Goal: Book appointment/travel/reservation: Book appointment/travel/reservation

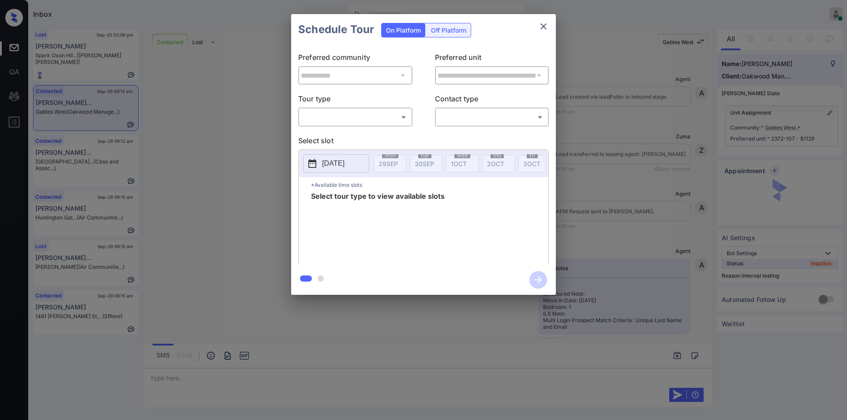
scroll to position [3721, 0]
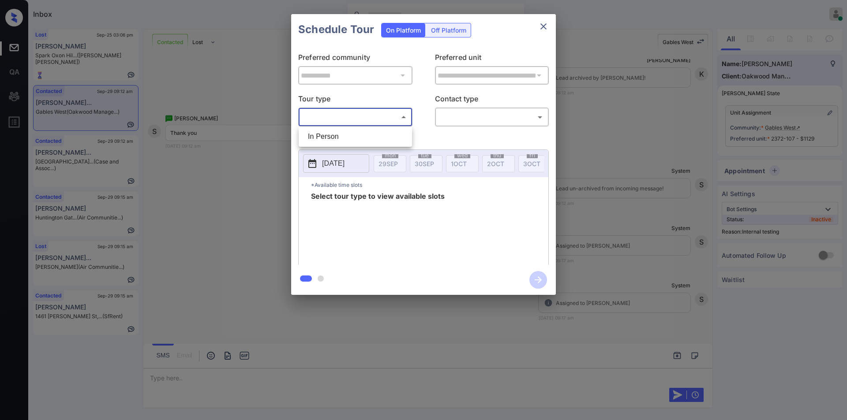
click at [352, 112] on body "Inbox Jiro Alonzo Online Set yourself offline Set yourself on break Profile Swi…" at bounding box center [423, 210] width 847 height 420
click at [336, 143] on li "In Person" at bounding box center [355, 137] width 109 height 16
type input "********"
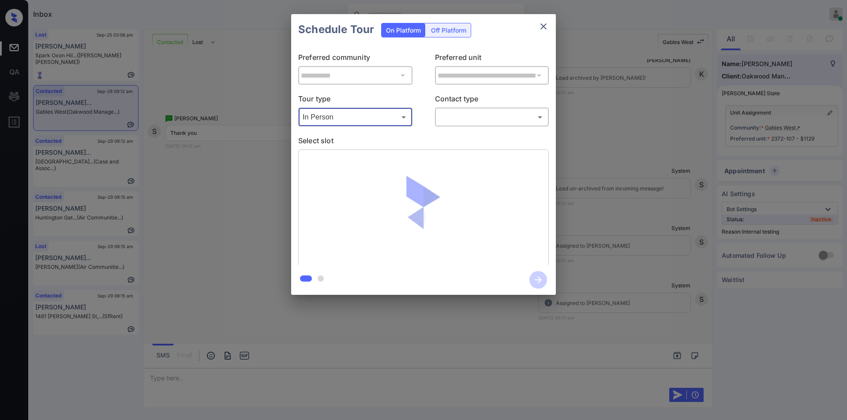
click at [471, 109] on div "​ ​" at bounding box center [492, 117] width 114 height 19
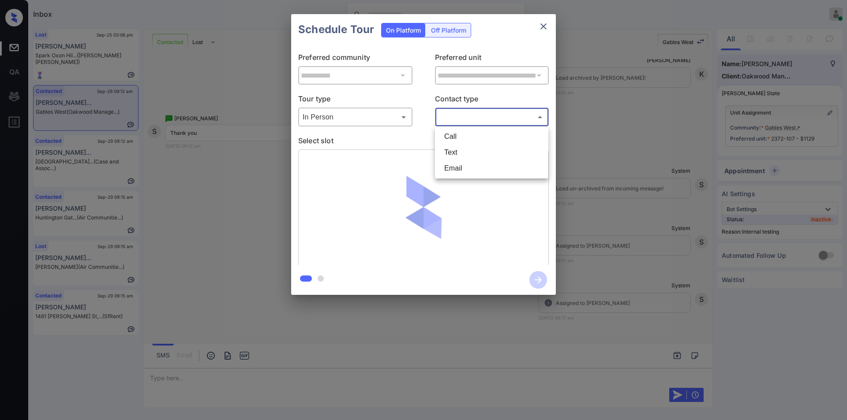
click at [464, 112] on body "Inbox Jiro Alonzo Online Set yourself offline Set yourself on break Profile Swi…" at bounding box center [423, 210] width 847 height 420
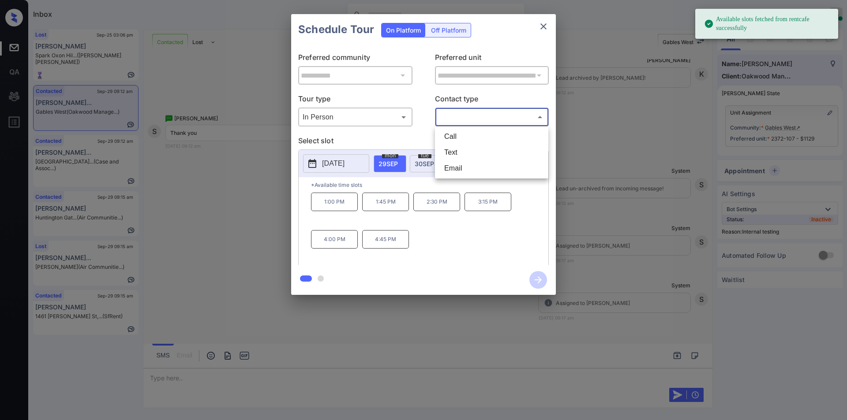
click at [450, 152] on li "Text" at bounding box center [491, 153] width 109 height 16
type input "****"
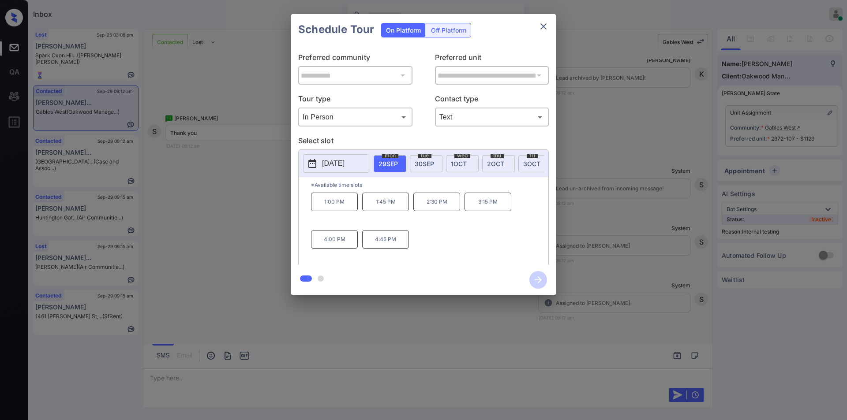
click at [220, 231] on div "**********" at bounding box center [423, 154] width 847 height 309
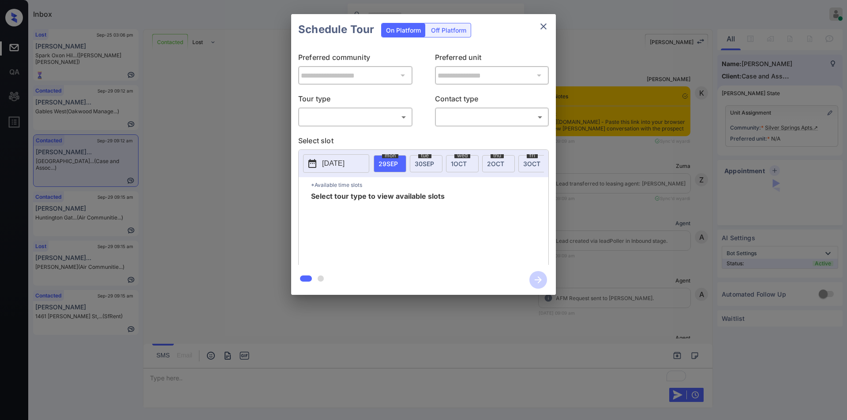
scroll to position [1061, 0]
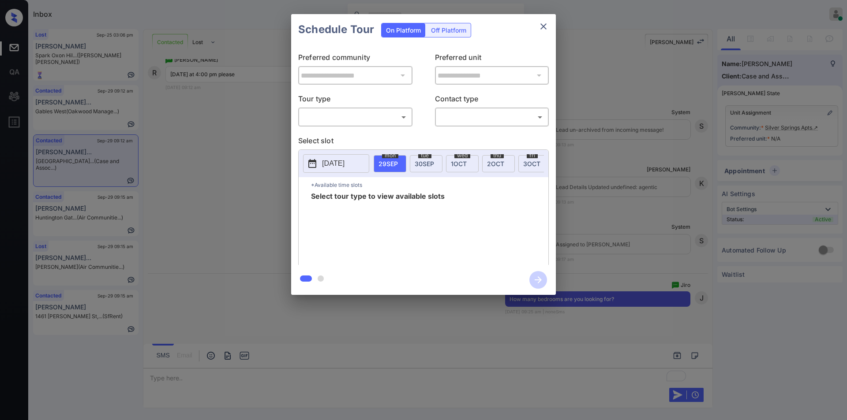
click at [343, 118] on body "Inbox Jiro Alonzo Online Set yourself offline Set yourself on break Profile Swi…" at bounding box center [423, 210] width 847 height 420
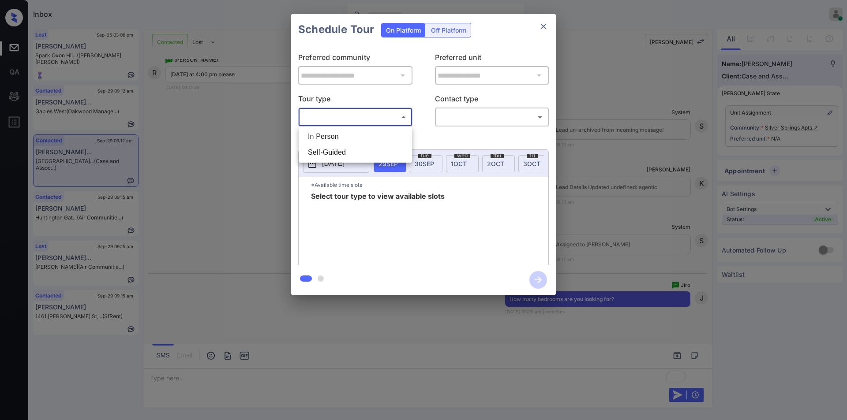
click at [335, 143] on li "In Person" at bounding box center [355, 137] width 109 height 16
type input "********"
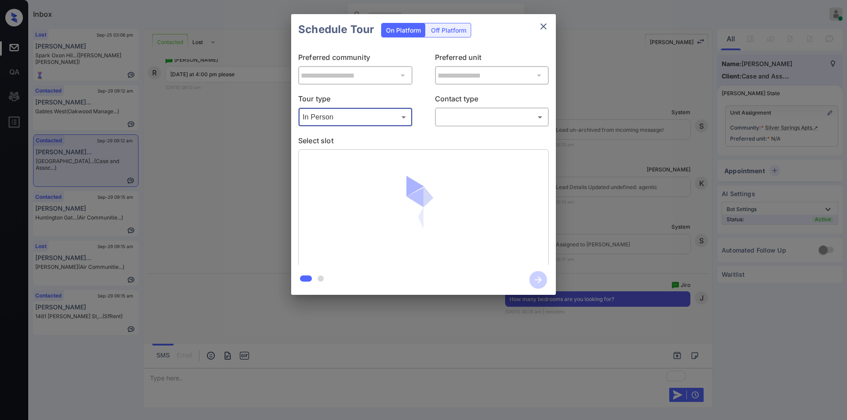
click at [464, 116] on body "Inbox Jiro Alonzo Online Set yourself offline Set yourself on break Profile Swi…" at bounding box center [423, 210] width 847 height 420
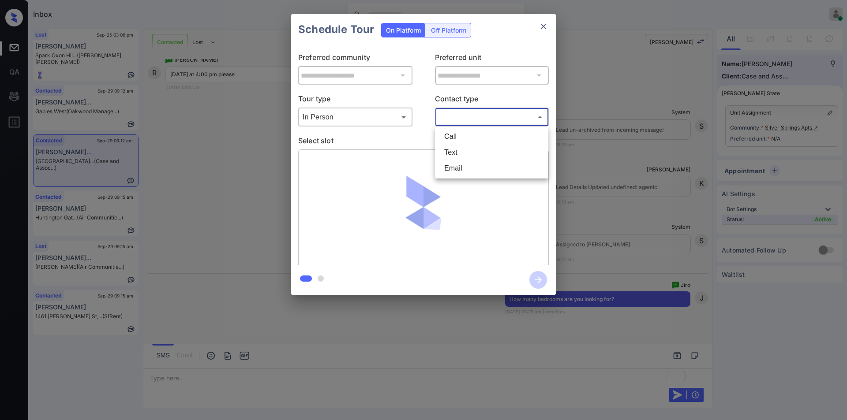
click at [461, 157] on li "Text" at bounding box center [491, 153] width 109 height 16
type input "****"
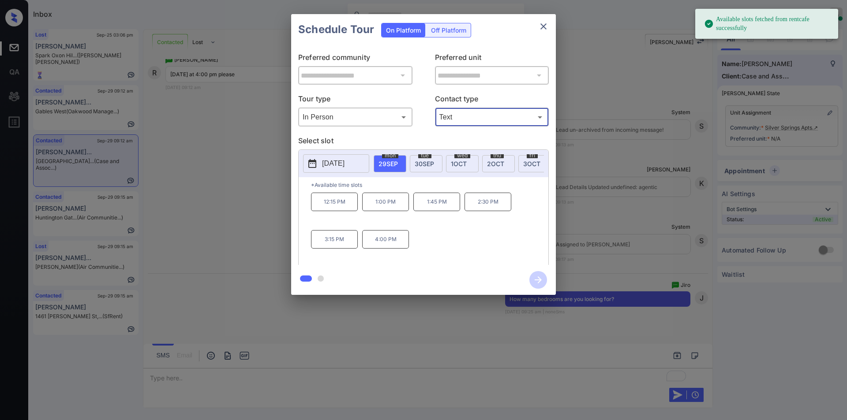
click at [433, 162] on span "30 SEP" at bounding box center [424, 163] width 19 height 7
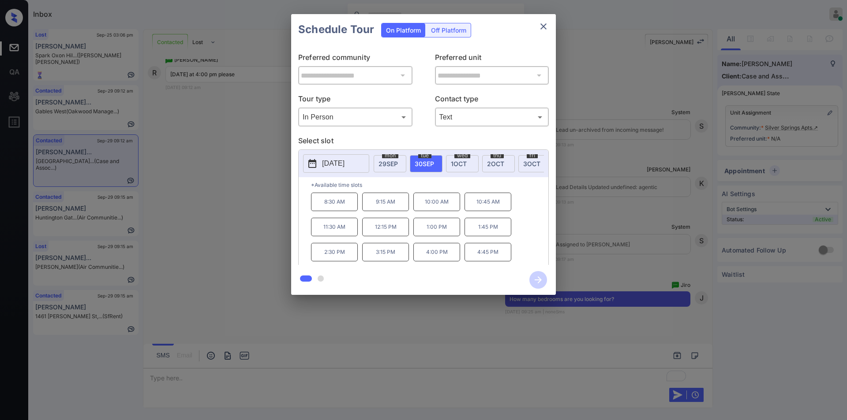
click at [215, 212] on div "**********" at bounding box center [423, 154] width 847 height 309
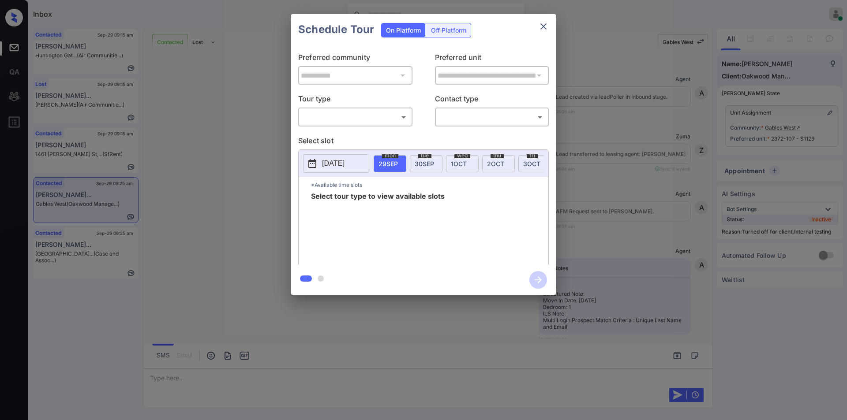
scroll to position [3884, 0]
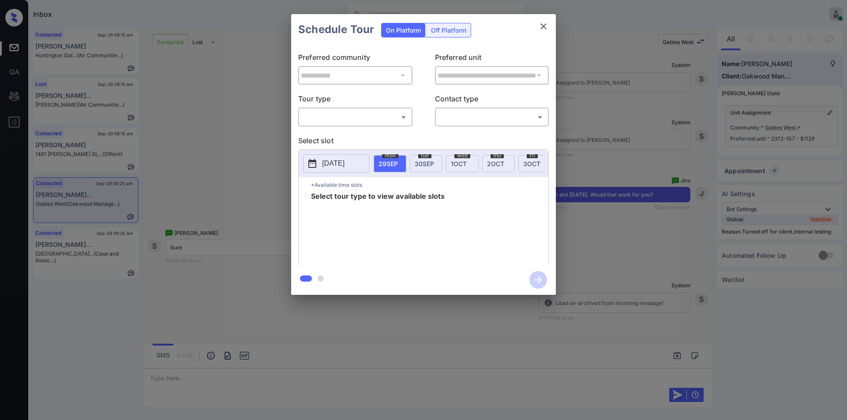
click at [353, 121] on body "Inbox [PERSON_NAME] Online Set yourself offline Set yourself on break Profile S…" at bounding box center [423, 210] width 847 height 420
click at [334, 134] on li "In Person" at bounding box center [355, 137] width 109 height 16
type input "********"
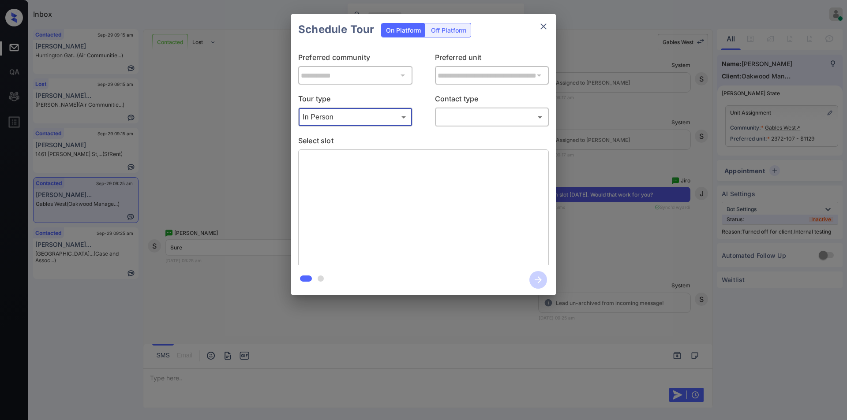
click at [457, 116] on body "Inbox Jiro Alonzo Online Set yourself offline Set yourself on break Profile Swi…" at bounding box center [423, 210] width 847 height 420
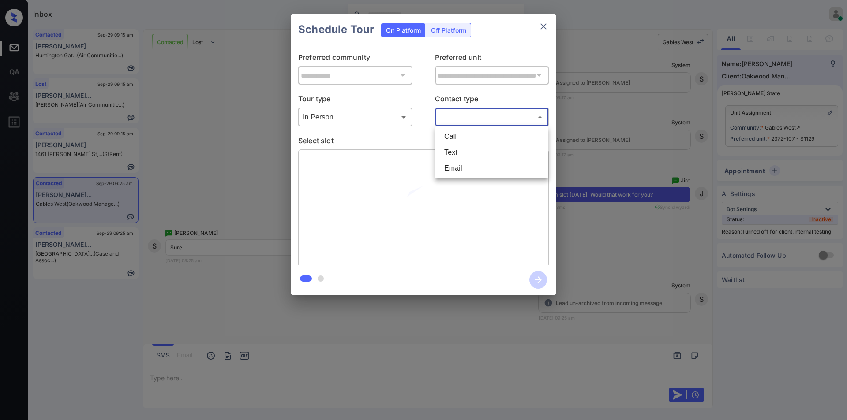
click at [455, 151] on li "Text" at bounding box center [491, 153] width 109 height 16
type input "****"
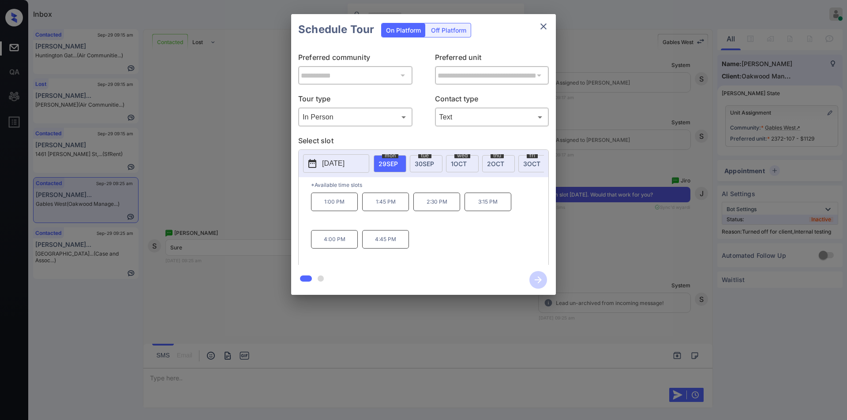
click at [579, 211] on div "**********" at bounding box center [423, 154] width 847 height 309
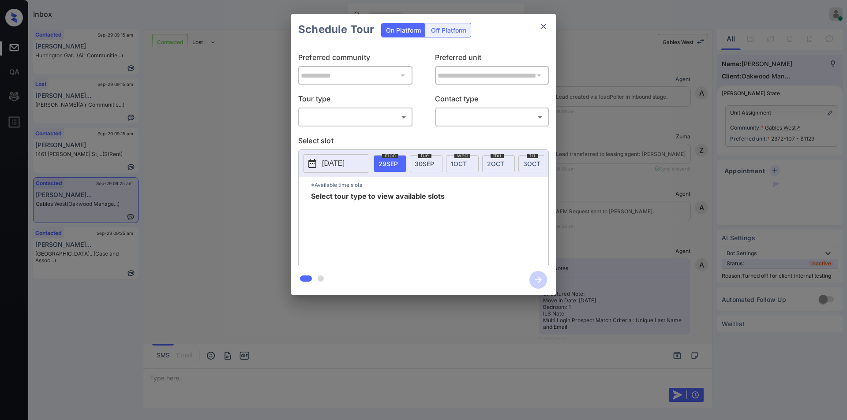
scroll to position [3884, 0]
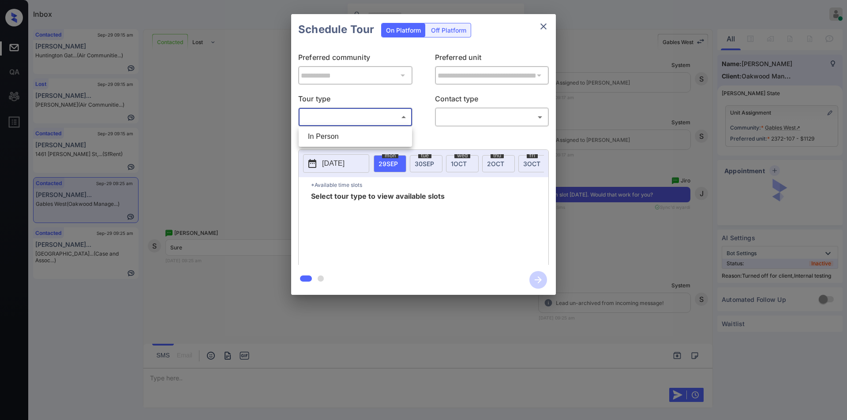
click at [343, 115] on body "Inbox [PERSON_NAME] Online Set yourself offline Set yourself on break Profile S…" at bounding box center [423, 210] width 847 height 420
click at [330, 138] on li "In Person" at bounding box center [355, 137] width 109 height 16
type input "********"
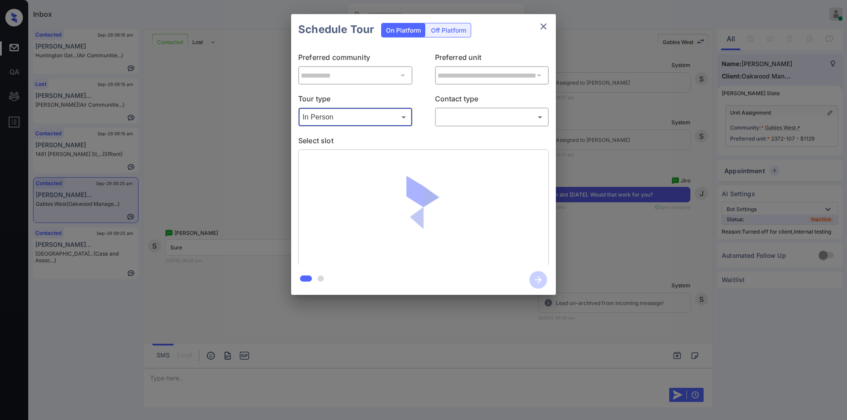
click at [465, 123] on body "Inbox Jiro Alonzo Online Set yourself offline Set yourself on break Profile Swi…" at bounding box center [423, 210] width 847 height 420
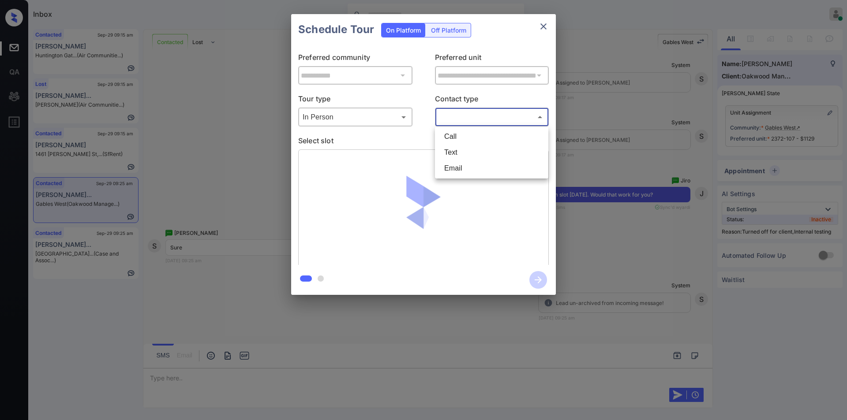
click at [457, 151] on li "Text" at bounding box center [491, 153] width 109 height 16
type input "****"
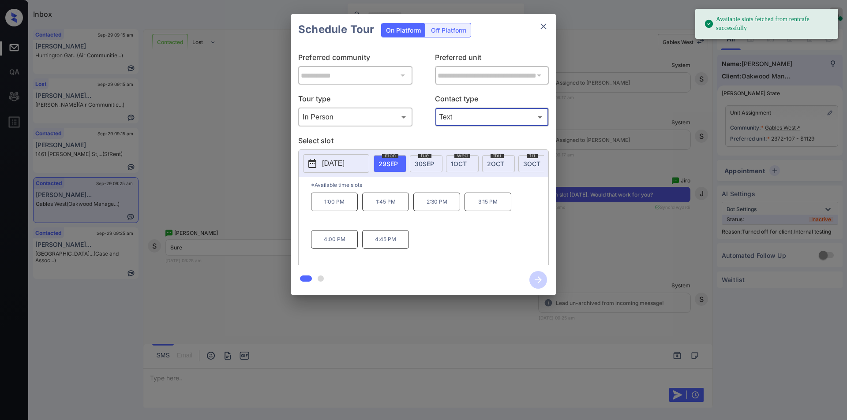
click at [443, 209] on p "2:30 PM" at bounding box center [436, 202] width 47 height 19
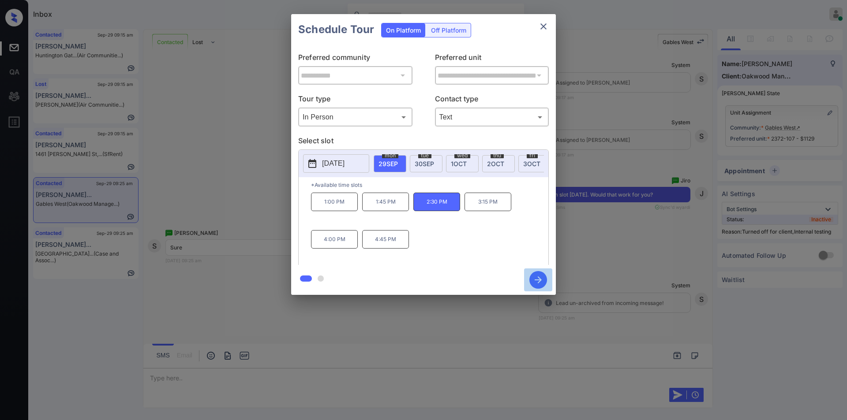
click at [534, 279] on icon "button" at bounding box center [538, 280] width 18 height 18
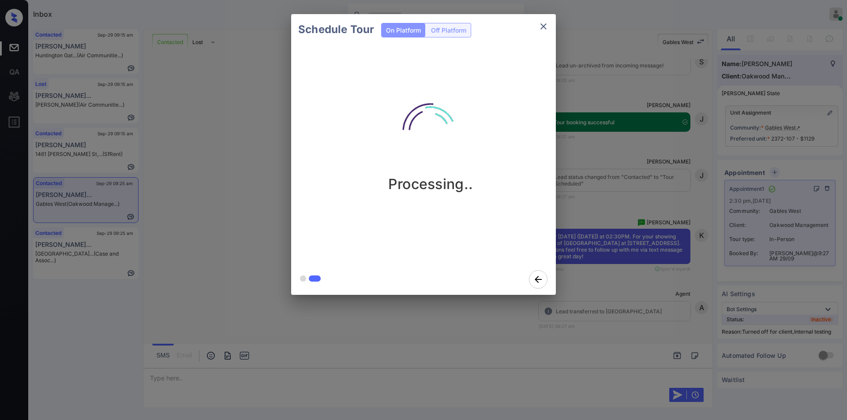
scroll to position [4130, 0]
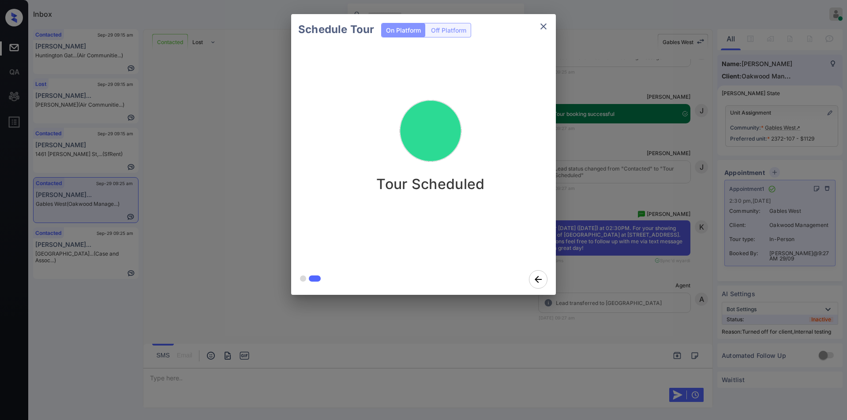
click at [542, 25] on icon "close" at bounding box center [543, 26] width 6 height 6
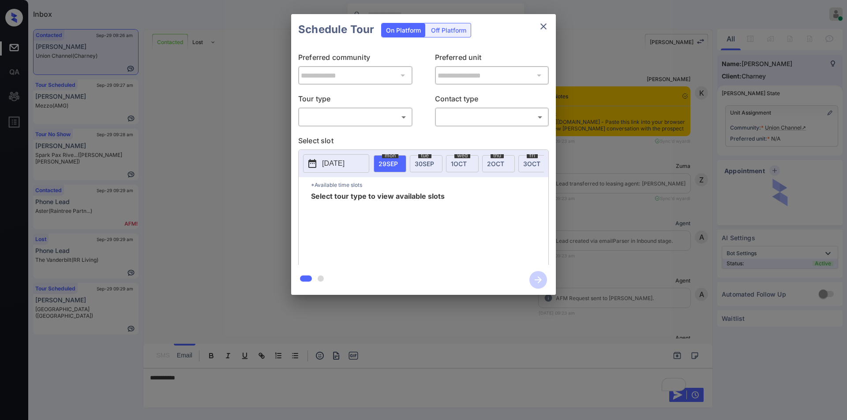
scroll to position [583, 0]
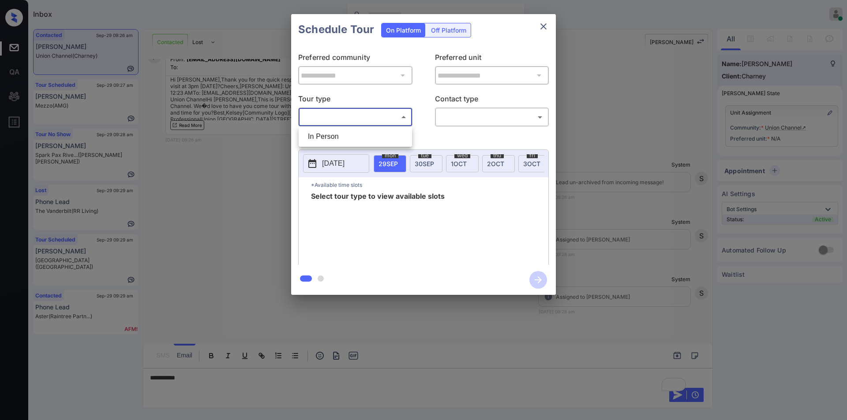
click at [347, 112] on body "Inbox Jiro Alonzo Online Set yourself offline Set yourself on break Profile Swi…" at bounding box center [423, 210] width 847 height 420
click at [342, 137] on li "In Person" at bounding box center [355, 137] width 109 height 16
type input "********"
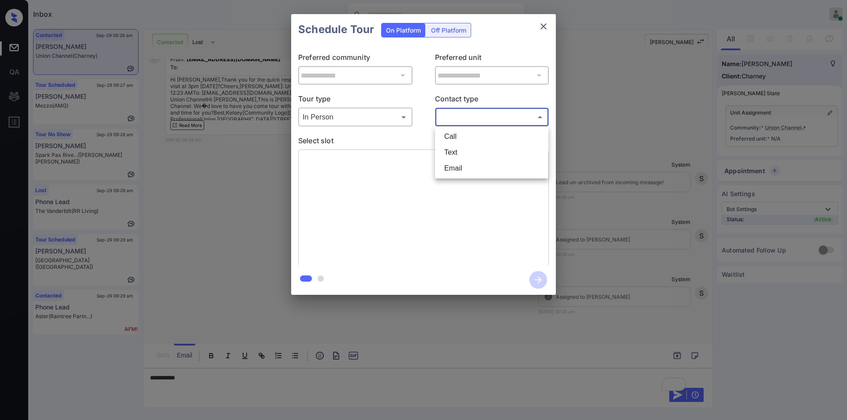
click at [450, 115] on body "Inbox Jiro Alonzo Online Set yourself offline Set yourself on break Profile Swi…" at bounding box center [423, 210] width 847 height 420
click at [452, 148] on li "Text" at bounding box center [491, 153] width 109 height 16
type input "****"
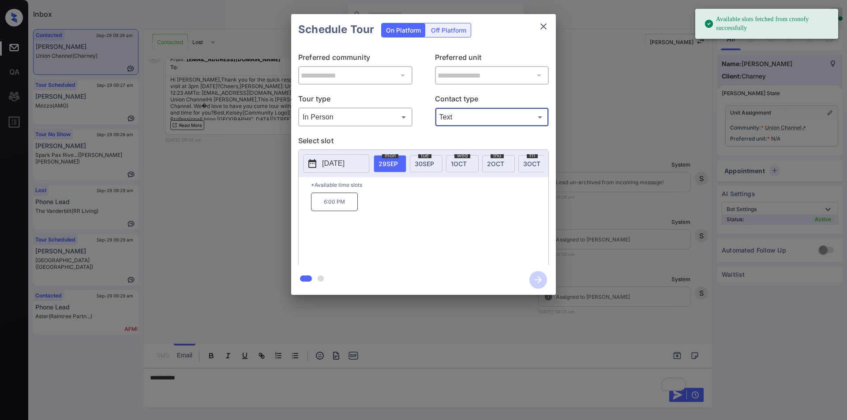
click at [435, 165] on div "tue 30 SEP" at bounding box center [426, 163] width 33 height 17
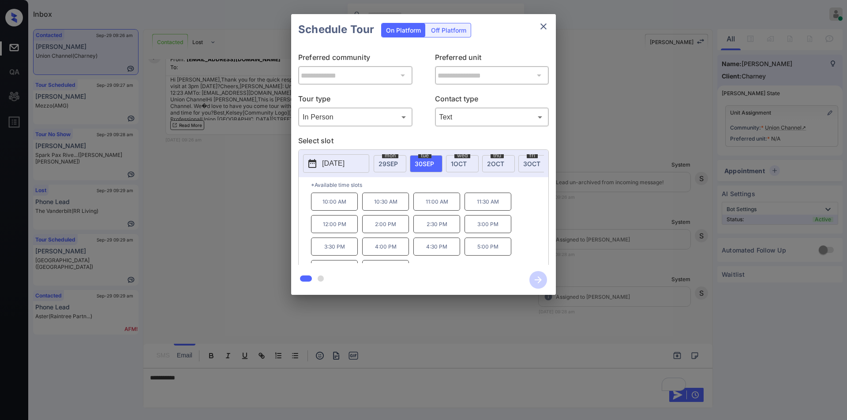
click at [227, 216] on div "**********" at bounding box center [423, 154] width 847 height 309
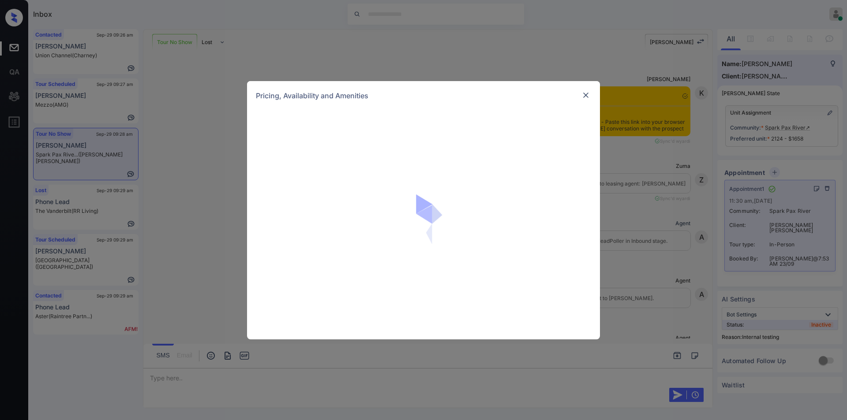
scroll to position [12012, 0]
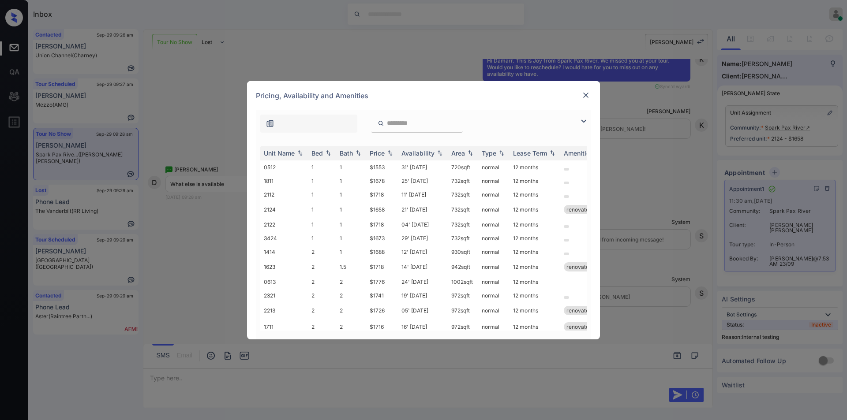
click at [583, 123] on img at bounding box center [583, 121] width 11 height 11
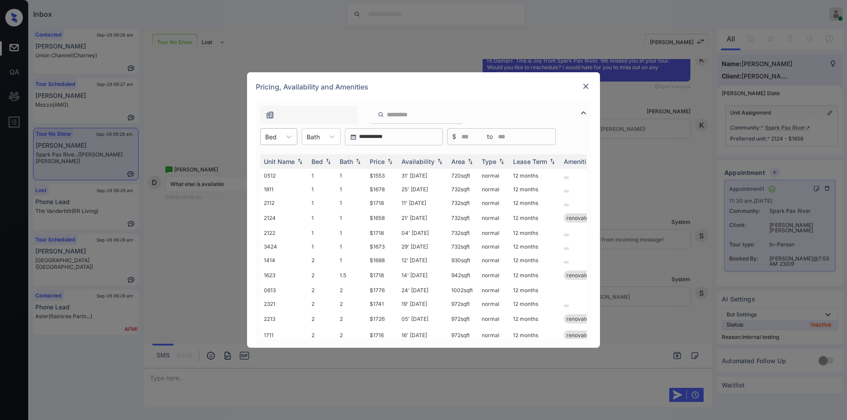
click at [271, 135] on div at bounding box center [270, 136] width 11 height 9
click at [275, 161] on div "1" at bounding box center [278, 158] width 37 height 16
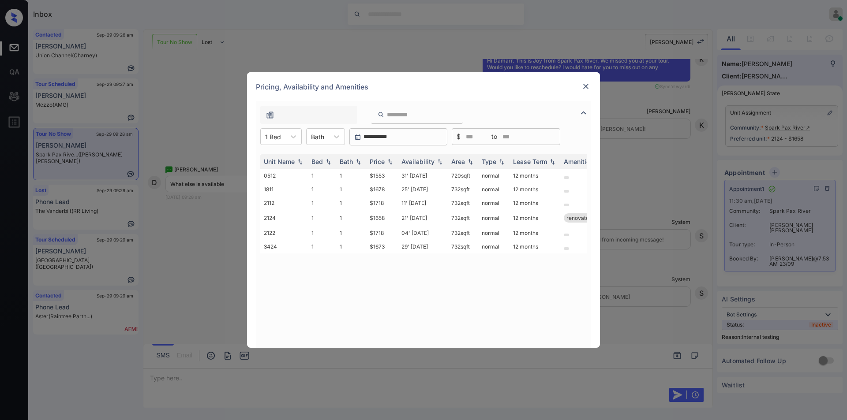
click at [581, 88] on img at bounding box center [585, 86] width 9 height 9
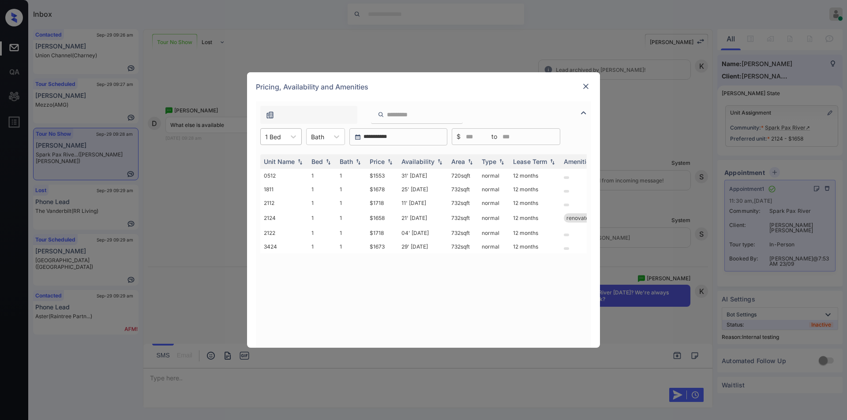
scroll to position [12071, 0]
click at [285, 138] on div "1 Bed" at bounding box center [273, 137] width 25 height 13
click at [585, 86] on img at bounding box center [585, 86] width 9 height 9
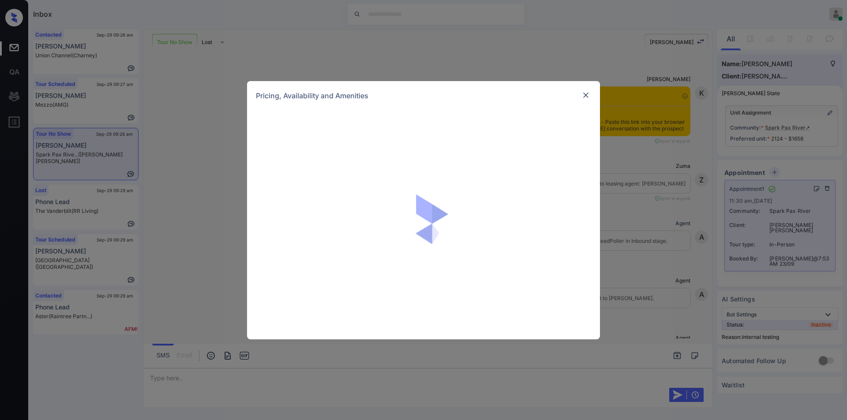
scroll to position [12071, 0]
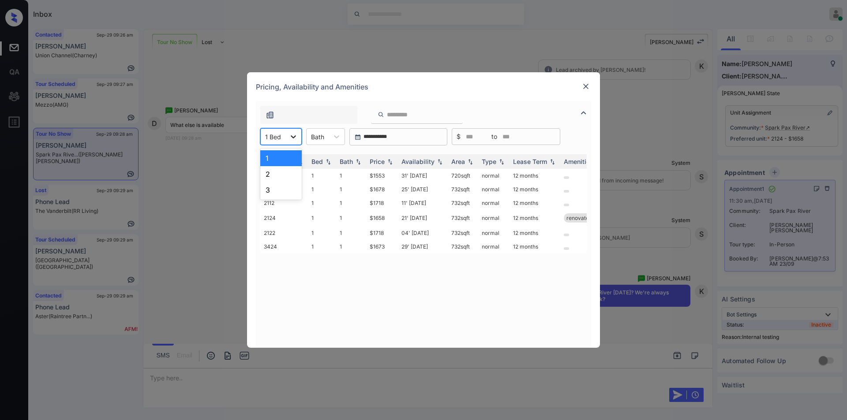
click at [288, 137] on div at bounding box center [293, 137] width 16 height 16
click at [270, 178] on div "2" at bounding box center [280, 174] width 41 height 16
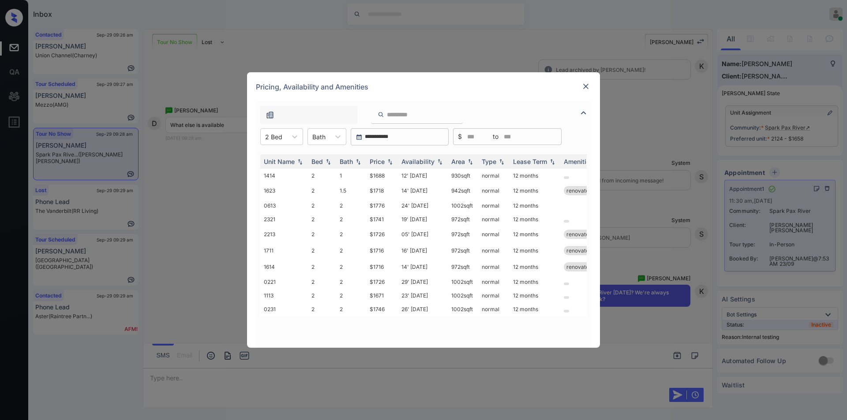
click at [585, 87] on img at bounding box center [585, 86] width 9 height 9
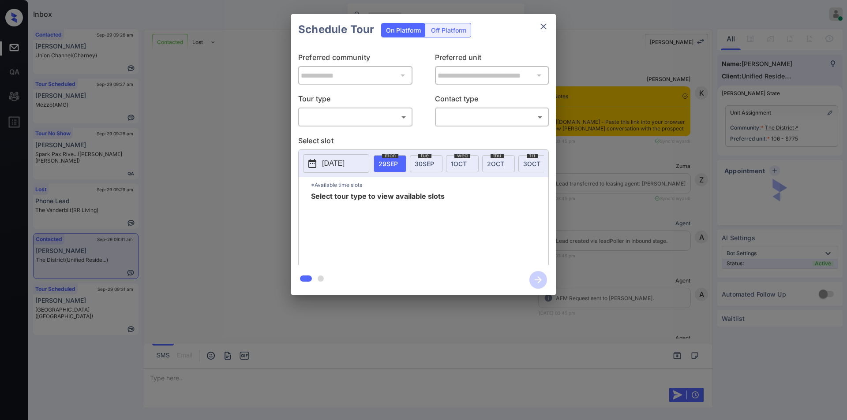
scroll to position [1072, 0]
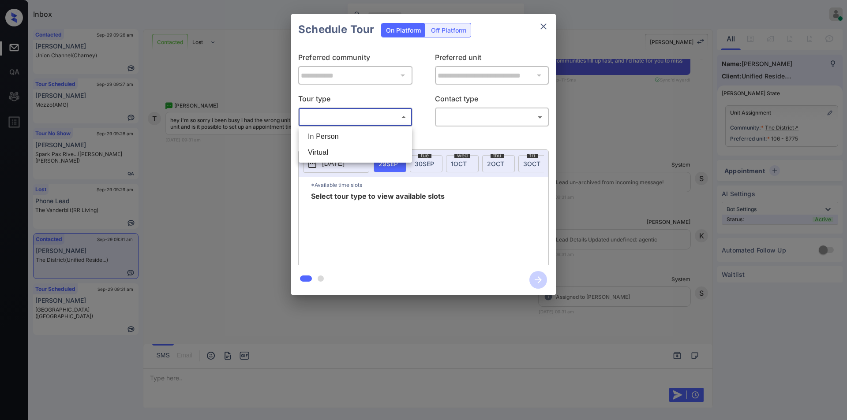
click at [355, 123] on body "Inbox Jiro Alonzo Online Set yourself offline Set yourself on break Profile Swi…" at bounding box center [423, 210] width 847 height 420
drag, startPoint x: 328, startPoint y: 136, endPoint x: 407, endPoint y: 132, distance: 79.5
click at [328, 136] on li "In Person" at bounding box center [355, 137] width 109 height 16
type input "********"
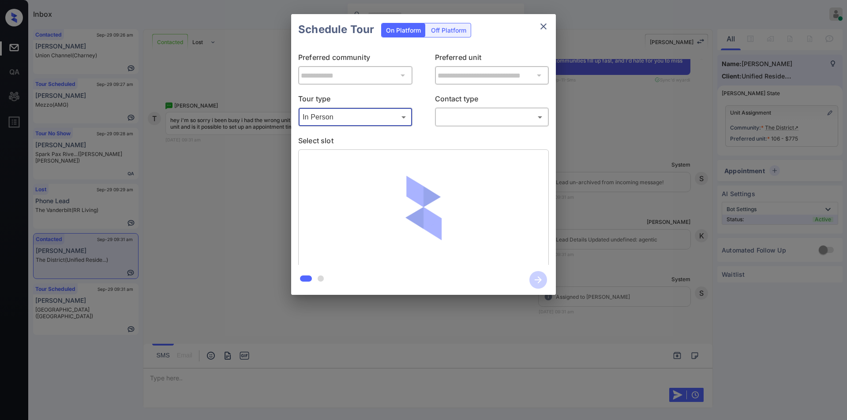
click at [468, 120] on body "Inbox Jiro Alonzo Online Set yourself offline Set yourself on break Profile Swi…" at bounding box center [423, 210] width 847 height 420
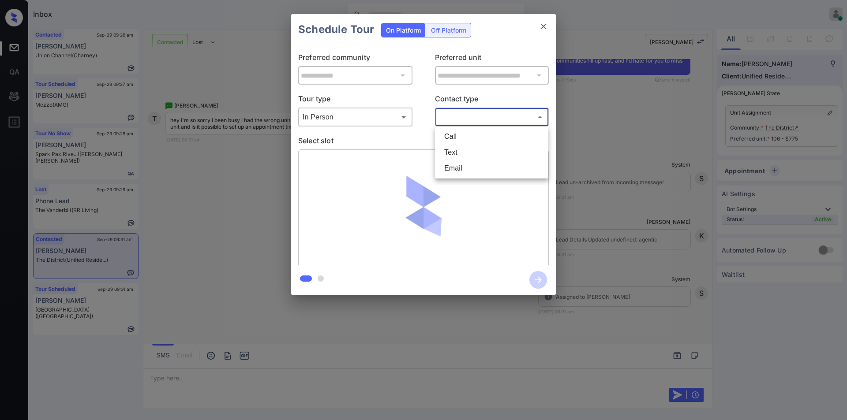
click at [454, 151] on li "Text" at bounding box center [491, 153] width 109 height 16
type input "****"
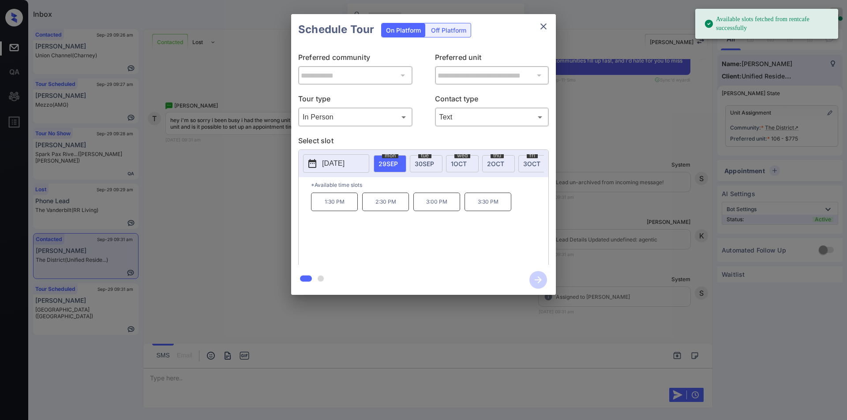
click at [335, 153] on div "2025-09-29 mon 29 SEP tue 30 SEP wed 1 OCT thu 2 OCT fri 3 OCT sat 4 OCT sun 5 …" at bounding box center [424, 163] width 250 height 27
click at [335, 162] on p "2025-09-29" at bounding box center [333, 163] width 22 height 11
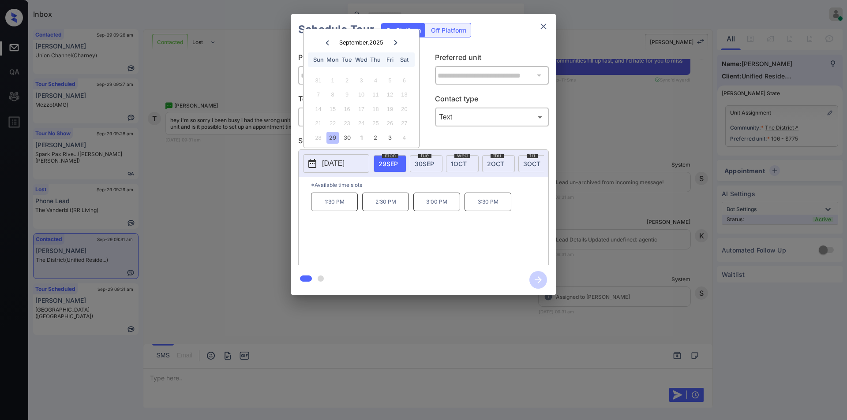
click at [255, 161] on div "**********" at bounding box center [423, 154] width 847 height 309
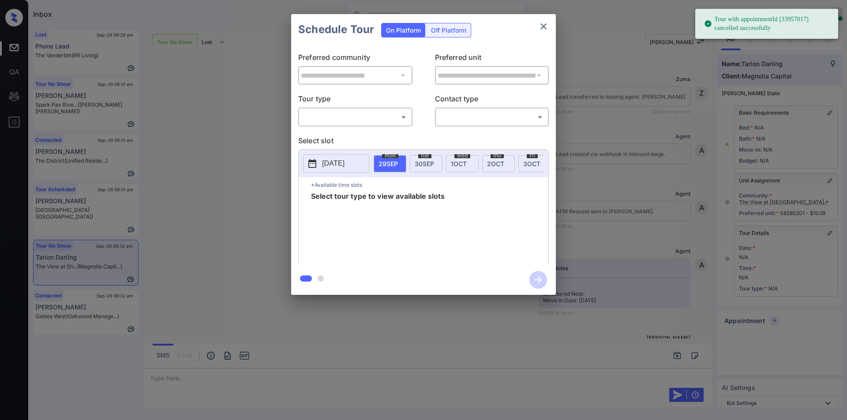
scroll to position [32, 0]
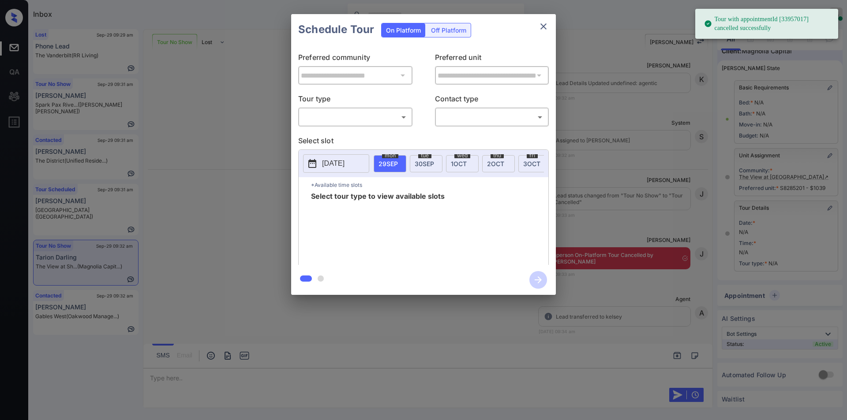
click at [313, 114] on body "Tour with appointmentId [33957017] cancelled successfully Inbox [PERSON_NAME] O…" at bounding box center [423, 210] width 847 height 420
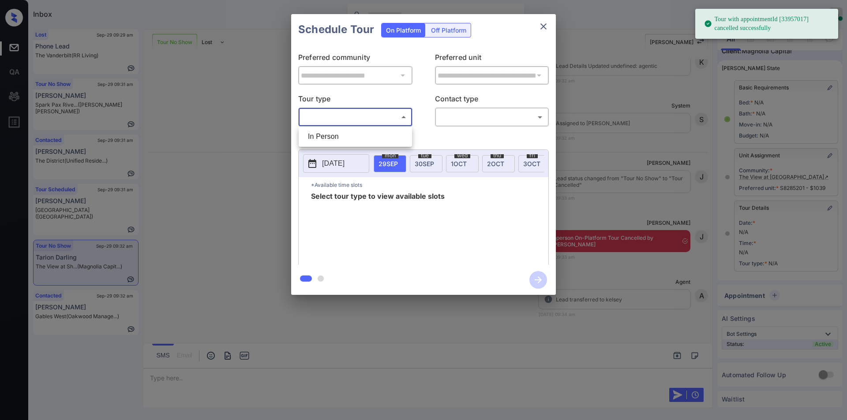
scroll to position [3659, 0]
click at [316, 133] on li "In Person" at bounding box center [355, 137] width 109 height 16
type input "********"
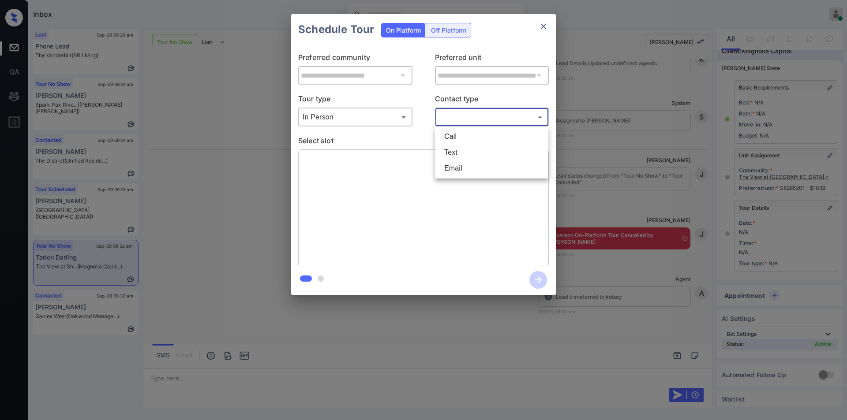
click at [457, 113] on body "Tour with appointmentId [33957017] cancelled successfully Inbox [PERSON_NAME] O…" at bounding box center [423, 210] width 847 height 420
click at [458, 153] on li "Text" at bounding box center [491, 153] width 109 height 16
type input "****"
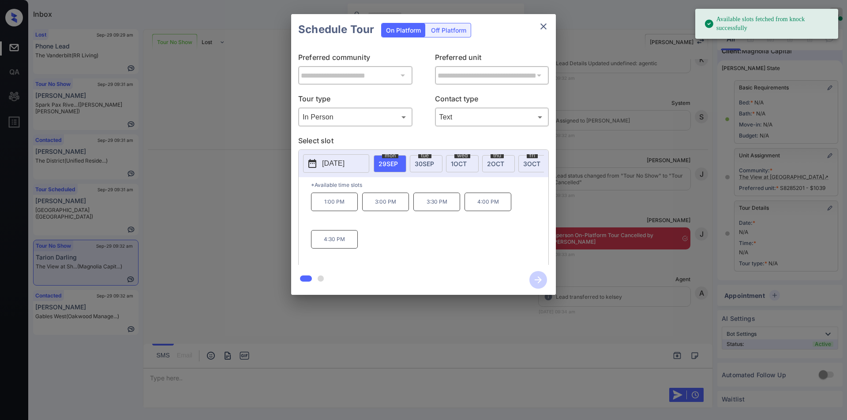
click at [437, 161] on div "[DATE]" at bounding box center [426, 163] width 33 height 17
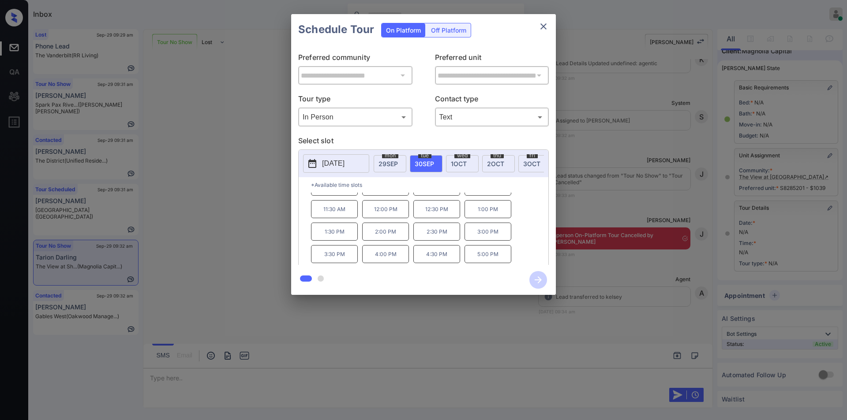
scroll to position [0, 0]
click at [257, 204] on div "**********" at bounding box center [423, 154] width 847 height 309
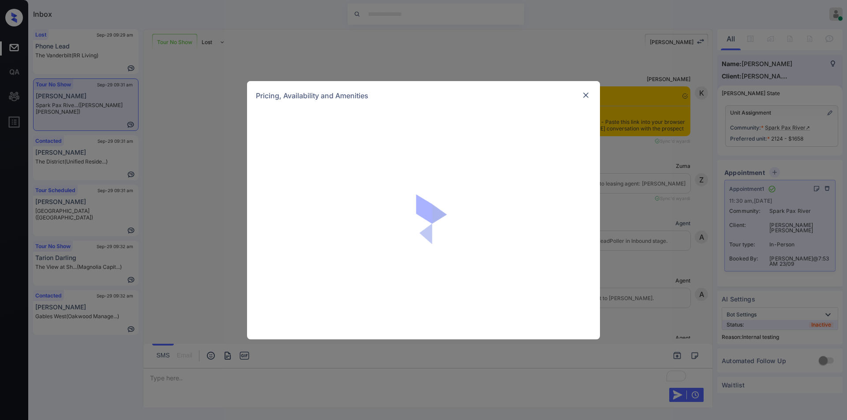
scroll to position [12349, 0]
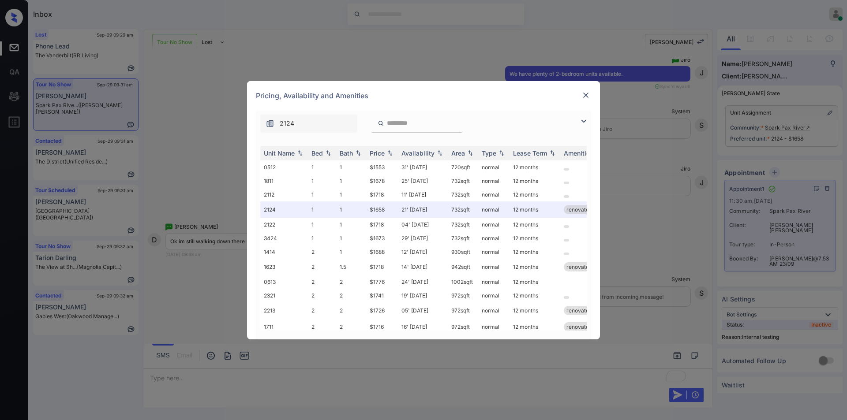
click at [583, 123] on img at bounding box center [583, 121] width 11 height 11
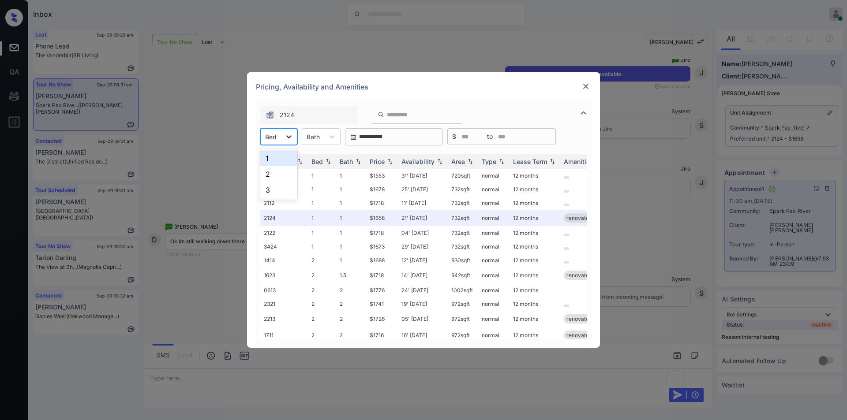
click at [286, 141] on icon at bounding box center [288, 136] width 9 height 9
click at [272, 179] on div "2" at bounding box center [278, 174] width 37 height 16
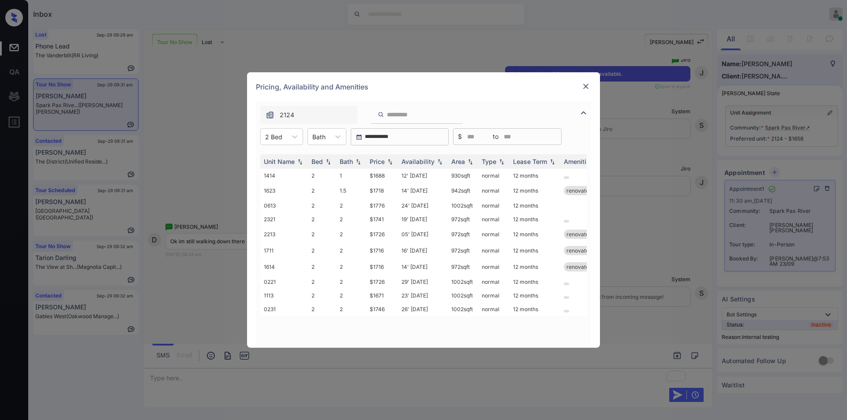
click at [584, 90] on img at bounding box center [585, 86] width 9 height 9
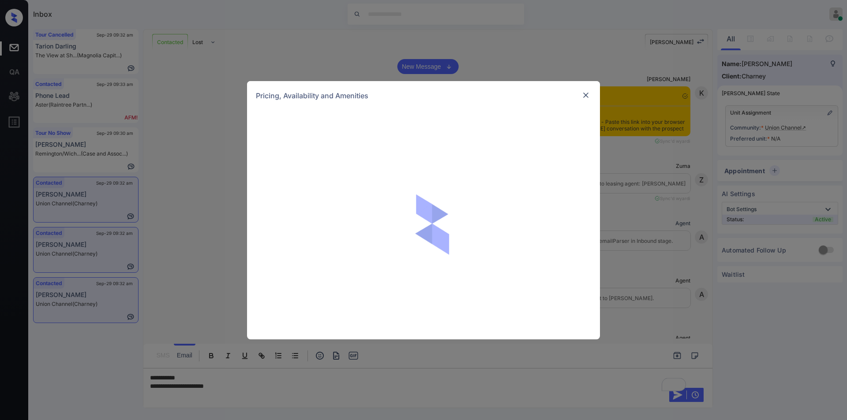
scroll to position [1042, 0]
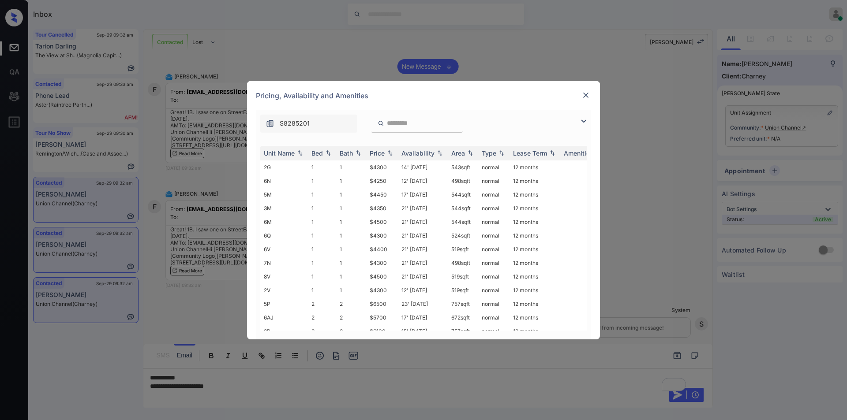
click at [582, 117] on img at bounding box center [583, 121] width 11 height 11
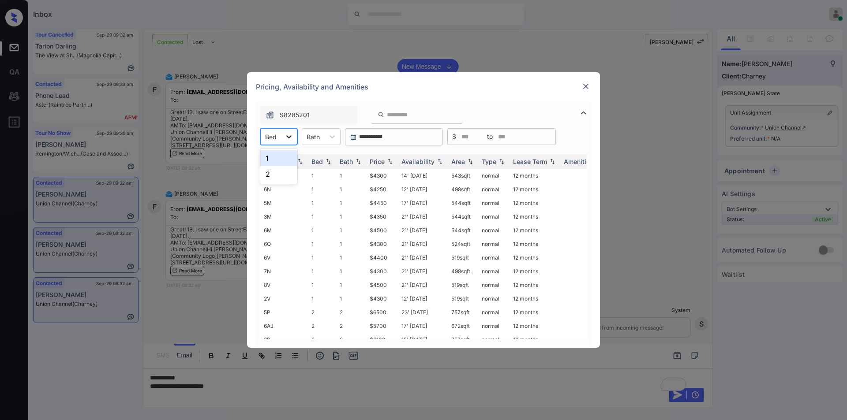
click at [282, 139] on div at bounding box center [289, 137] width 16 height 16
click at [276, 153] on div "1" at bounding box center [278, 158] width 37 height 16
drag, startPoint x: 367, startPoint y: 190, endPoint x: 385, endPoint y: 187, distance: 18.3
click at [385, 187] on td "$4250" at bounding box center [382, 190] width 32 height 14
copy td "$4250"
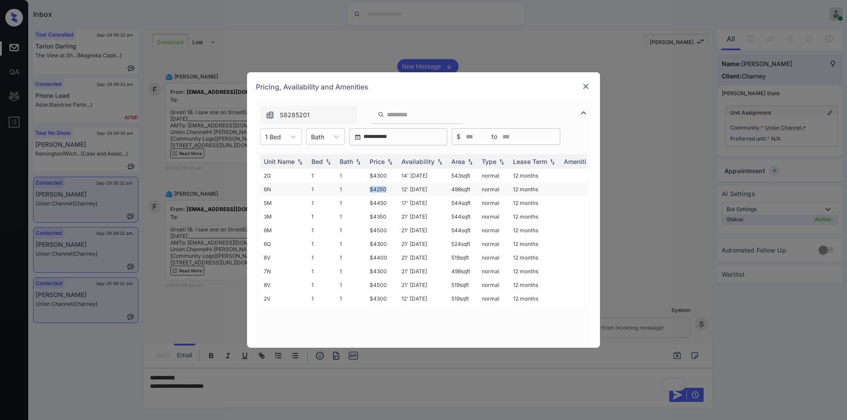
click at [381, 189] on td "$4250" at bounding box center [382, 190] width 32 height 14
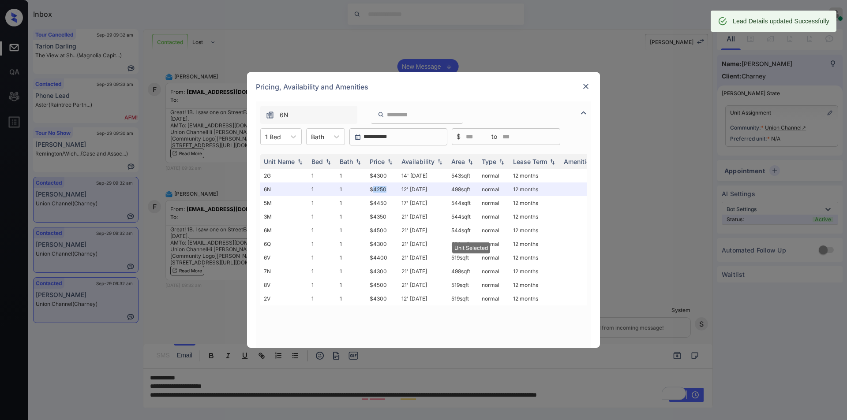
click at [583, 83] on img at bounding box center [585, 86] width 9 height 9
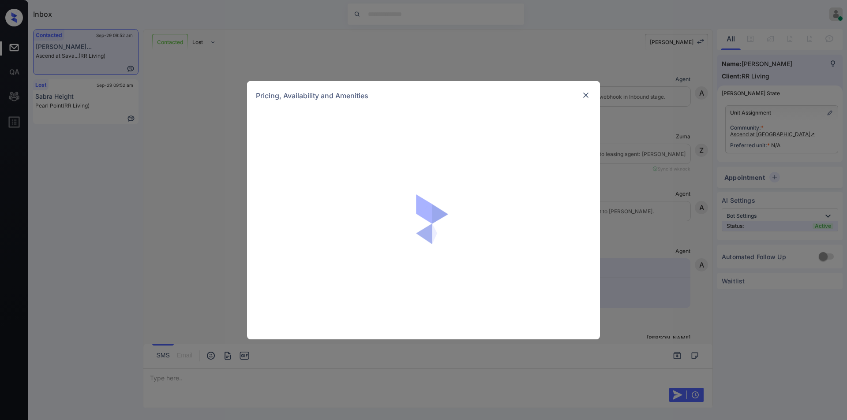
scroll to position [427, 0]
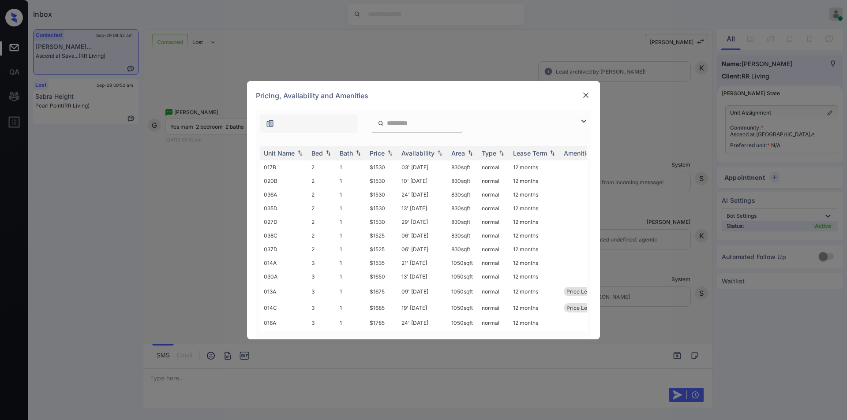
click at [581, 118] on img at bounding box center [583, 121] width 11 height 11
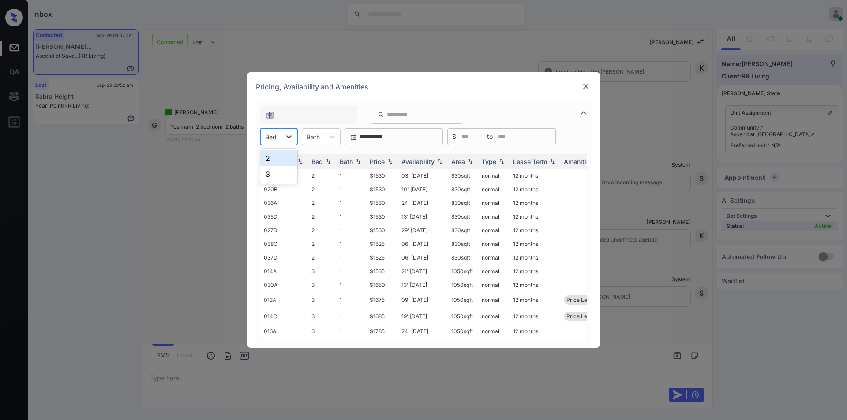
click at [284, 143] on div at bounding box center [289, 137] width 16 height 16
click at [275, 153] on div "2" at bounding box center [278, 158] width 37 height 16
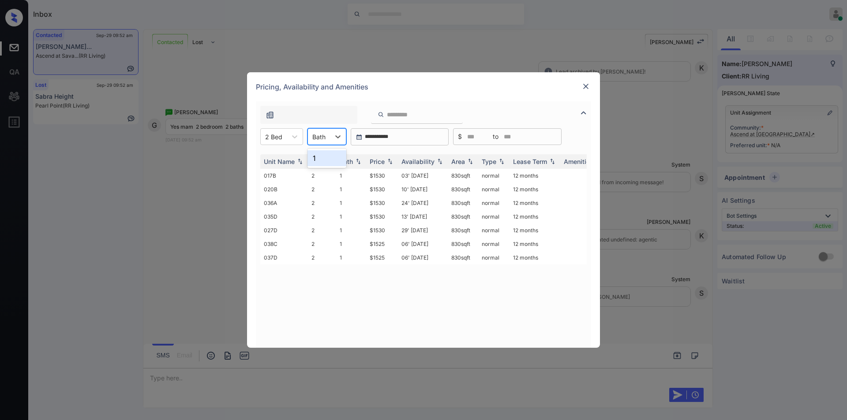
click at [322, 133] on div at bounding box center [318, 136] width 13 height 9
click at [324, 162] on div "1" at bounding box center [326, 158] width 39 height 16
drag, startPoint x: 366, startPoint y: 176, endPoint x: 392, endPoint y: 177, distance: 26.0
click at [392, 177] on td "$1530" at bounding box center [382, 176] width 32 height 14
copy td "$1530"
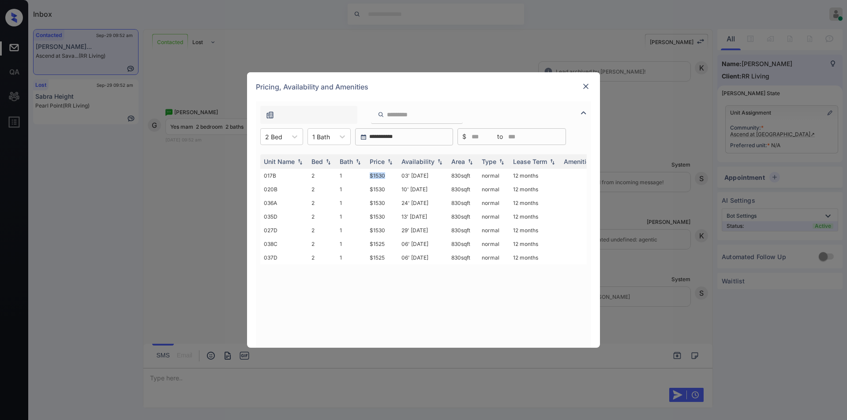
click at [586, 85] on img at bounding box center [585, 86] width 9 height 9
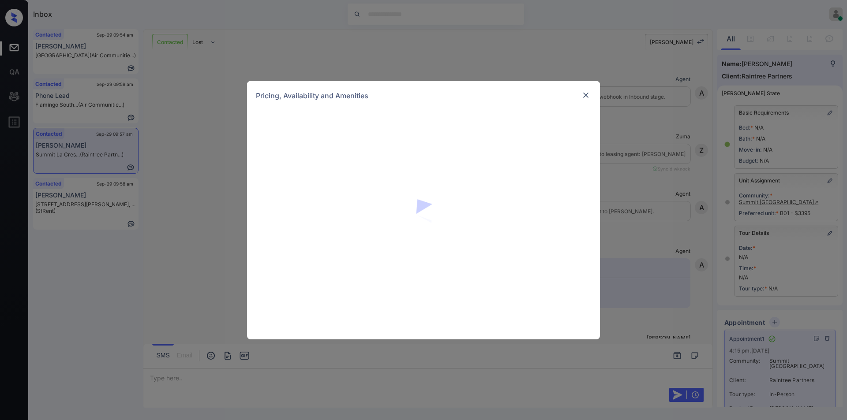
scroll to position [2857, 0]
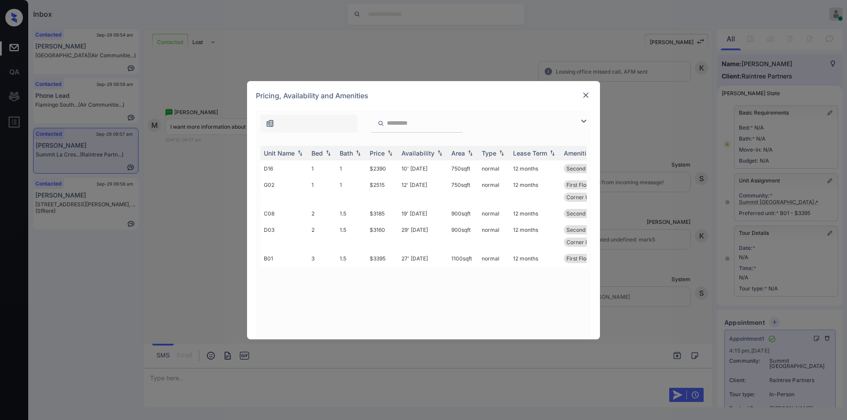
click at [587, 125] on img at bounding box center [583, 121] width 11 height 11
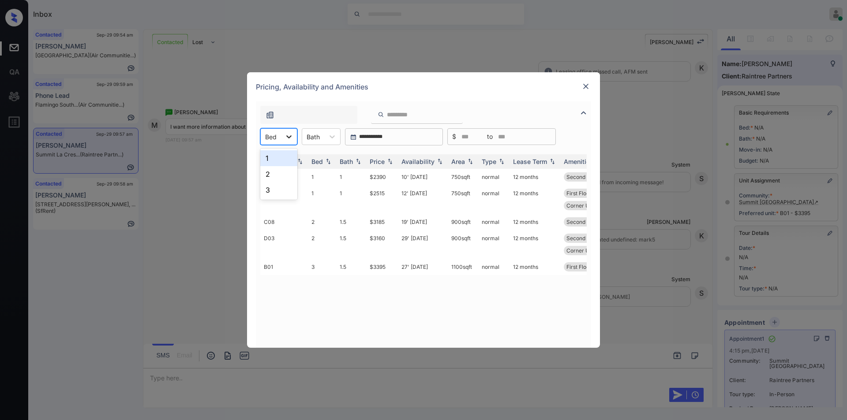
click at [283, 143] on div at bounding box center [289, 137] width 16 height 16
click at [269, 180] on div "2" at bounding box center [278, 174] width 37 height 16
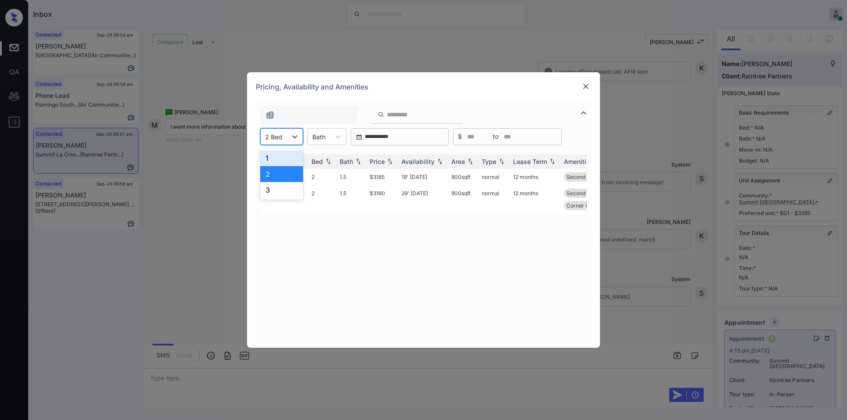
click at [282, 132] on div at bounding box center [273, 136] width 17 height 9
click at [274, 194] on div "3" at bounding box center [281, 190] width 43 height 16
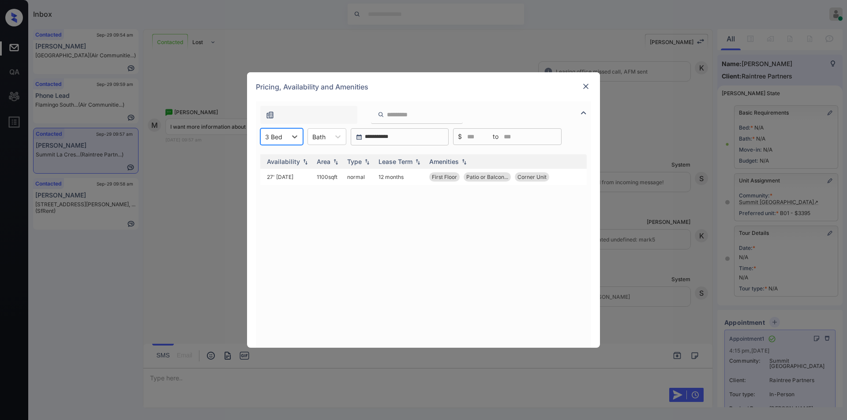
scroll to position [0, 0]
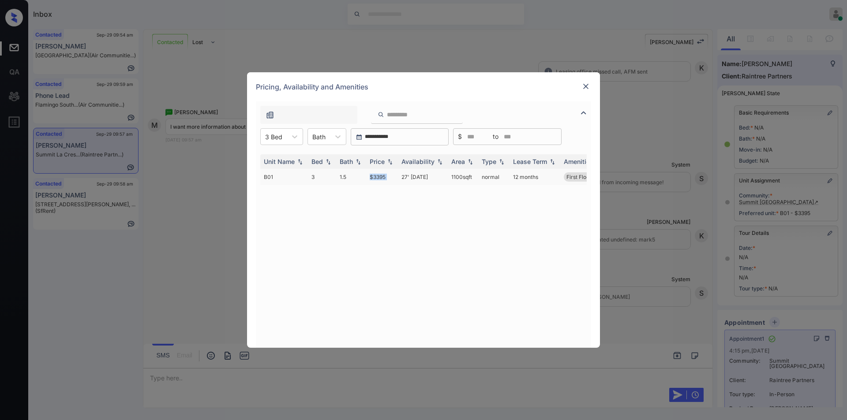
drag, startPoint x: 366, startPoint y: 176, endPoint x: 400, endPoint y: 174, distance: 33.6
click at [400, 174] on tr "B01 3 1.5 $3395 27' Aug 25 1100 sqft normal 12 months First Floor Patio or Balc…" at bounding box center [490, 177] width 461 height 16
copy td "$3395"
click at [581, 86] on img at bounding box center [585, 86] width 9 height 9
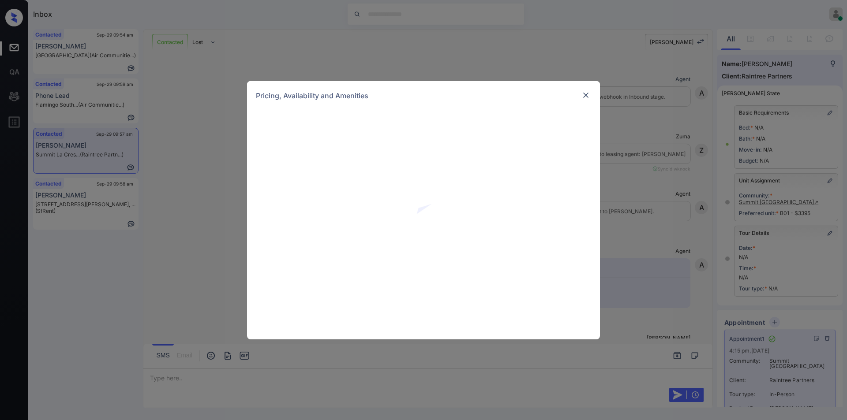
scroll to position [2857, 0]
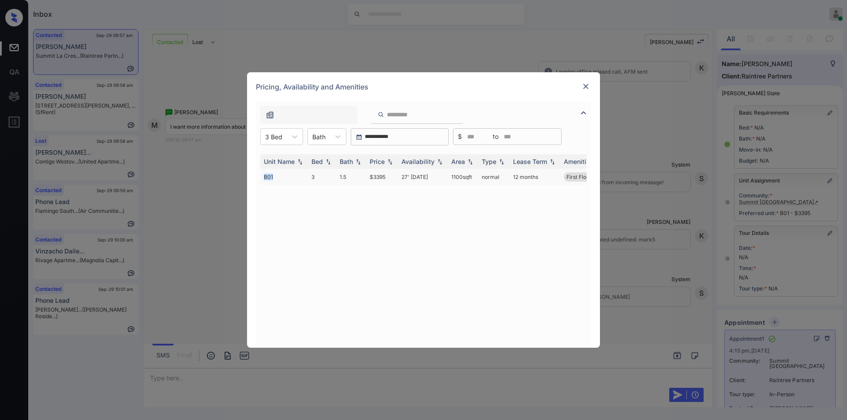
drag, startPoint x: 279, startPoint y: 179, endPoint x: 263, endPoint y: 175, distance: 17.0
click at [263, 175] on td "B01" at bounding box center [284, 177] width 48 height 16
copy td "B01"
drag, startPoint x: 449, startPoint y: 178, endPoint x: 475, endPoint y: 173, distance: 26.0
click at [475, 173] on td "1100 sqft" at bounding box center [463, 177] width 30 height 16
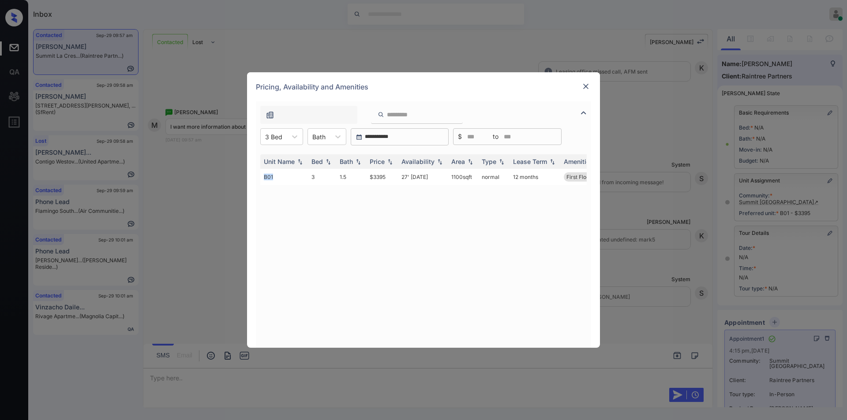
copy td "1100 sqft"
drag, startPoint x: 431, startPoint y: 331, endPoint x: 492, endPoint y: 340, distance: 61.5
click at [497, 338] on div "Unit Name Bed Bath Price Availability Area Type Lease Term Amenities B01 3 1.5 …" at bounding box center [423, 246] width 326 height 185
click at [506, 310] on div "Unit Name Bed Bath Price Availability Area Type Lease Term Amenities B01 3 1.5 …" at bounding box center [423, 246] width 326 height 185
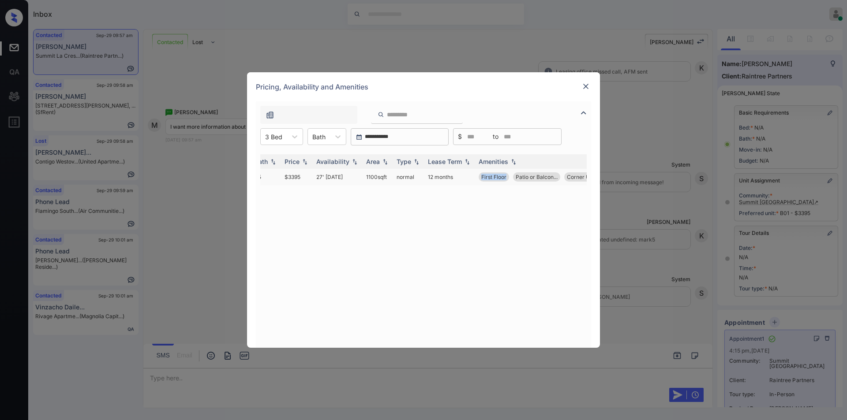
drag, startPoint x: 478, startPoint y: 181, endPoint x: 509, endPoint y: 173, distance: 32.3
click at [509, 173] on td "First Floor Patio or Balcon... Corner Unit" at bounding box center [555, 177] width 161 height 16
copy span "First Floor"
drag, startPoint x: 514, startPoint y: 181, endPoint x: 563, endPoint y: 173, distance: 49.2
click at [563, 173] on div "First Floor Patio or Balcon... Corner Unit" at bounding box center [555, 176] width 154 height 9
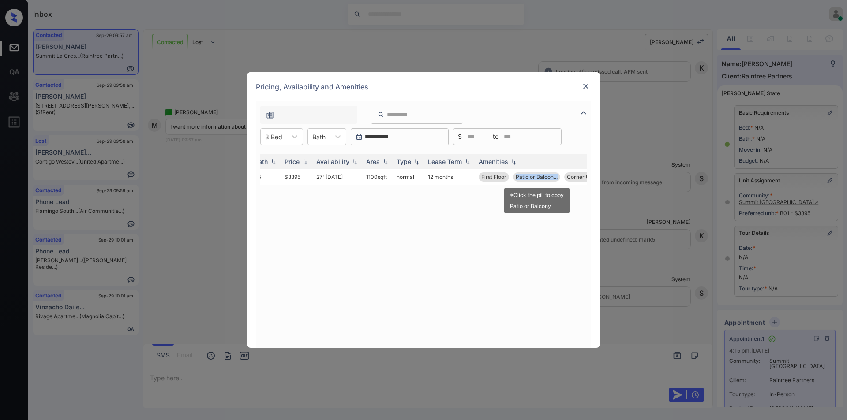
copy span "Patio or Balcon..."
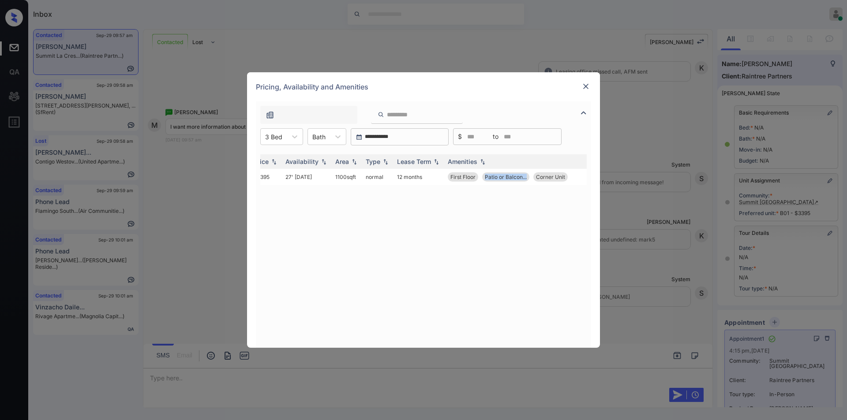
scroll to position [0, 135]
click at [480, 238] on div "Unit Name Bed Bath Price Availability Area Type Lease Term Amenities B01 3 1.5 …" at bounding box center [423, 246] width 326 height 185
drag, startPoint x: 519, startPoint y: 176, endPoint x: 555, endPoint y: 180, distance: 36.4
click at [555, 180] on div "First Floor Patio or Balcon... Corner Unit" at bounding box center [506, 176] width 154 height 9
copy span "Corner Unit"
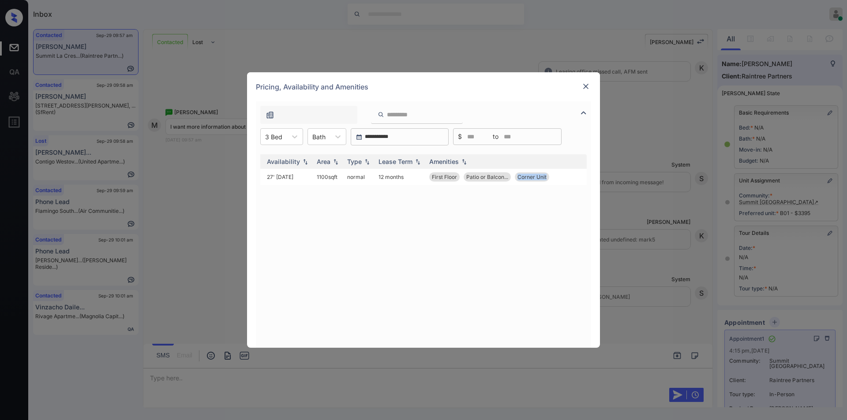
click at [585, 89] on img at bounding box center [585, 86] width 9 height 9
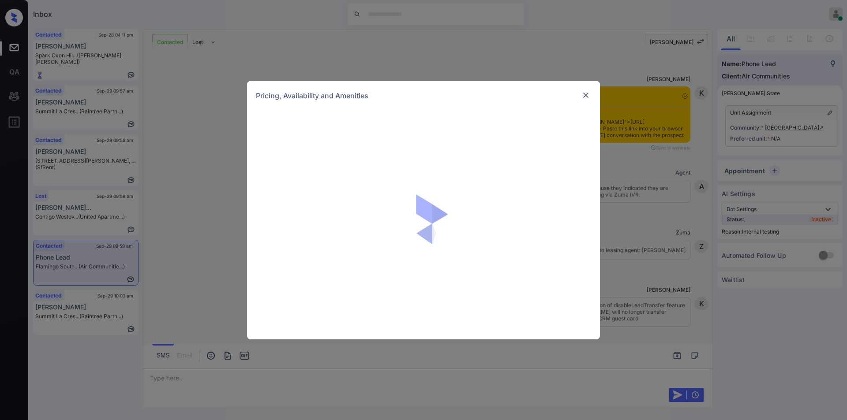
scroll to position [1020, 0]
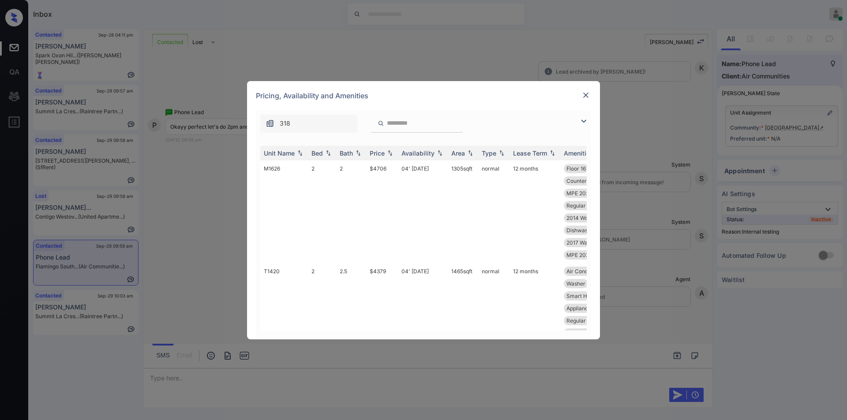
click at [582, 118] on img at bounding box center [583, 121] width 11 height 11
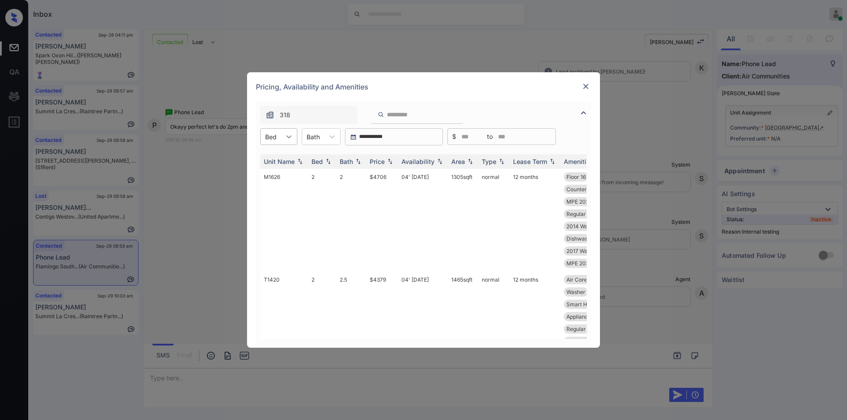
click at [282, 137] on div at bounding box center [289, 137] width 16 height 16
click at [276, 164] on div "0" at bounding box center [278, 158] width 37 height 16
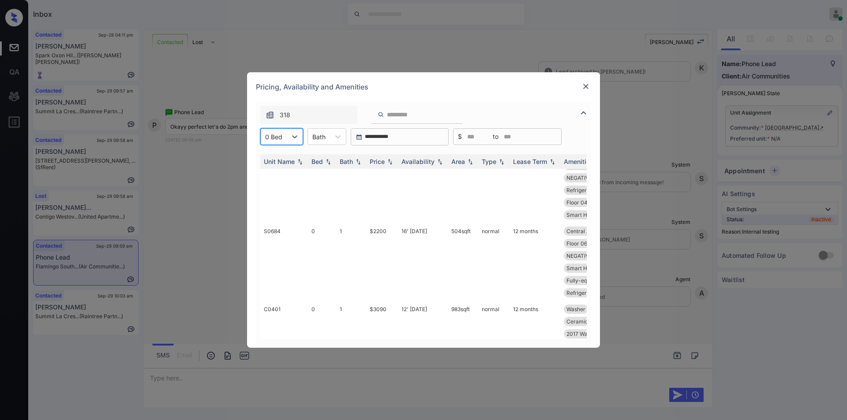
scroll to position [0, 0]
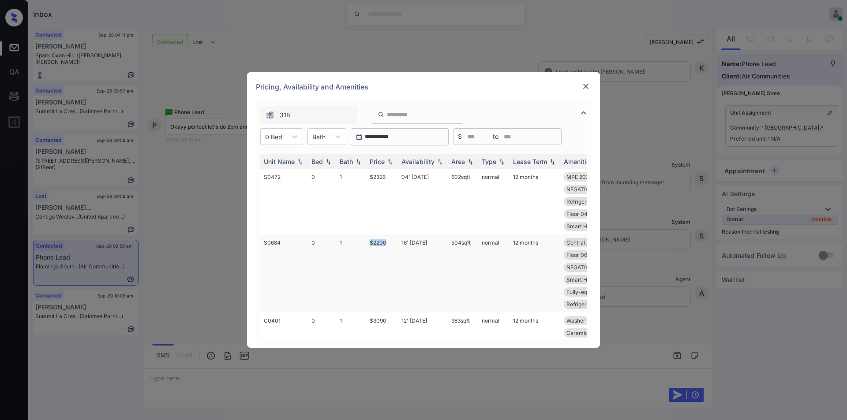
drag, startPoint x: 366, startPoint y: 241, endPoint x: 390, endPoint y: 244, distance: 24.0
click at [390, 244] on td "$2200" at bounding box center [382, 274] width 32 height 78
copy td "$2200"
click at [381, 242] on td "$2200" at bounding box center [382, 274] width 32 height 78
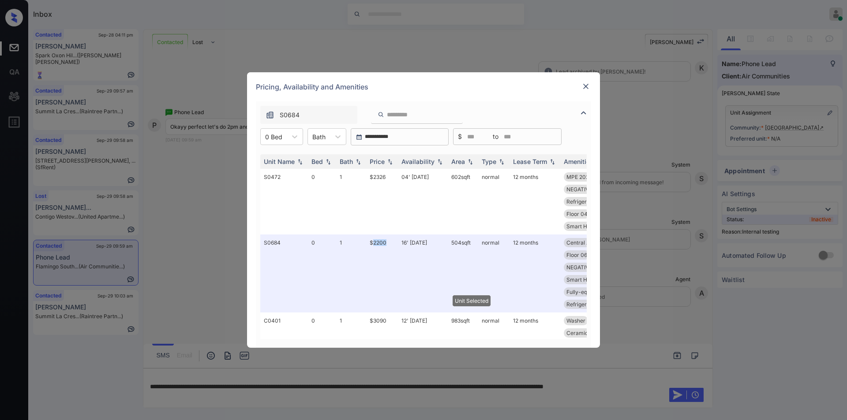
click at [583, 86] on img at bounding box center [585, 86] width 9 height 9
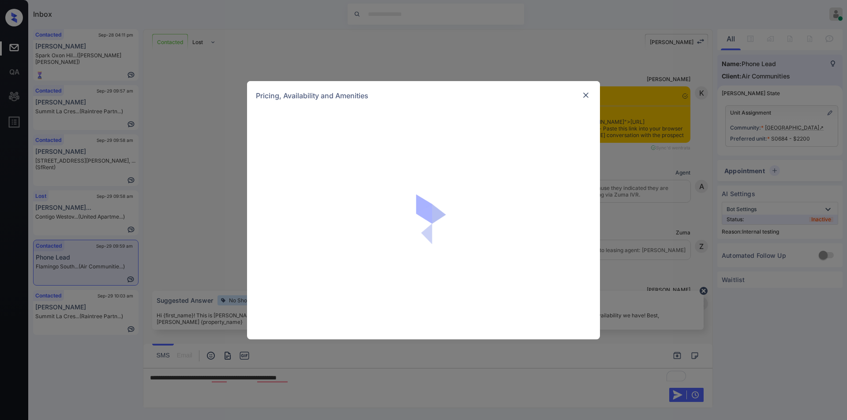
scroll to position [1078, 0]
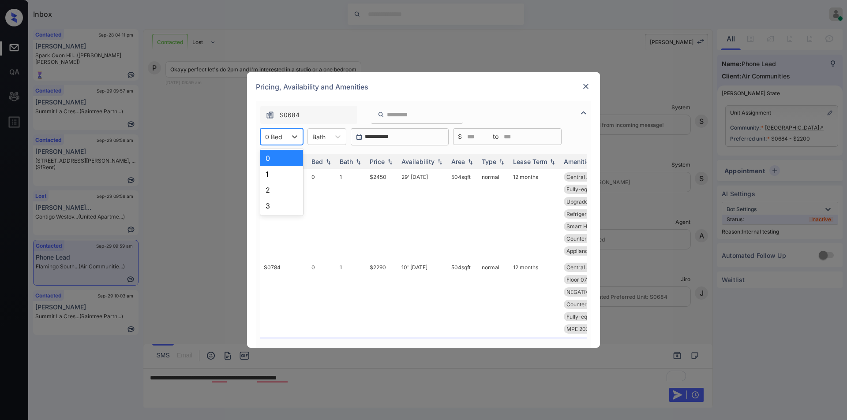
click at [286, 138] on div "0 Bed" at bounding box center [274, 137] width 26 height 13
click at [273, 169] on div "1" at bounding box center [281, 174] width 43 height 16
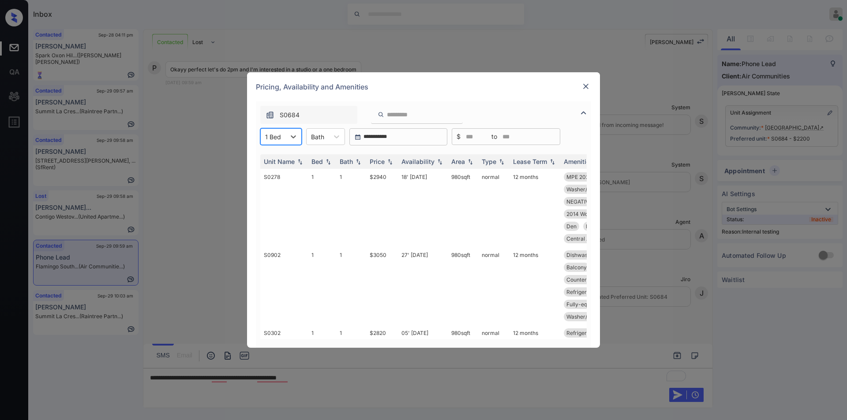
scroll to position [141, 0]
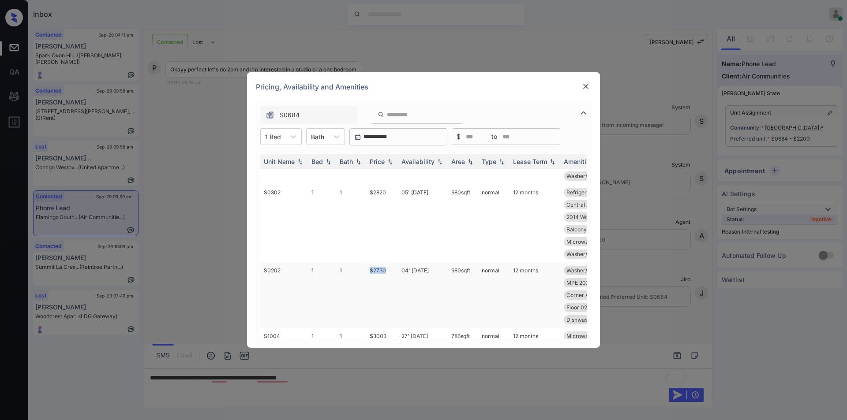
drag, startPoint x: 378, startPoint y: 273, endPoint x: 389, endPoint y: 272, distance: 11.5
click at [389, 272] on td "$2730" at bounding box center [382, 295] width 32 height 66
copy td "$2730"
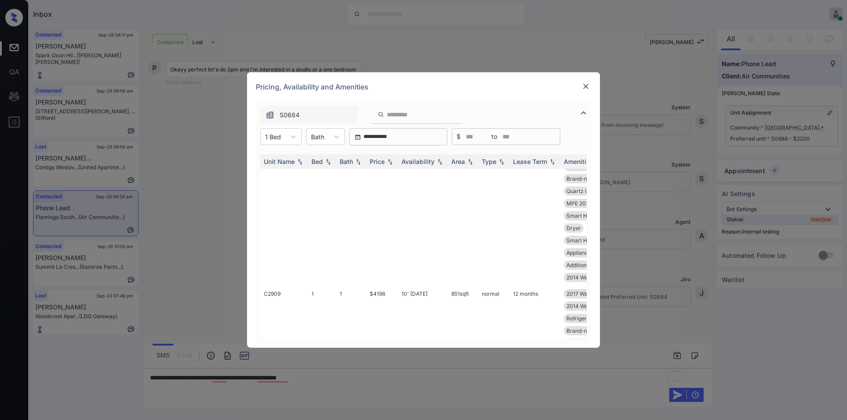
scroll to position [1435, 0]
click at [587, 86] on img at bounding box center [585, 86] width 9 height 9
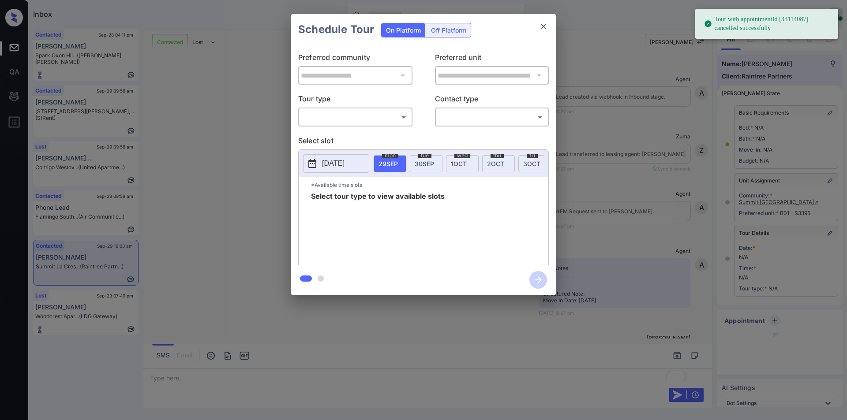
scroll to position [25, 0]
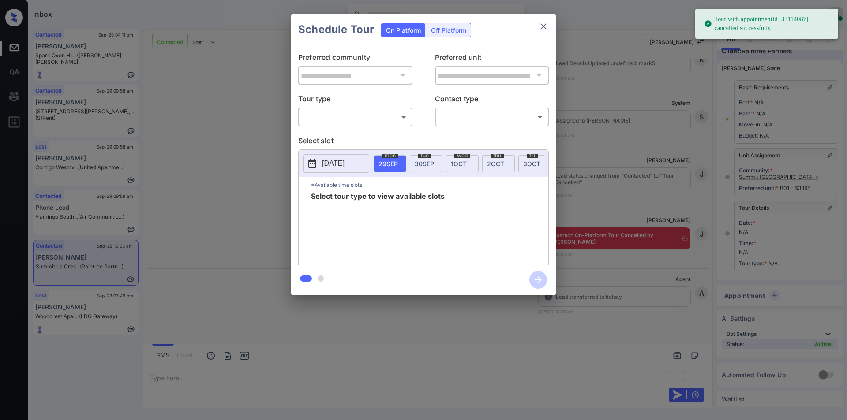
click at [326, 121] on body "Tour with appointmentId [33114087] cancelled successfully Inbox [PERSON_NAME] O…" at bounding box center [423, 210] width 847 height 420
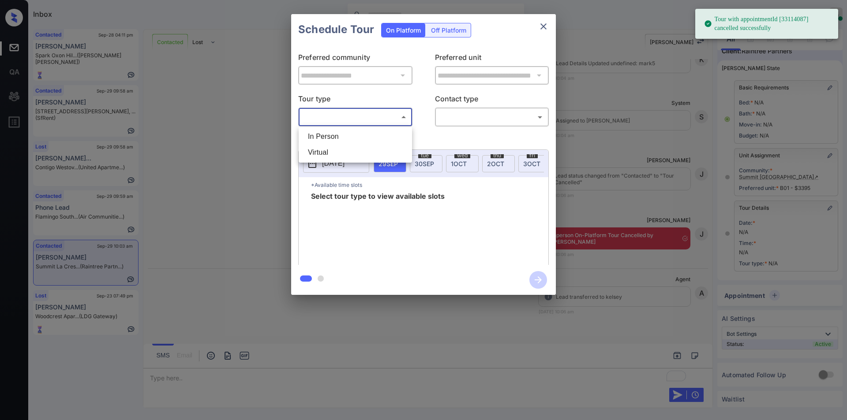
click at [320, 136] on li "In Person" at bounding box center [355, 137] width 109 height 16
type input "********"
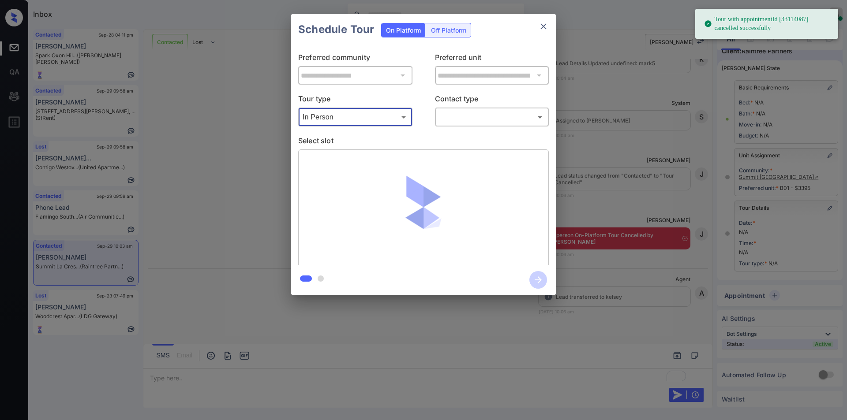
click at [446, 114] on body "Tour with appointmentId [33114087] cancelled successfully Inbox [PERSON_NAME] O…" at bounding box center [423, 210] width 847 height 420
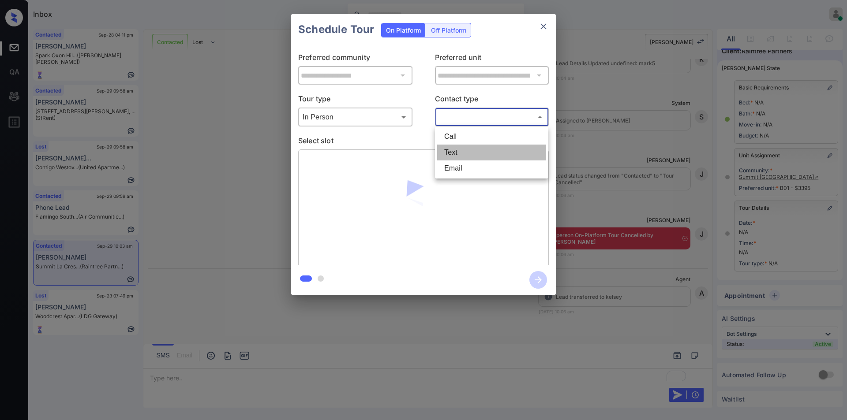
click at [452, 157] on li "Text" at bounding box center [491, 153] width 109 height 16
type input "****"
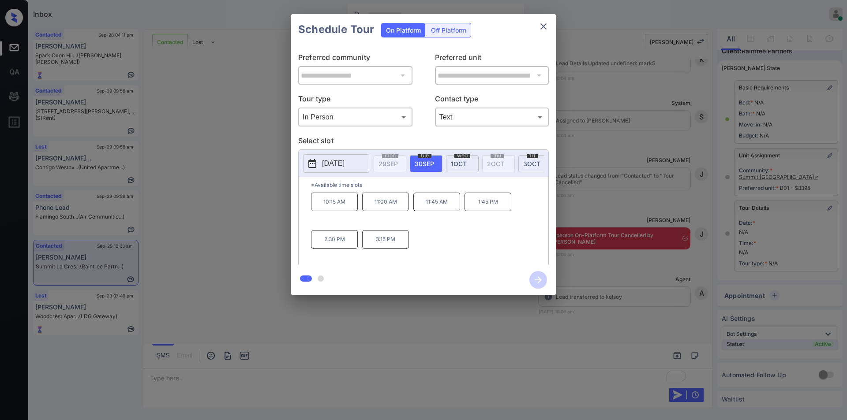
click at [422, 205] on p "11:45 AM" at bounding box center [436, 202] width 47 height 19
click at [213, 221] on div "**********" at bounding box center [423, 154] width 847 height 309
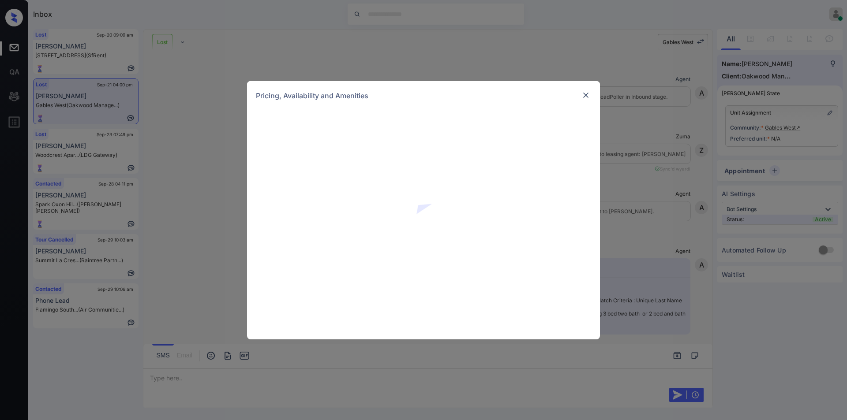
scroll to position [1752, 0]
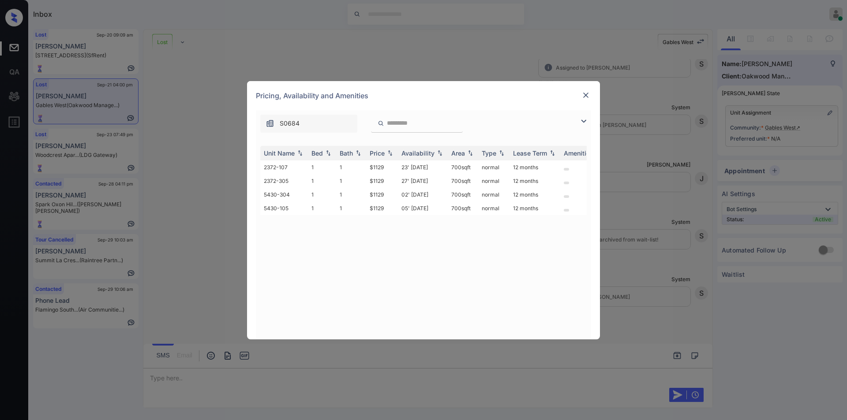
click at [585, 98] on img at bounding box center [585, 95] width 9 height 9
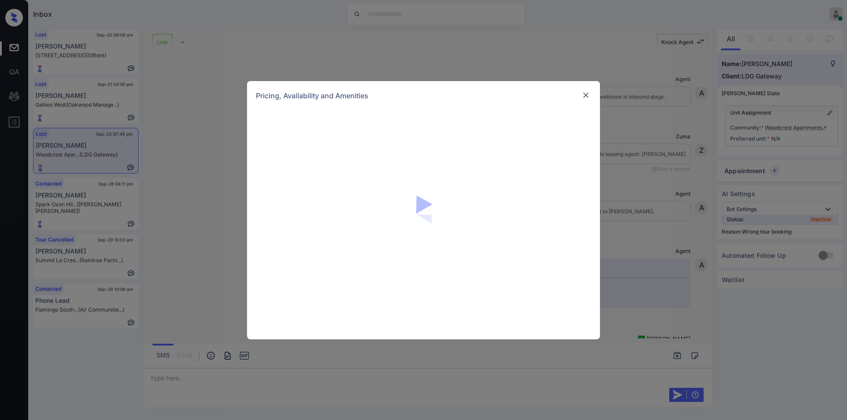
scroll to position [2263, 0]
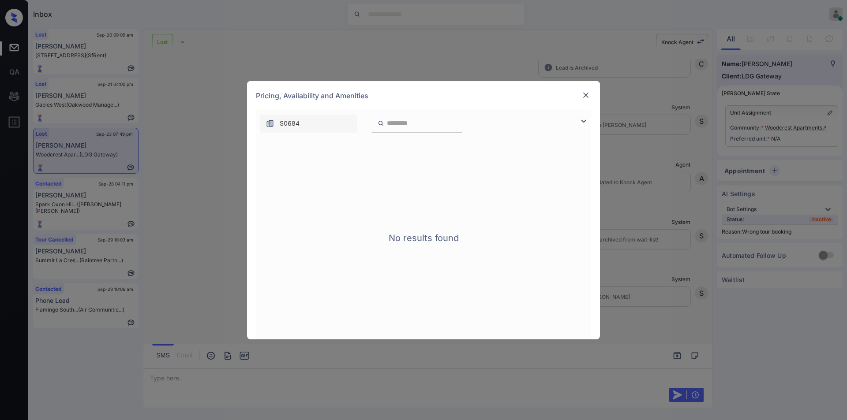
click at [585, 92] on img at bounding box center [585, 95] width 9 height 9
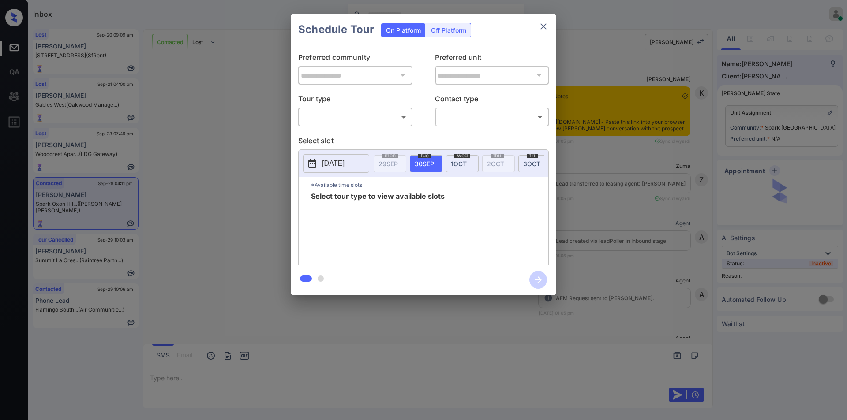
scroll to position [1390, 0]
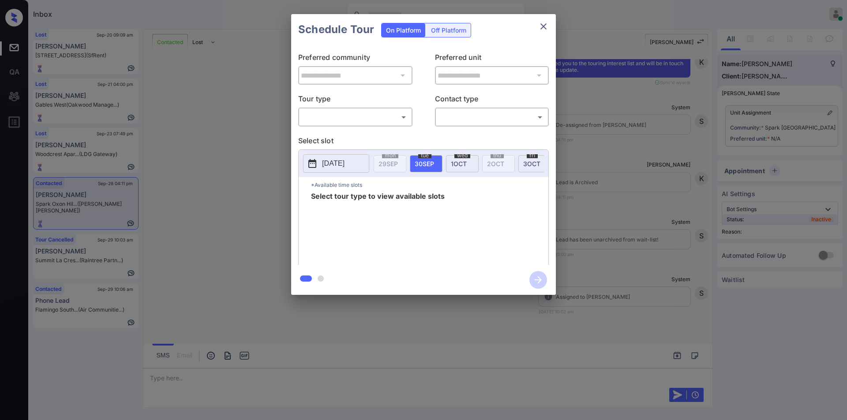
click at [352, 111] on body "Inbox [PERSON_NAME] Online Set yourself offline Set yourself on break Profile S…" at bounding box center [423, 210] width 847 height 420
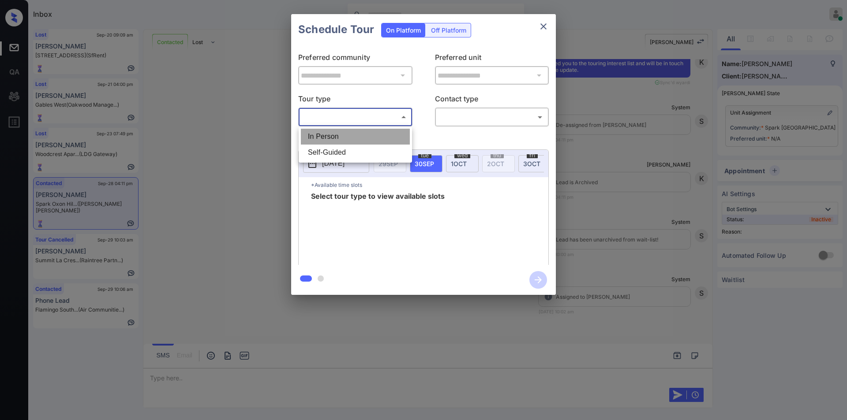
click at [332, 134] on li "In Person" at bounding box center [355, 137] width 109 height 16
type input "********"
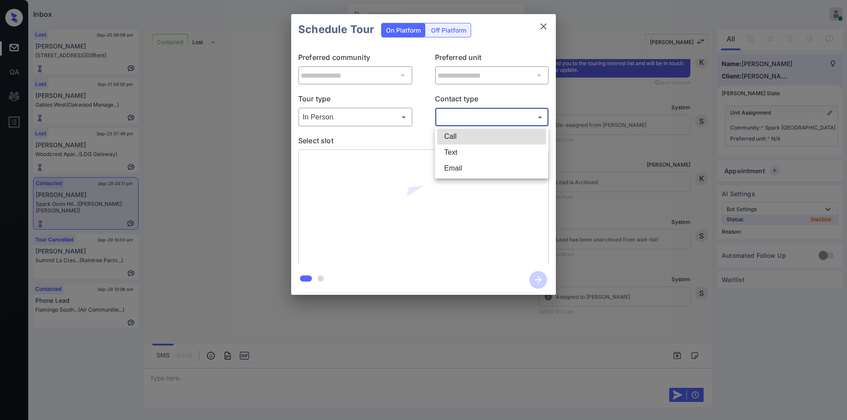
click at [474, 120] on body "Inbox [PERSON_NAME] Online Set yourself offline Set yourself on break Profile S…" at bounding box center [423, 210] width 847 height 420
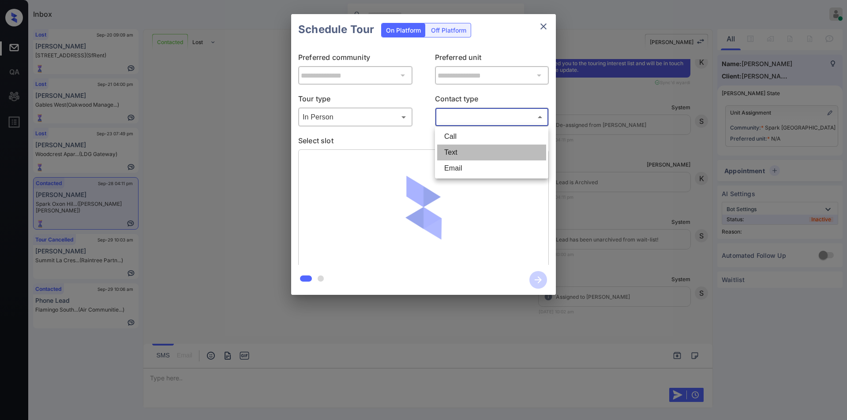
click at [458, 154] on li "Text" at bounding box center [491, 153] width 109 height 16
type input "****"
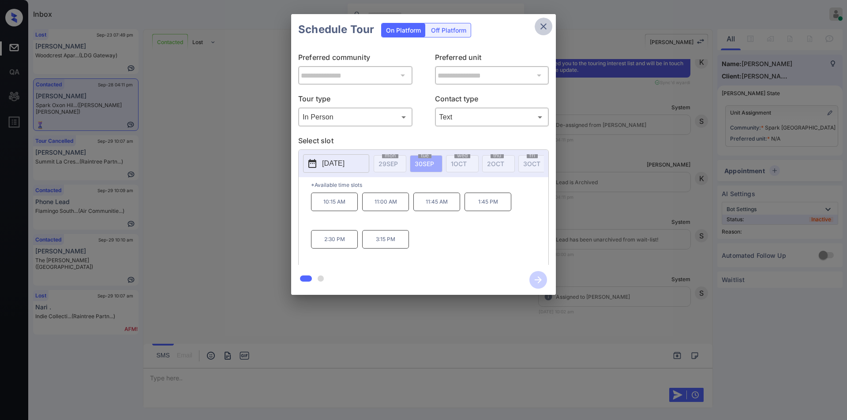
click at [542, 23] on icon "close" at bounding box center [543, 26] width 11 height 11
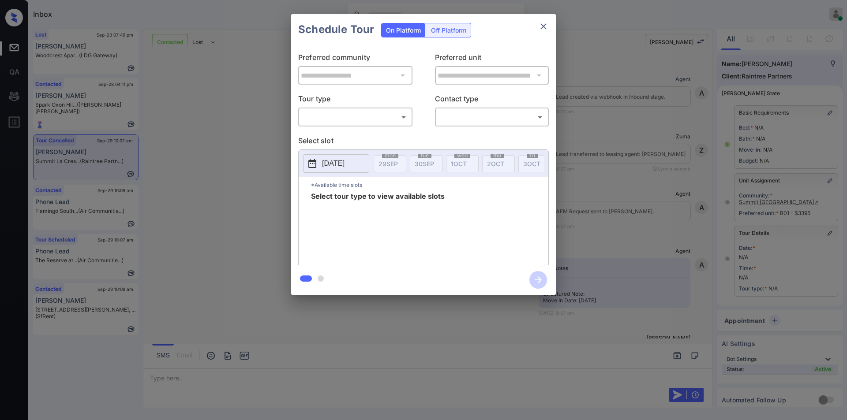
scroll to position [3666, 0]
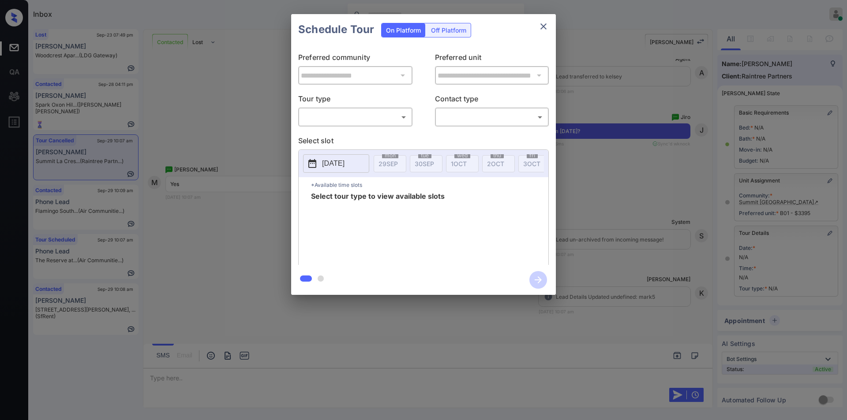
click at [341, 119] on body "Inbox [PERSON_NAME] Online Set yourself offline Set yourself on break Profile S…" at bounding box center [423, 210] width 847 height 420
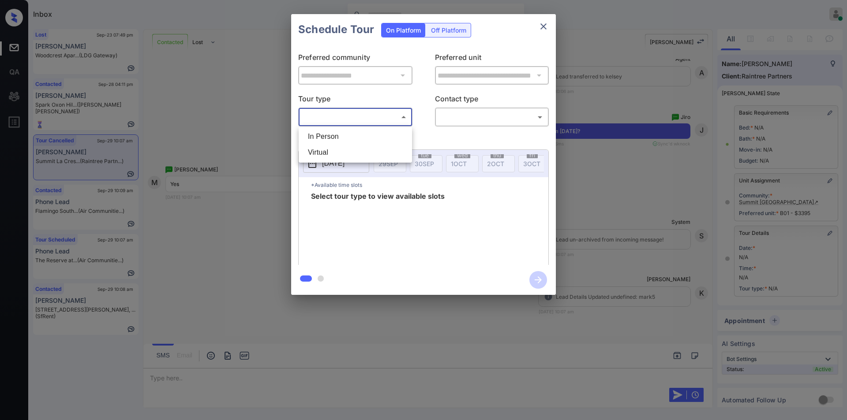
click at [330, 134] on li "In Person" at bounding box center [355, 137] width 109 height 16
type input "********"
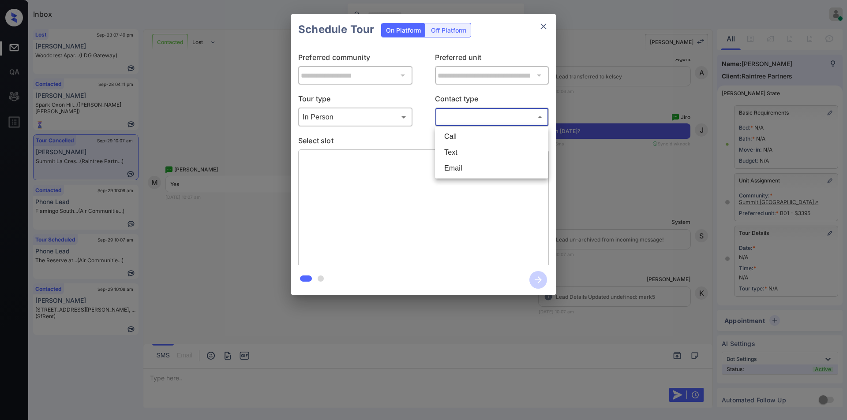
drag, startPoint x: 478, startPoint y: 119, endPoint x: 466, endPoint y: 144, distance: 27.4
click at [477, 119] on body "Inbox [PERSON_NAME] Online Set yourself offline Set yourself on break Profile S…" at bounding box center [423, 210] width 847 height 420
click at [457, 153] on li "Text" at bounding box center [491, 153] width 109 height 16
type input "****"
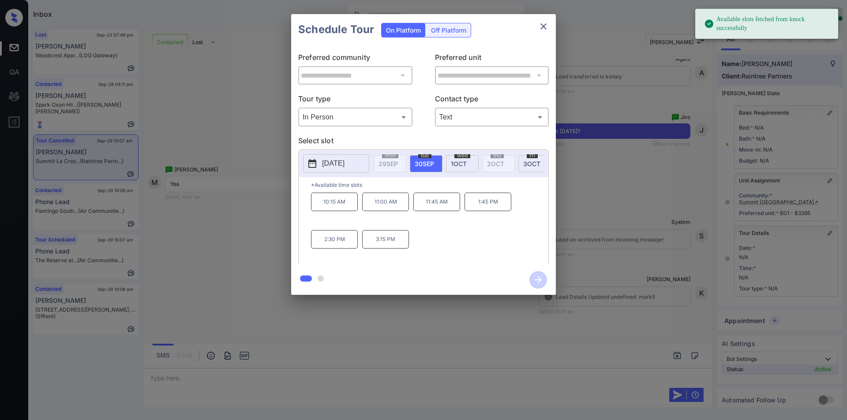
click at [213, 202] on div "**********" at bounding box center [423, 154] width 847 height 309
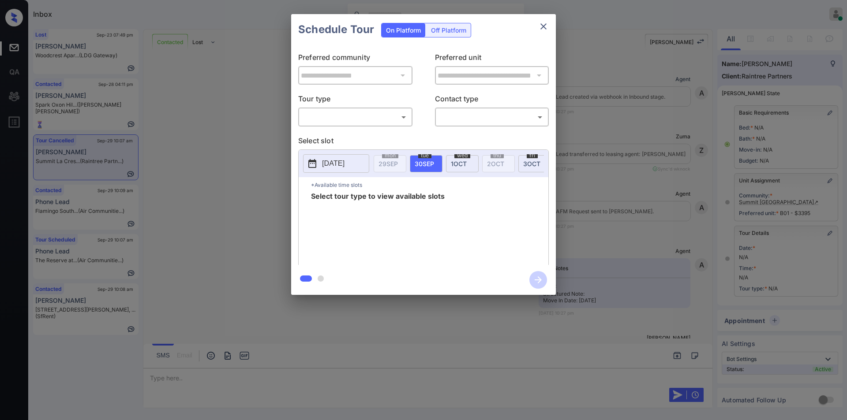
scroll to position [3666, 0]
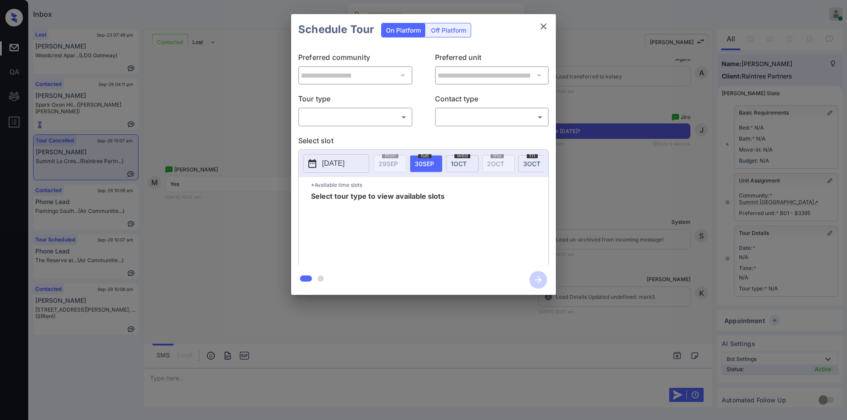
click at [321, 119] on body "Inbox [PERSON_NAME] Online Set yourself offline Set yourself on break Profile S…" at bounding box center [423, 210] width 847 height 420
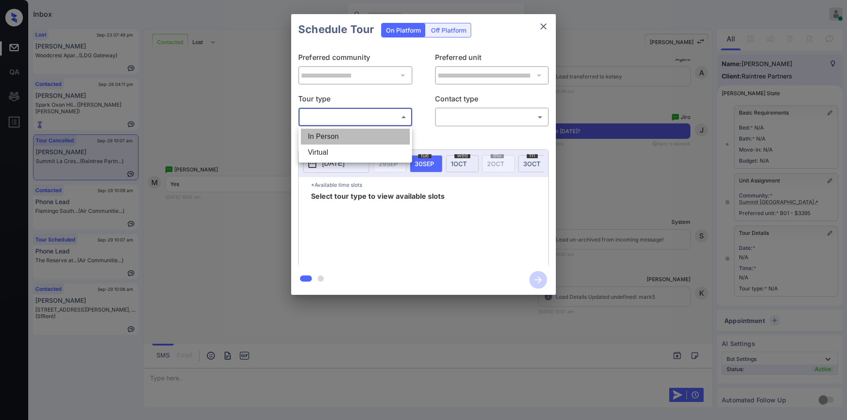
click at [314, 133] on li "In Person" at bounding box center [355, 137] width 109 height 16
type input "********"
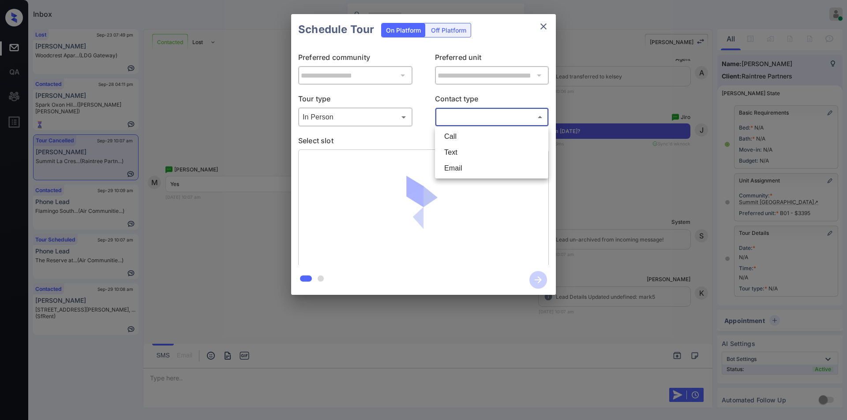
click at [480, 120] on body "Inbox [PERSON_NAME] Online Set yourself offline Set yourself on break Profile S…" at bounding box center [423, 210] width 847 height 420
click at [458, 155] on li "Text" at bounding box center [491, 153] width 109 height 16
type input "****"
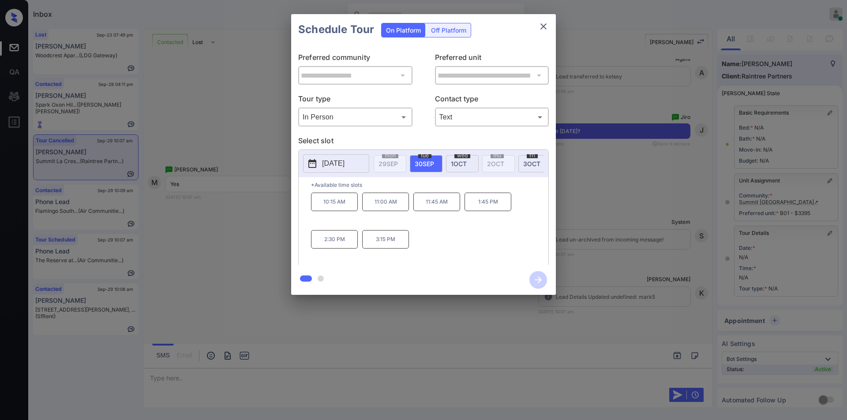
click at [260, 220] on div "**********" at bounding box center [423, 154] width 847 height 309
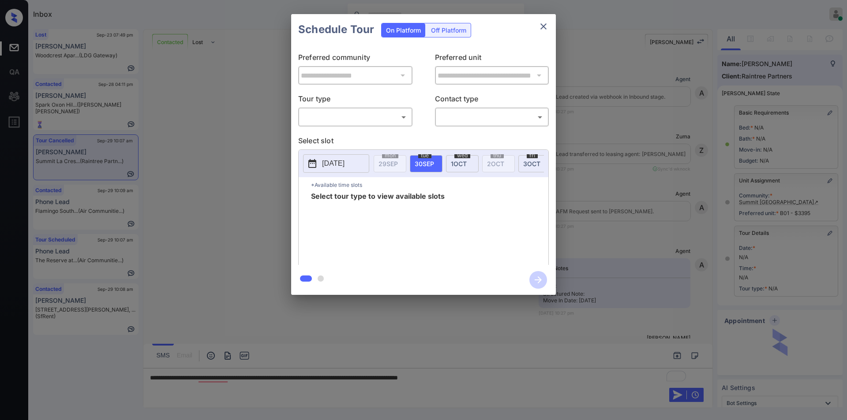
click at [338, 114] on body "Inbox [PERSON_NAME] Online Set yourself offline Set yourself on break Profile S…" at bounding box center [423, 210] width 847 height 420
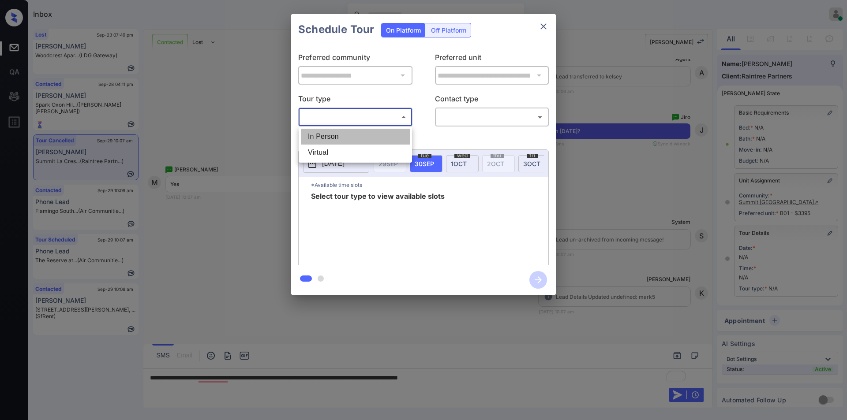
click at [324, 135] on li "In Person" at bounding box center [355, 137] width 109 height 16
type input "********"
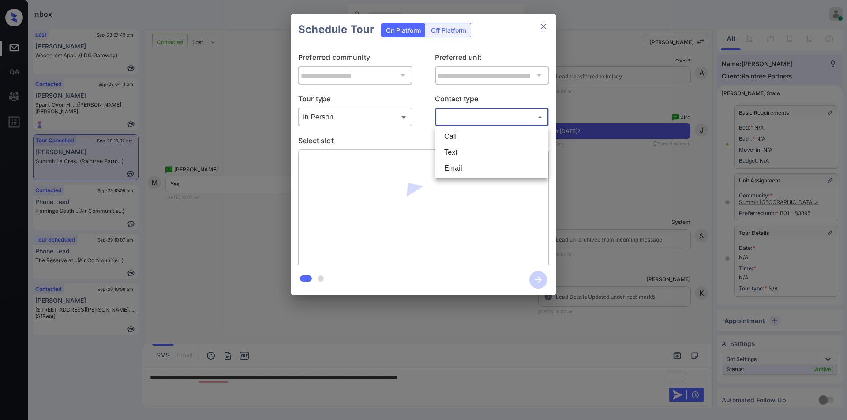
click at [481, 119] on body "Inbox [PERSON_NAME] Online Set yourself offline Set yourself on break Profile S…" at bounding box center [423, 210] width 847 height 420
click at [460, 154] on li "Text" at bounding box center [491, 153] width 109 height 16
type input "****"
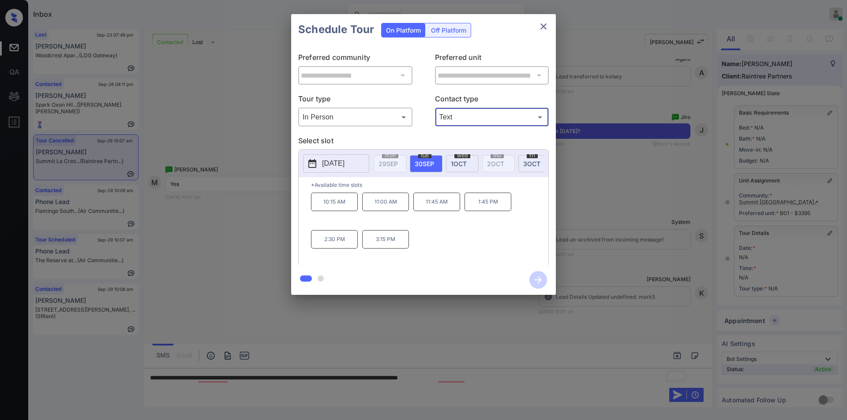
click at [242, 239] on div "**********" at bounding box center [423, 154] width 847 height 309
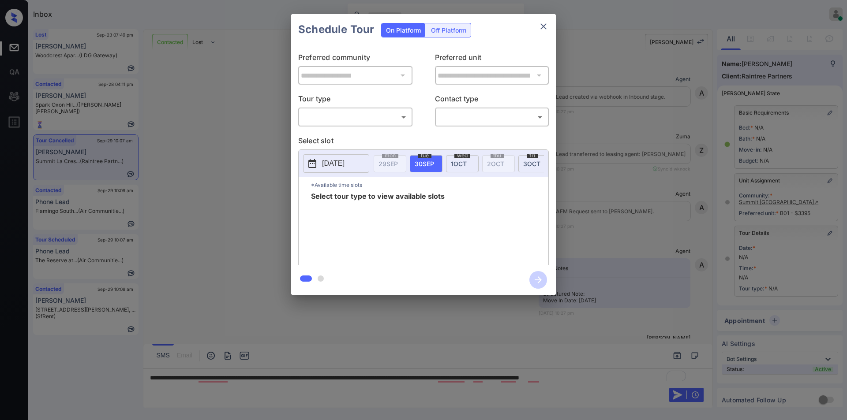
scroll to position [3666, 0]
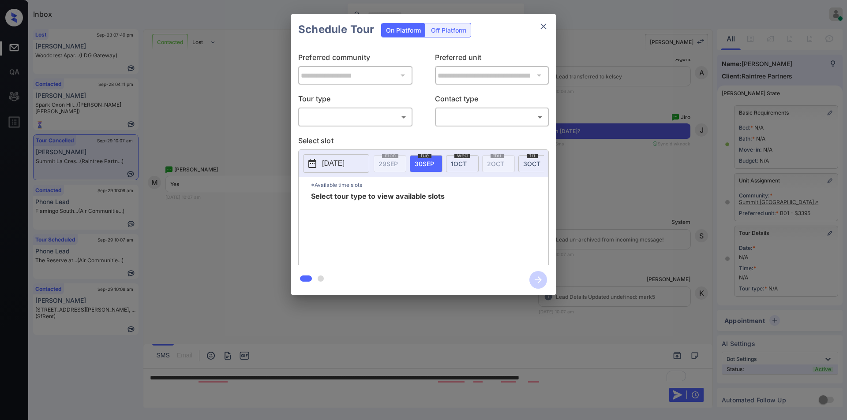
click at [339, 113] on body "Inbox [PERSON_NAME] Online Set yourself offline Set yourself on break Profile S…" at bounding box center [423, 210] width 847 height 420
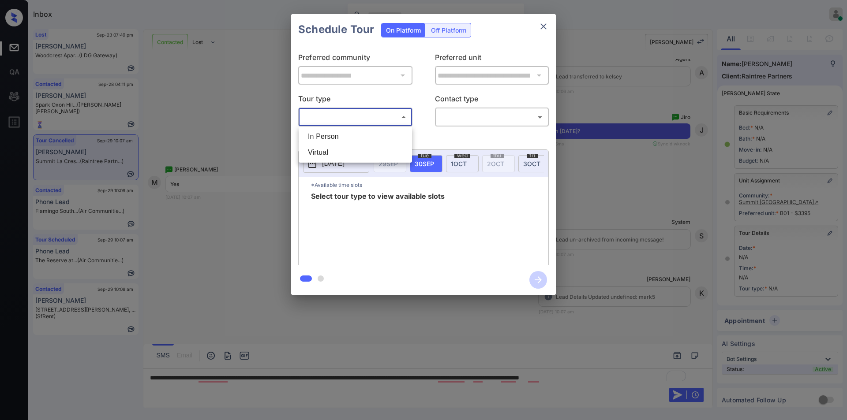
click at [322, 134] on li "In Person" at bounding box center [355, 137] width 109 height 16
type input "********"
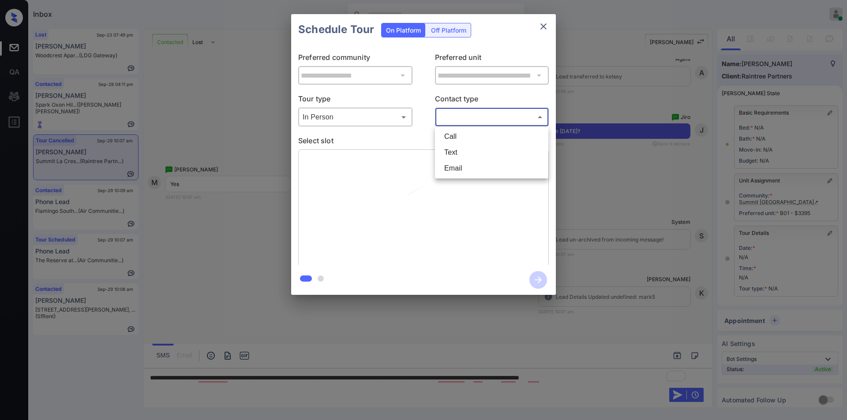
click at [446, 114] on body "Inbox Jiro Alonzo Online Set yourself offline Set yourself on break Profile Swi…" at bounding box center [423, 210] width 847 height 420
click at [467, 153] on li "Text" at bounding box center [491, 153] width 109 height 16
type input "****"
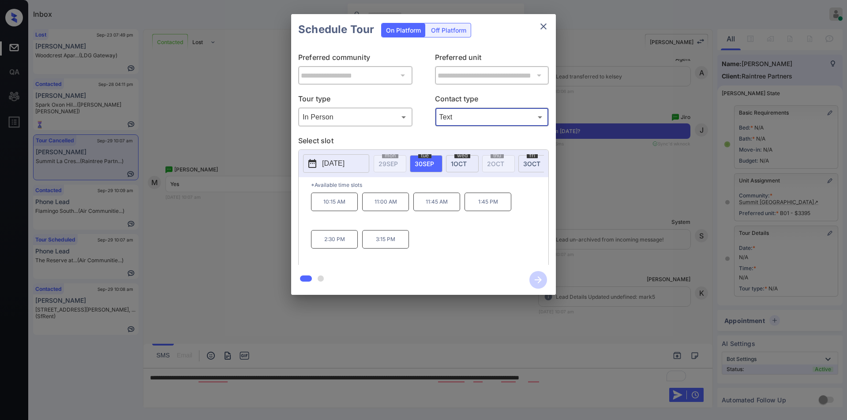
click at [296, 387] on div at bounding box center [423, 210] width 847 height 420
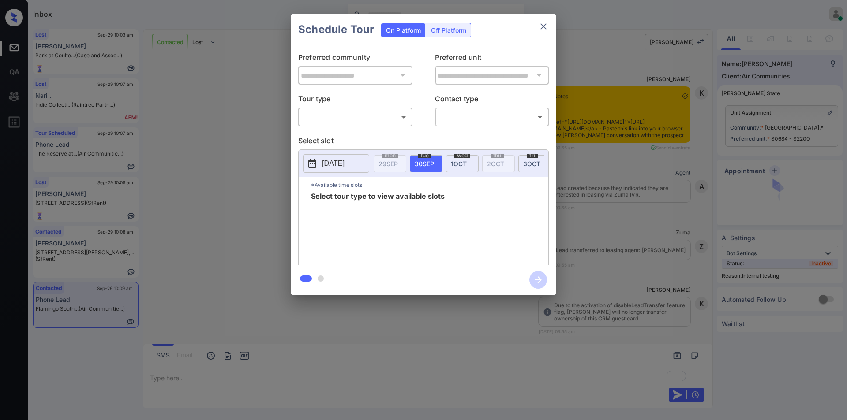
scroll to position [1371, 0]
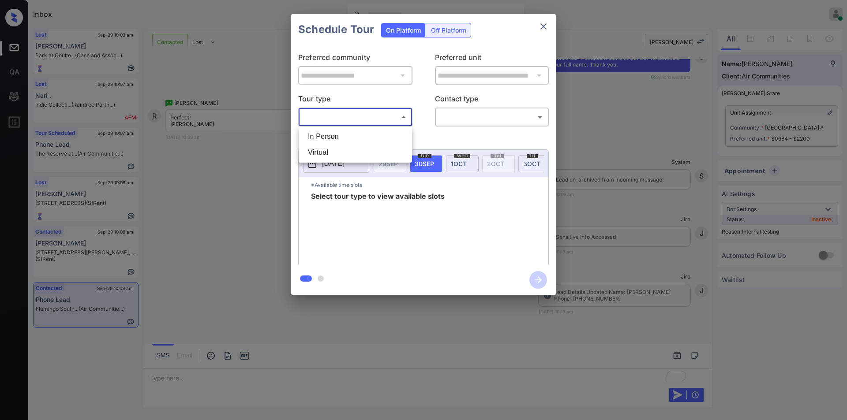
click at [359, 120] on body "Inbox [PERSON_NAME] Online Set yourself offline Set yourself on break Profile S…" at bounding box center [423, 210] width 847 height 420
click at [338, 136] on li "In Person" at bounding box center [355, 137] width 109 height 16
type input "********"
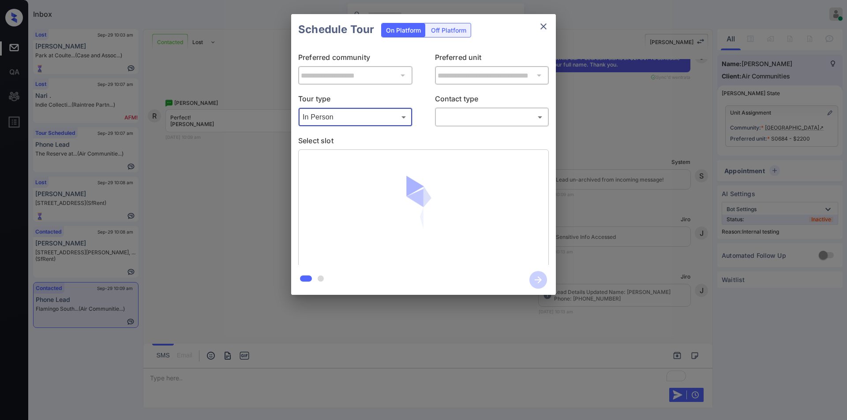
click at [478, 117] on body "Inbox [PERSON_NAME] Online Set yourself offline Set yourself on break Profile S…" at bounding box center [423, 210] width 847 height 420
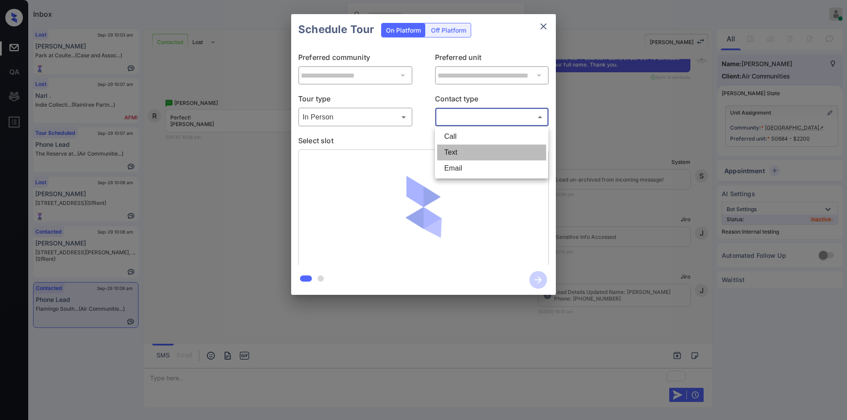
click at [458, 153] on li "Text" at bounding box center [491, 153] width 109 height 16
type input "****"
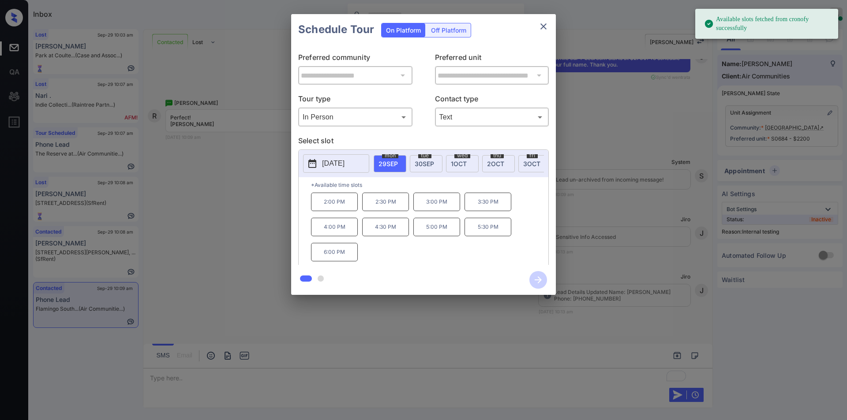
click at [329, 205] on p "2:00 PM" at bounding box center [334, 202] width 47 height 19
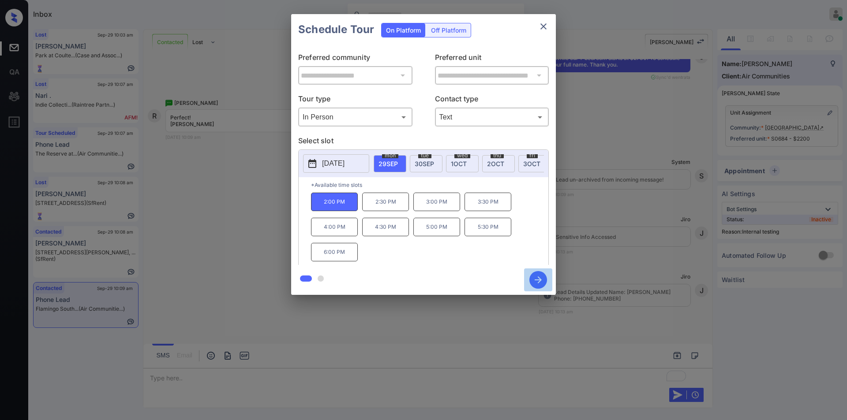
click at [542, 280] on icon "button" at bounding box center [538, 280] width 18 height 18
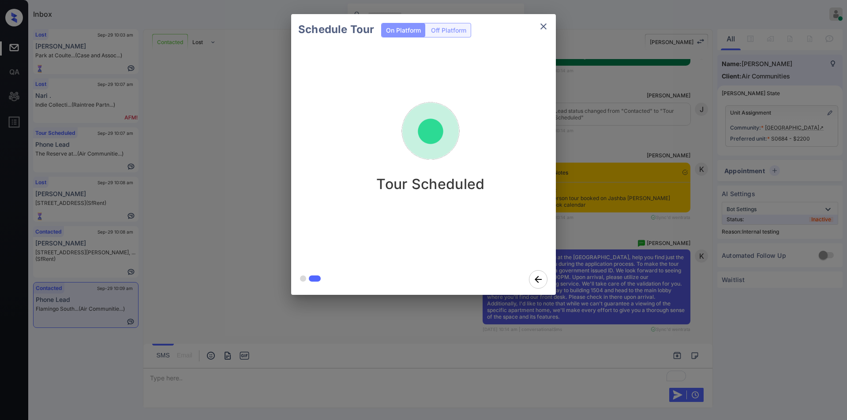
scroll to position [1687, 0]
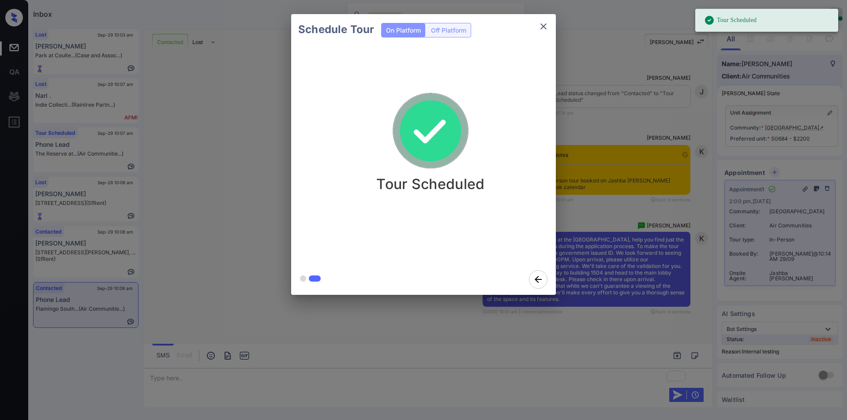
click at [549, 29] on button "close" at bounding box center [543, 27] width 18 height 18
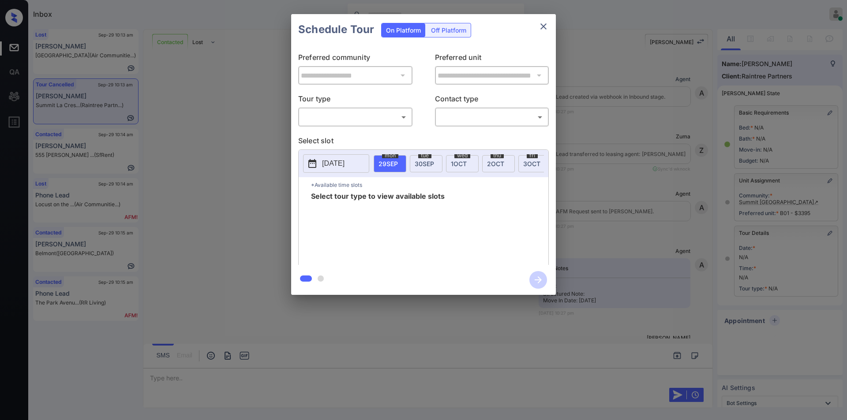
scroll to position [3900, 0]
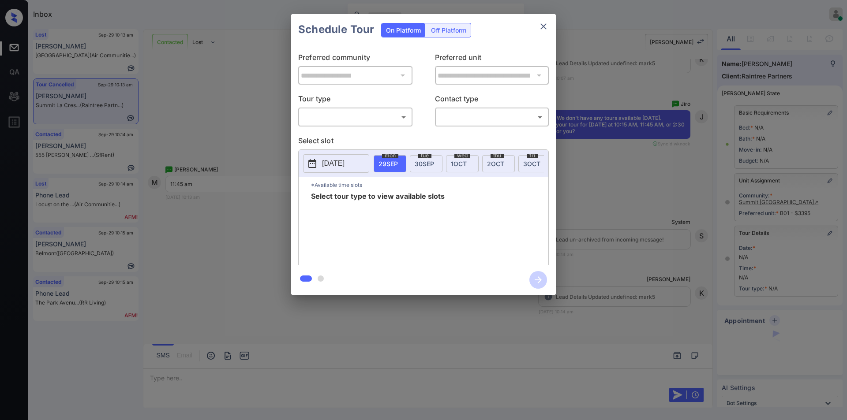
click at [338, 109] on div "​ ​" at bounding box center [355, 117] width 114 height 19
click at [331, 116] on body "Inbox Jiro Alonzo Online Set yourself offline Set yourself on break Profile Swi…" at bounding box center [423, 210] width 847 height 420
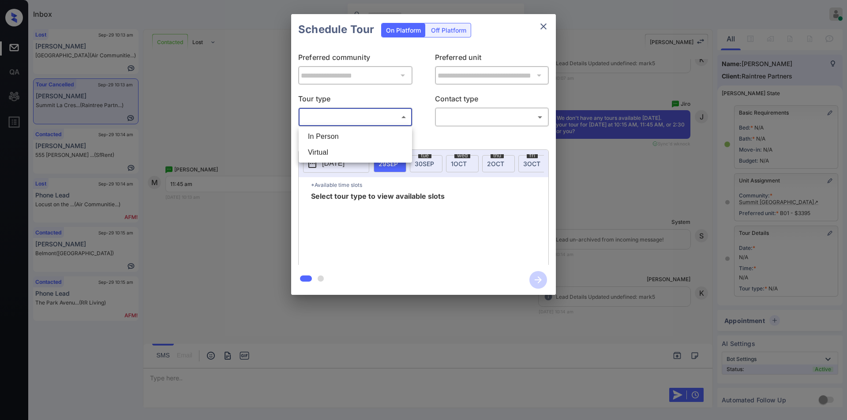
drag, startPoint x: 329, startPoint y: 135, endPoint x: 434, endPoint y: 135, distance: 105.4
click at [333, 135] on li "In Person" at bounding box center [355, 137] width 109 height 16
type input "********"
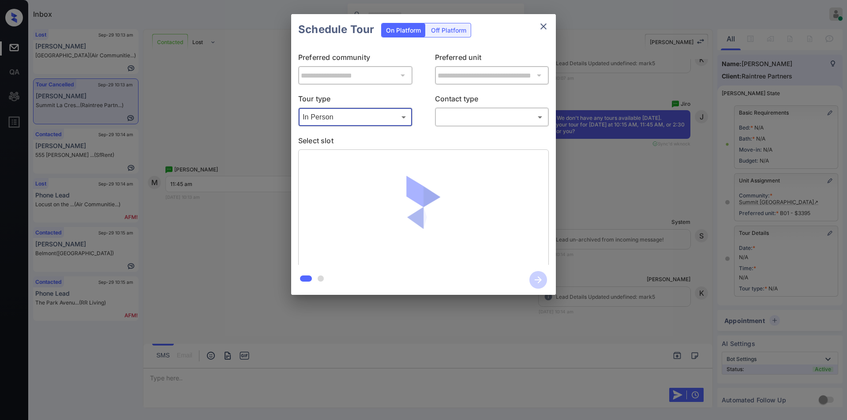
click at [459, 118] on body "Inbox Jiro Alonzo Online Set yourself offline Set yourself on break Profile Swi…" at bounding box center [423, 210] width 847 height 420
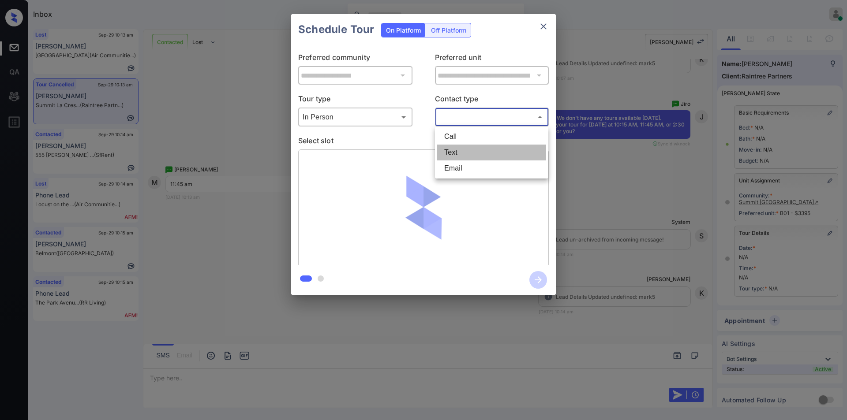
click at [463, 150] on li "Text" at bounding box center [491, 153] width 109 height 16
type input "****"
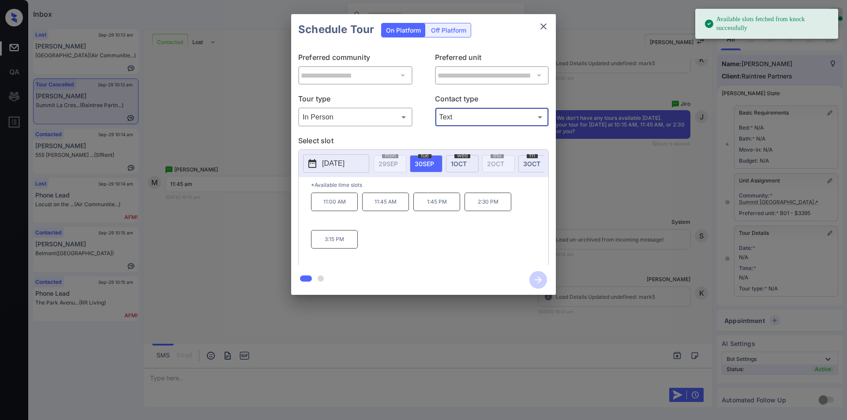
click at [390, 206] on p "11:45 AM" at bounding box center [385, 202] width 47 height 19
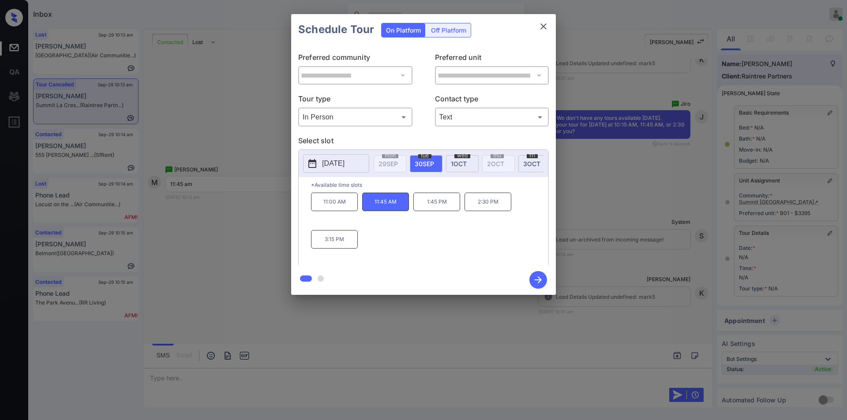
click at [533, 276] on icon "button" at bounding box center [538, 280] width 18 height 18
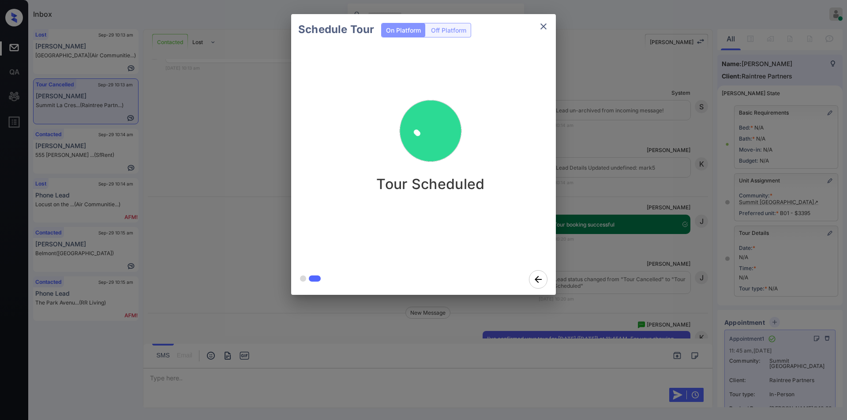
scroll to position [4016, 0]
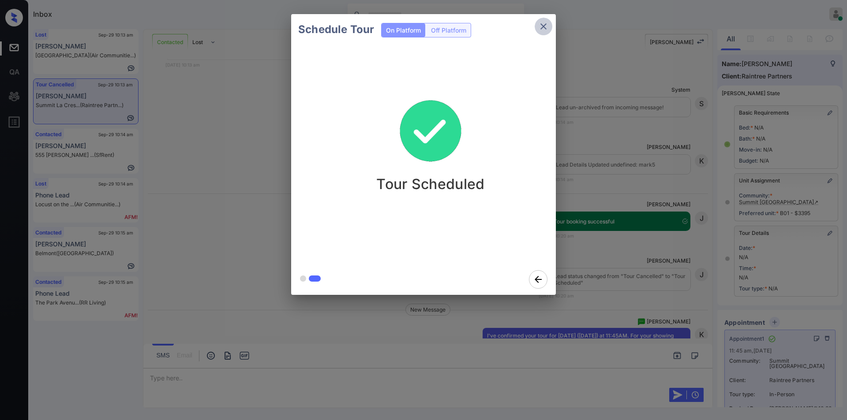
click at [548, 24] on icon "close" at bounding box center [543, 26] width 11 height 11
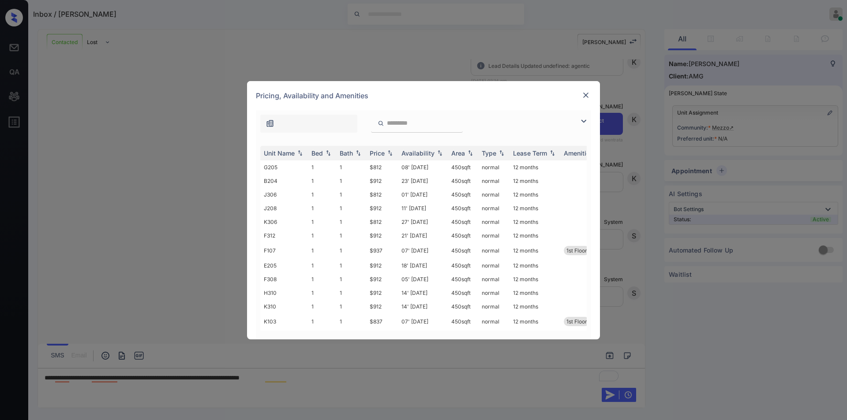
click at [583, 119] on img at bounding box center [583, 121] width 11 height 11
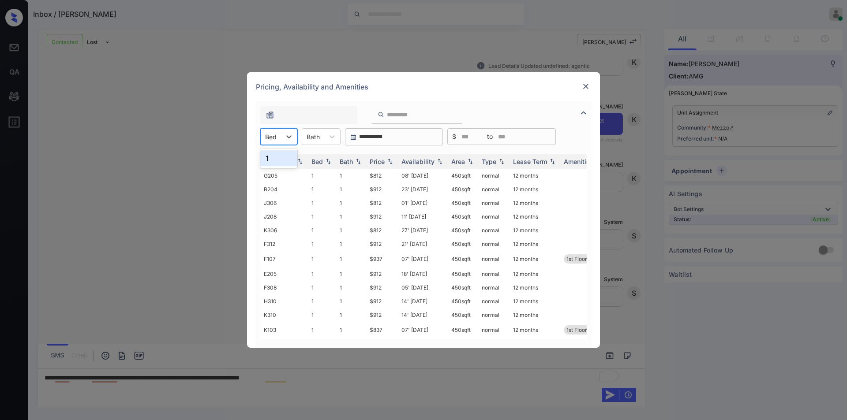
click at [278, 135] on div "Bed" at bounding box center [271, 137] width 20 height 13
click at [273, 153] on div "1" at bounding box center [278, 158] width 37 height 16
drag, startPoint x: 365, startPoint y: 176, endPoint x: 393, endPoint y: 178, distance: 28.3
click at [393, 178] on tr "G205 1 1 $812 08' Sep 25 450 sqft normal 12 months" at bounding box center [490, 176] width 461 height 14
copy tr "$812"
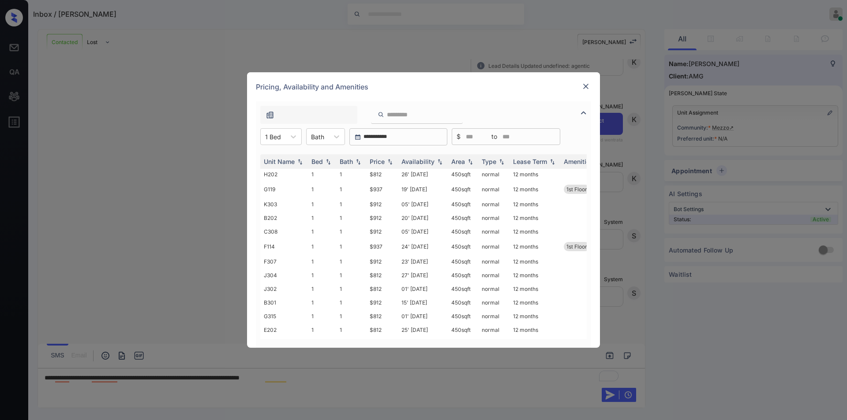
scroll to position [991, 0]
click at [584, 78] on div "Pricing, Availability and Amenities" at bounding box center [423, 86] width 353 height 29
click at [587, 93] on div "Pricing, Availability and Amenities" at bounding box center [423, 86] width 353 height 29
click at [586, 86] on img at bounding box center [585, 86] width 9 height 9
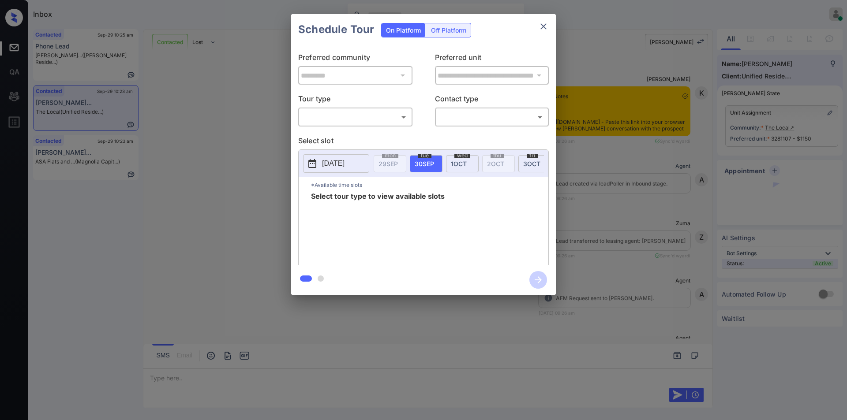
scroll to position [1795, 0]
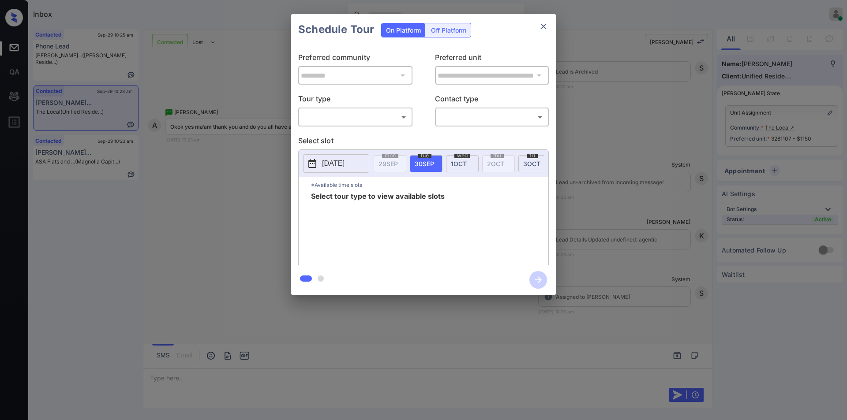
click at [361, 117] on body "Inbox [PERSON_NAME] Online Set yourself offline Set yourself on break Profile S…" at bounding box center [423, 210] width 847 height 420
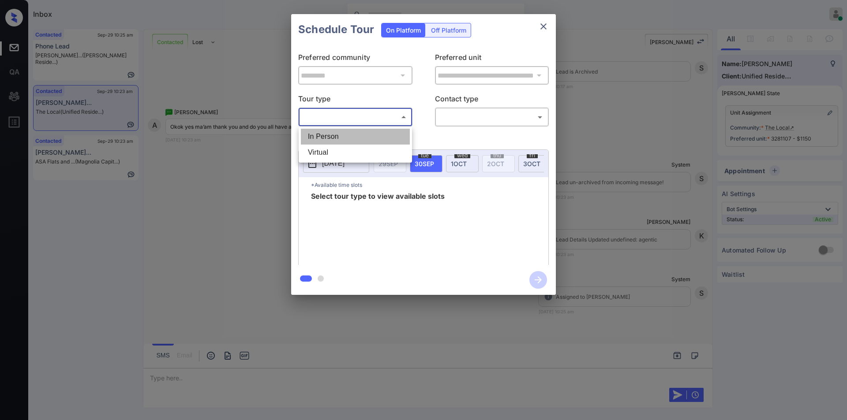
click at [344, 135] on li "In Person" at bounding box center [355, 137] width 109 height 16
type input "********"
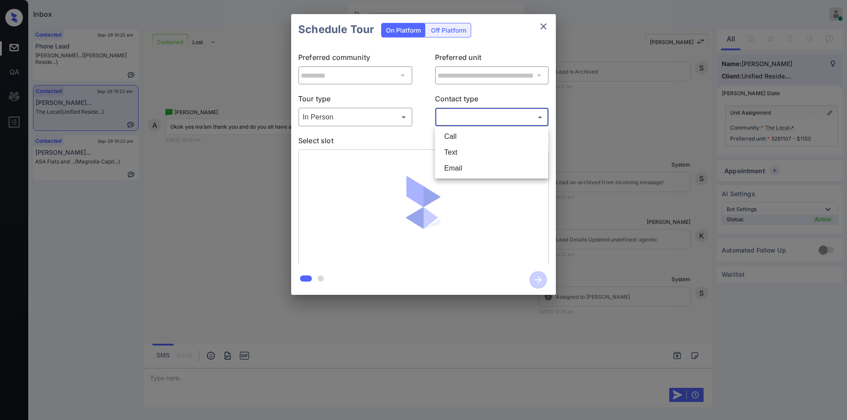
click at [494, 121] on body "Inbox [PERSON_NAME] Online Set yourself offline Set yourself on break Profile S…" at bounding box center [423, 210] width 847 height 420
click at [466, 148] on li "Text" at bounding box center [491, 153] width 109 height 16
type input "****"
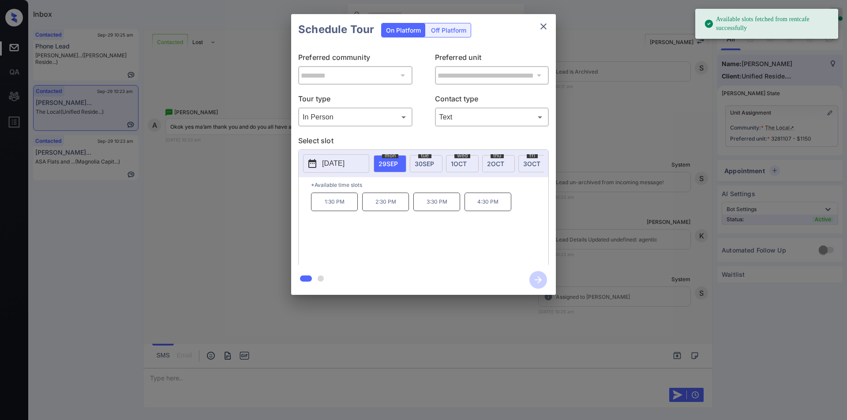
click at [344, 164] on p "[DATE]" at bounding box center [333, 163] width 22 height 11
click at [350, 137] on div "30" at bounding box center [347, 138] width 12 height 12
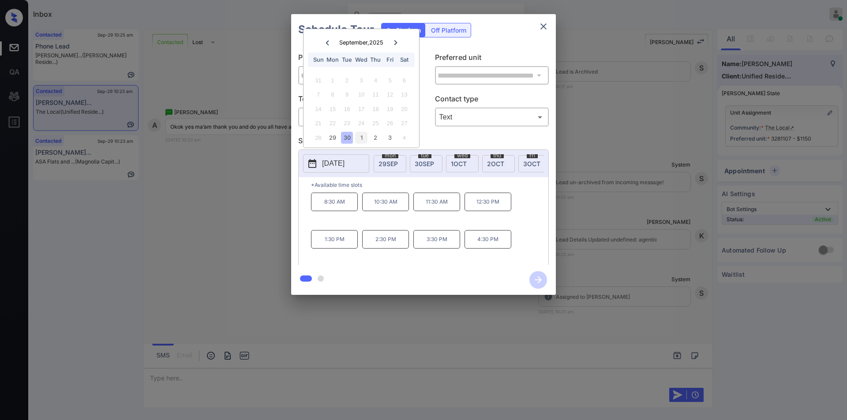
click at [359, 135] on div "1" at bounding box center [361, 138] width 12 height 12
click at [373, 78] on div "2" at bounding box center [376, 81] width 12 height 12
click at [390, 78] on div "3" at bounding box center [390, 81] width 12 height 12
click at [232, 183] on div "**********" at bounding box center [423, 154] width 847 height 309
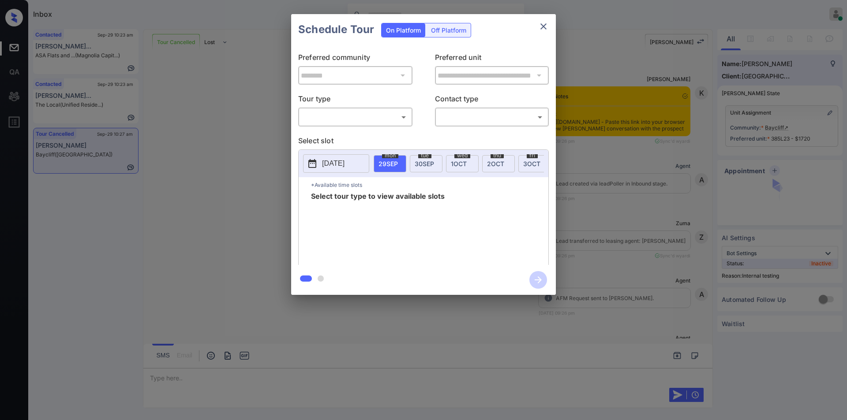
scroll to position [4788, 0]
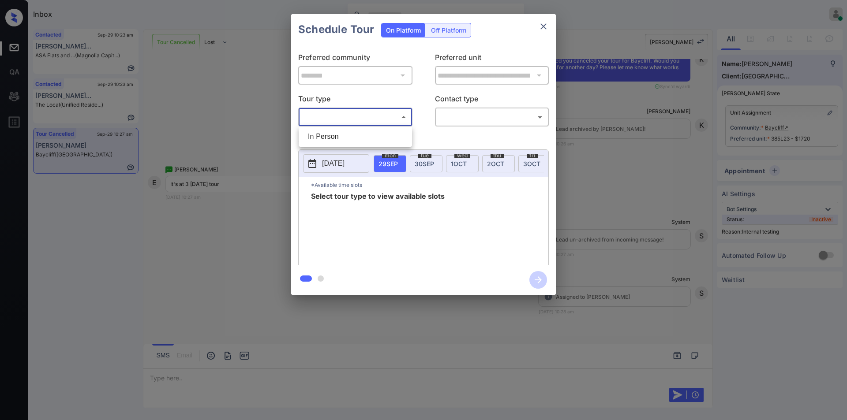
click at [358, 121] on body "Inbox [PERSON_NAME] Online Set yourself offline Set yourself on break Profile S…" at bounding box center [423, 210] width 847 height 420
click at [344, 144] on li "In Person" at bounding box center [355, 137] width 109 height 16
type input "********"
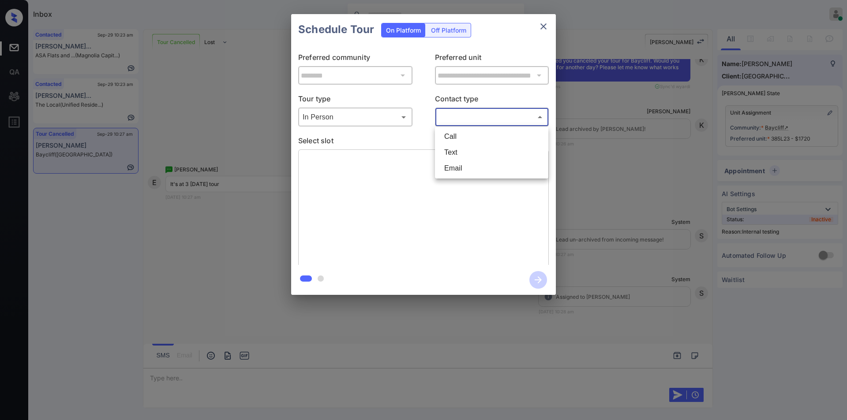
click at [488, 116] on body "Inbox [PERSON_NAME] Online Set yourself offline Set yourself on break Profile S…" at bounding box center [423, 210] width 847 height 420
click at [458, 152] on li "Text" at bounding box center [491, 153] width 109 height 16
type input "****"
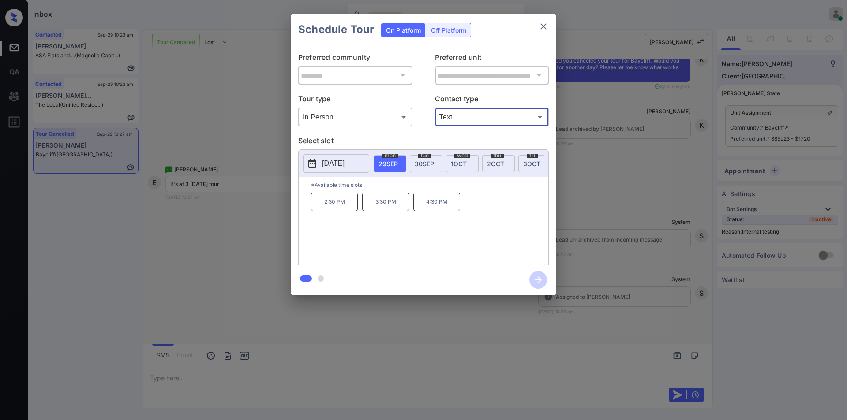
click at [224, 255] on div "**********" at bounding box center [423, 154] width 847 height 309
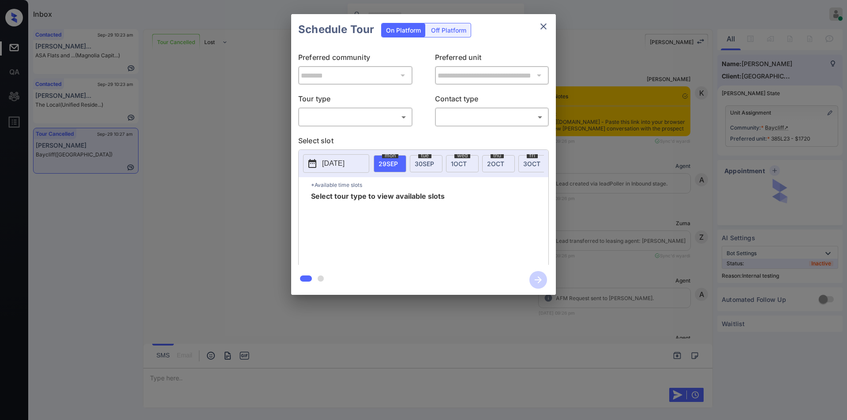
scroll to position [4788, 0]
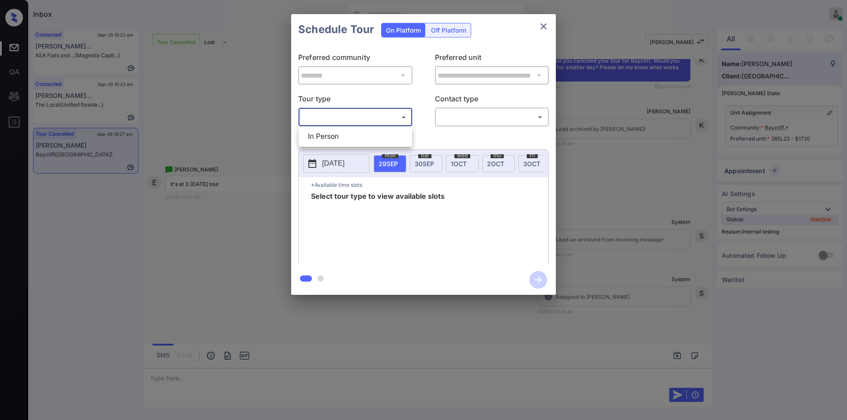
click at [336, 114] on body "Inbox Jiro Alonzo Online Set yourself offline Set yourself on break Profile Swi…" at bounding box center [423, 210] width 847 height 420
drag, startPoint x: 328, startPoint y: 134, endPoint x: 430, endPoint y: 133, distance: 101.9
click at [330, 134] on li "In Person" at bounding box center [355, 137] width 109 height 16
type input "********"
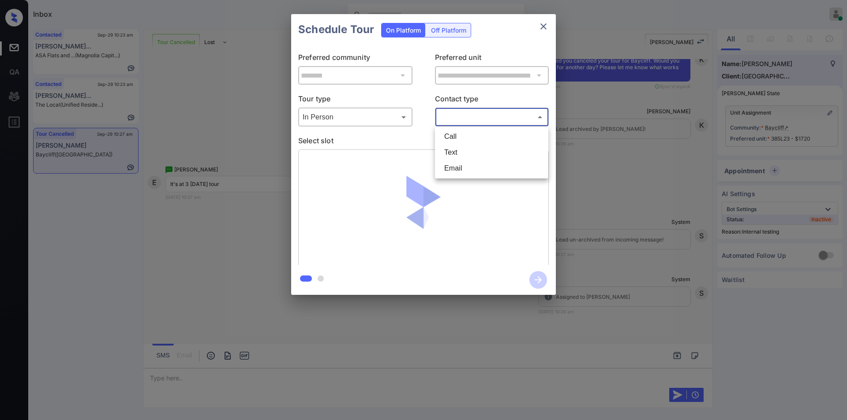
click at [472, 117] on body "Inbox Jiro Alonzo Online Set yourself offline Set yourself on break Profile Swi…" at bounding box center [423, 210] width 847 height 420
click at [459, 151] on li "Text" at bounding box center [491, 153] width 109 height 16
type input "****"
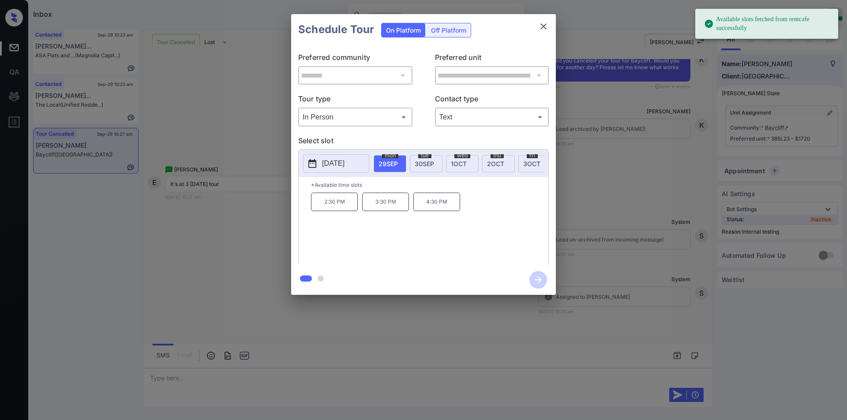
click at [238, 218] on div "**********" at bounding box center [423, 154] width 847 height 309
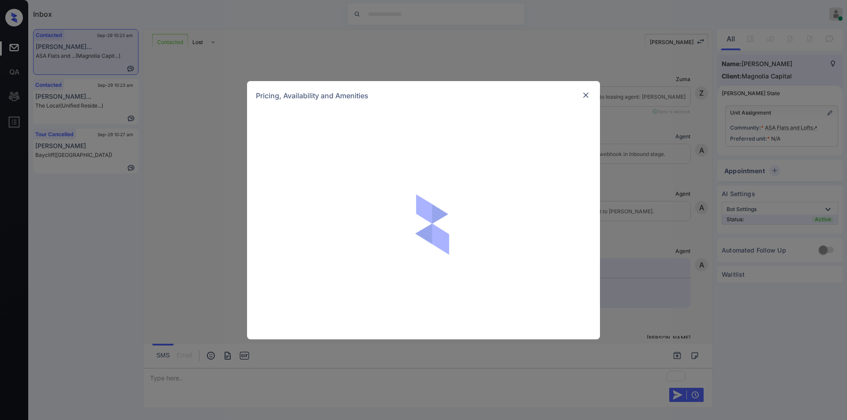
scroll to position [453, 0]
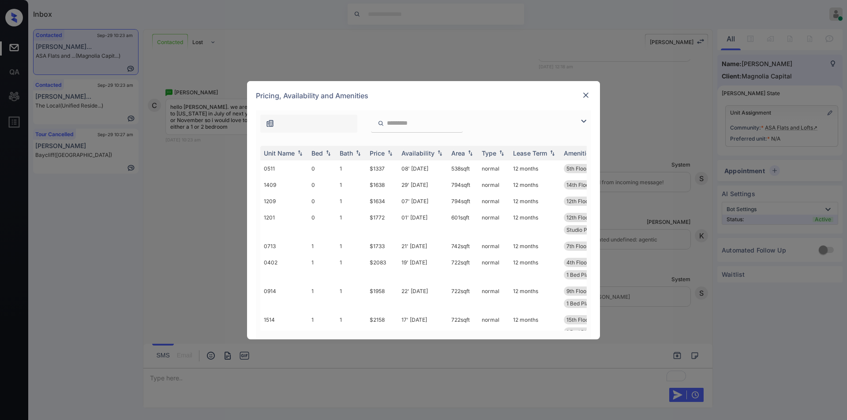
click at [579, 122] on img at bounding box center [583, 121] width 11 height 11
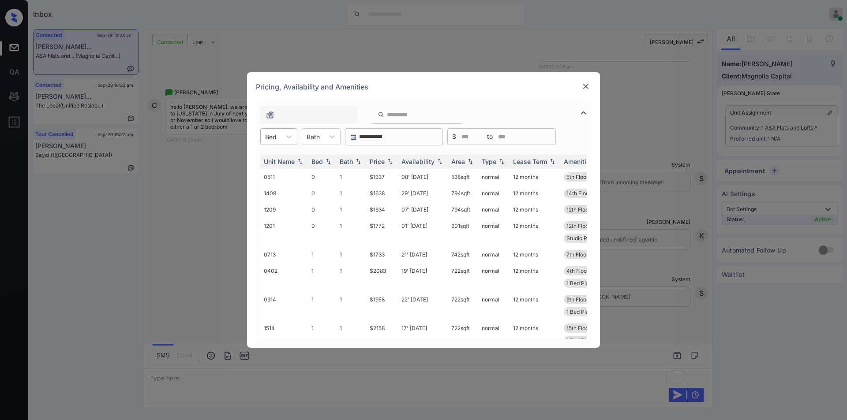
click at [270, 135] on div at bounding box center [270, 136] width 11 height 9
click at [269, 173] on div "1" at bounding box center [278, 174] width 37 height 16
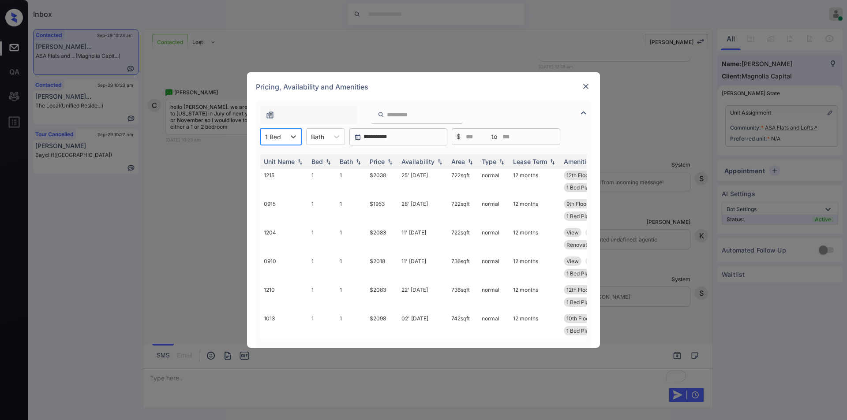
scroll to position [0, 0]
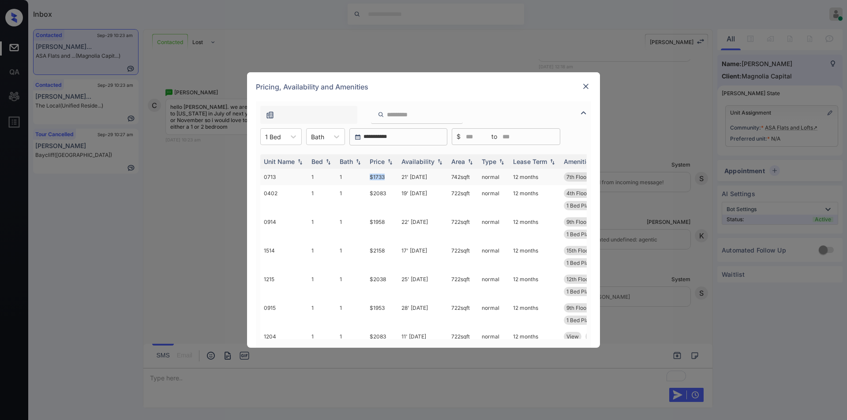
click at [396, 179] on tr "0713 1 1 $1733 21' Oct 25 742 sqft normal 12 months 7th Floor North View Corner…" at bounding box center [490, 177] width 461 height 16
copy tr "$1733"
click at [379, 177] on td "$1733" at bounding box center [382, 177] width 32 height 16
click at [379, 176] on td "$1733" at bounding box center [382, 177] width 32 height 16
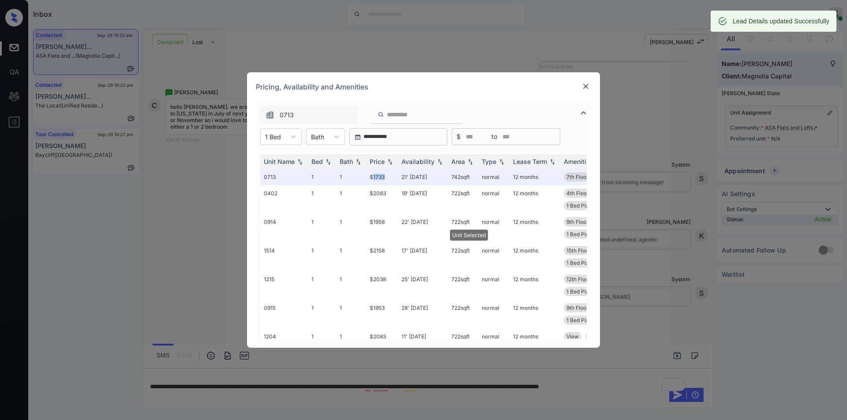
click at [584, 89] on img at bounding box center [585, 86] width 9 height 9
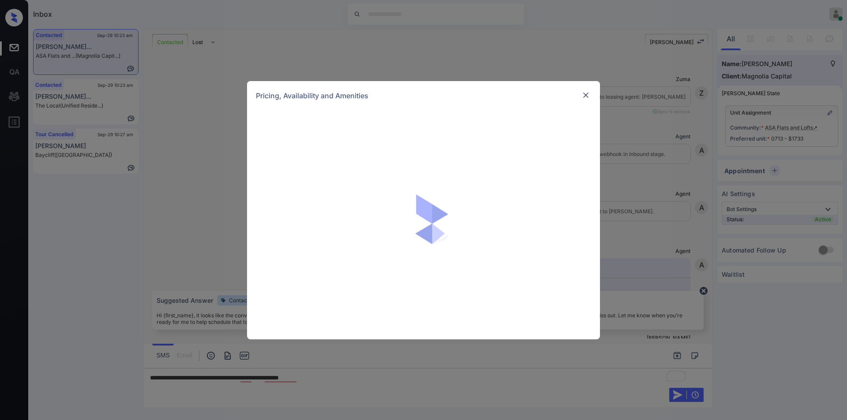
scroll to position [511, 0]
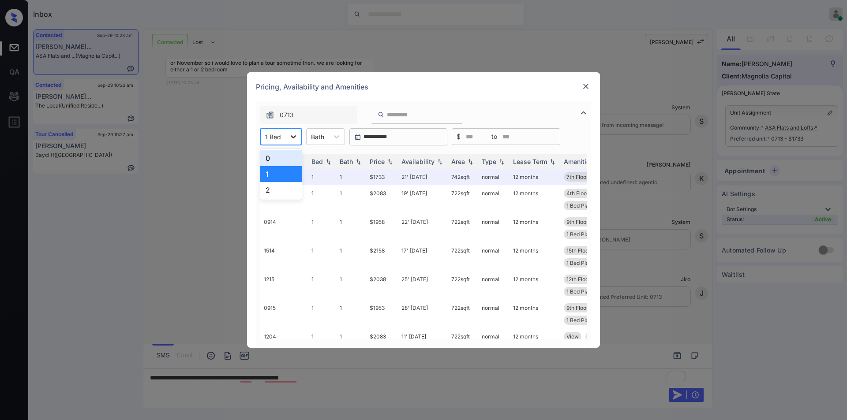
click at [288, 137] on div at bounding box center [293, 137] width 16 height 16
click at [269, 189] on div "2" at bounding box center [280, 190] width 41 height 16
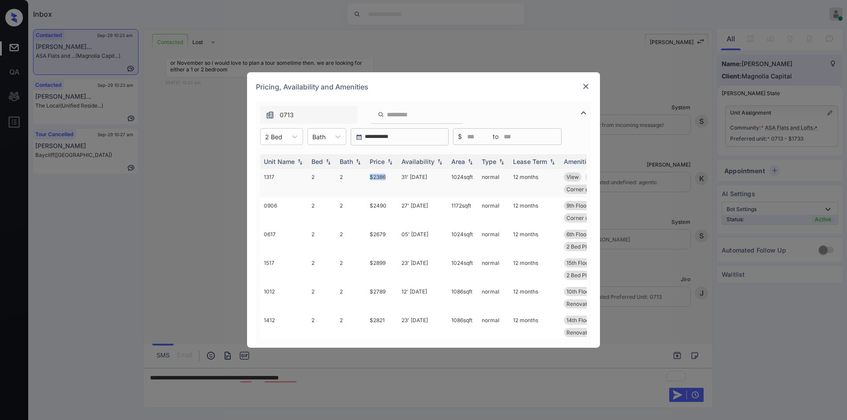
drag, startPoint x: 366, startPoint y: 174, endPoint x: 393, endPoint y: 174, distance: 26.9
click at [393, 174] on td "$2386" at bounding box center [382, 183] width 32 height 29
copy td "$2386"
click at [584, 86] on img at bounding box center [585, 86] width 9 height 9
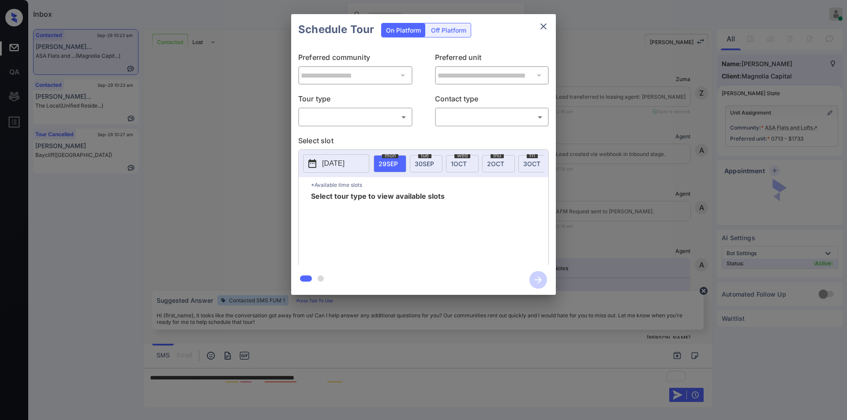
scroll to position [511, 0]
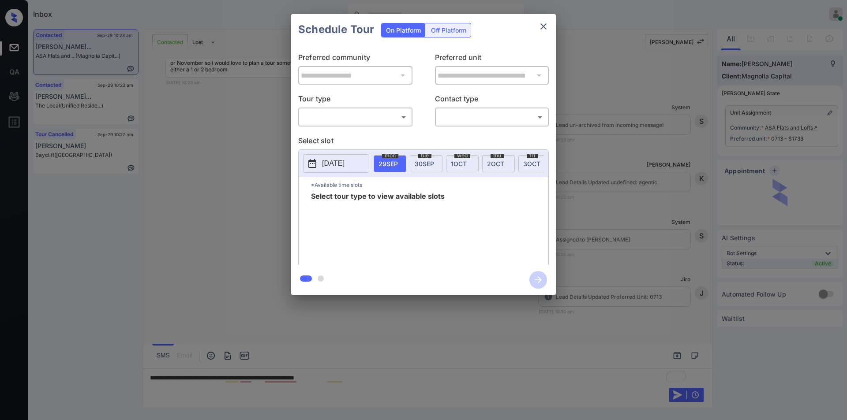
click at [359, 114] on body "Inbox Jiro Alonzo Online Set yourself offline Set yourself on break Profile Swi…" at bounding box center [423, 210] width 847 height 420
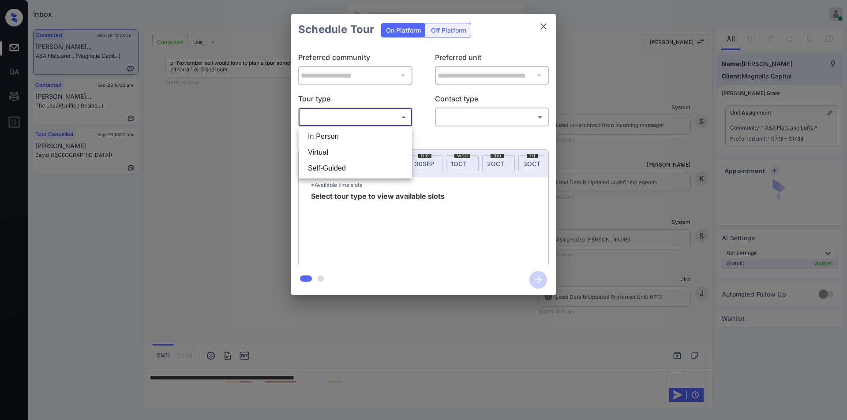
click at [330, 140] on li "In Person" at bounding box center [355, 137] width 109 height 16
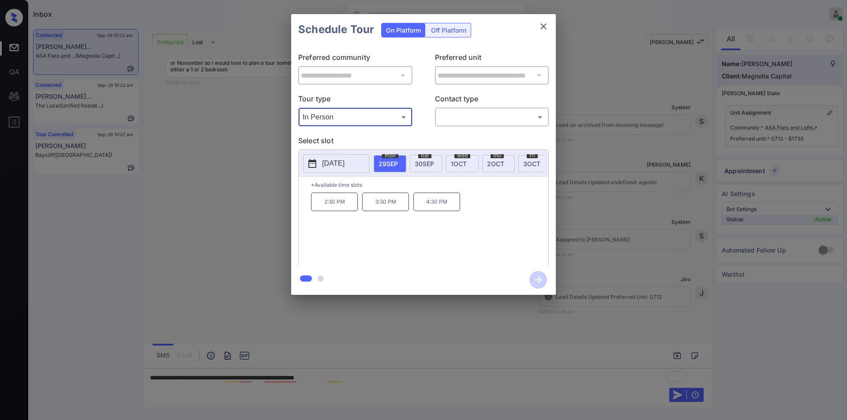
type input "********"
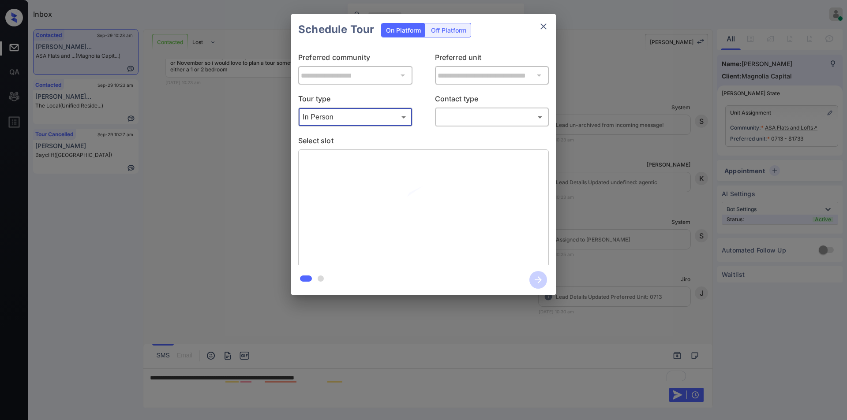
click at [458, 116] on body "Inbox Jiro Alonzo Online Set yourself offline Set yourself on break Profile Swi…" at bounding box center [423, 210] width 847 height 420
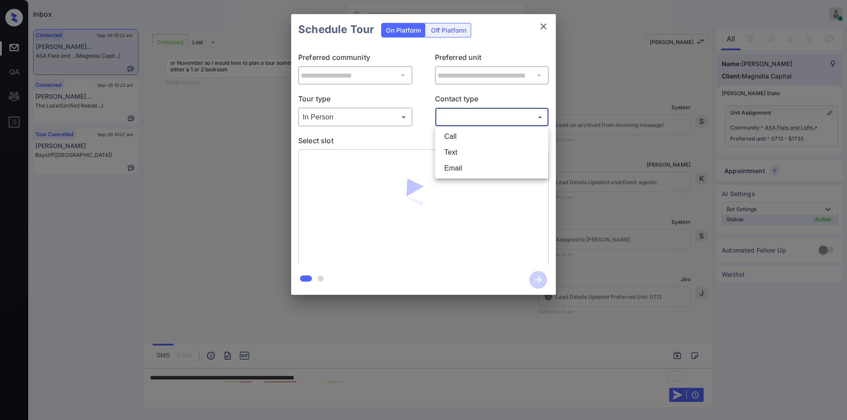
click at [458, 149] on li "Text" at bounding box center [491, 153] width 109 height 16
type input "****"
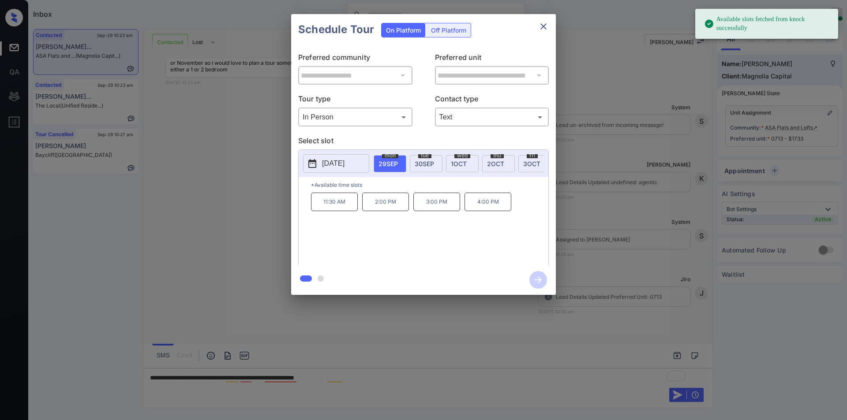
click at [318, 164] on button "[DATE]" at bounding box center [336, 163] width 66 height 19
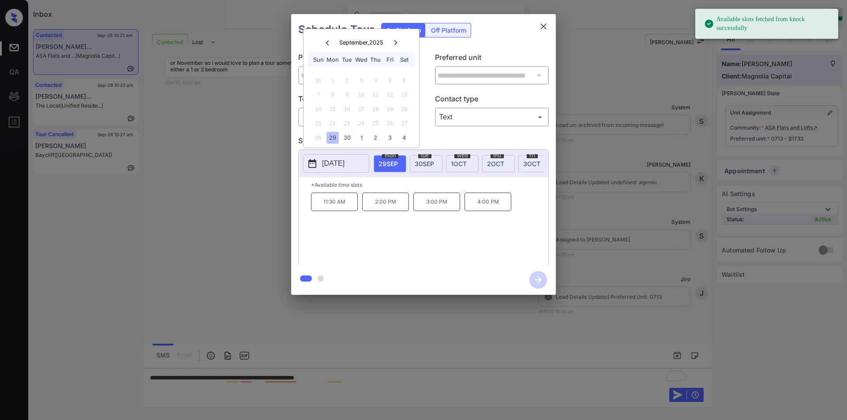
click at [390, 44] on div at bounding box center [395, 42] width 12 height 11
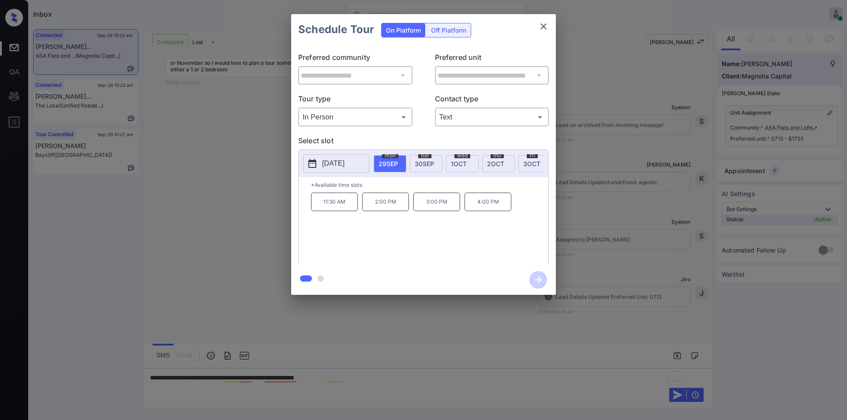
click at [242, 126] on div "**********" at bounding box center [423, 154] width 847 height 309
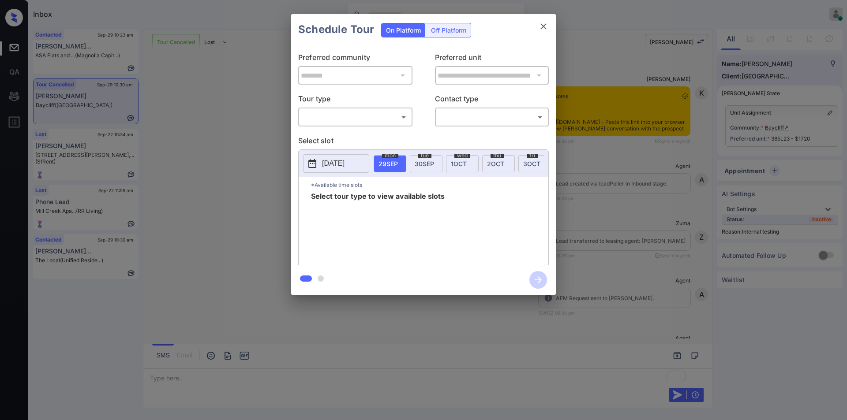
scroll to position [4951, 0]
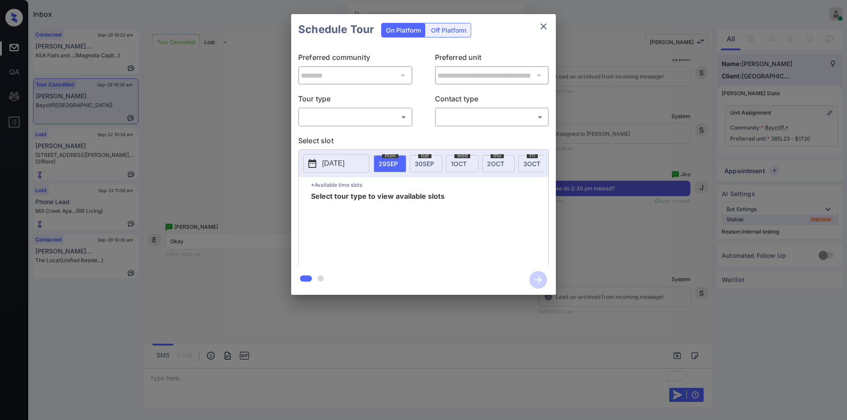
click at [347, 115] on body "Inbox [PERSON_NAME] Online Set yourself offline Set yourself on break Profile S…" at bounding box center [423, 210] width 847 height 420
click at [335, 136] on li "In Person" at bounding box center [355, 137] width 109 height 16
type input "********"
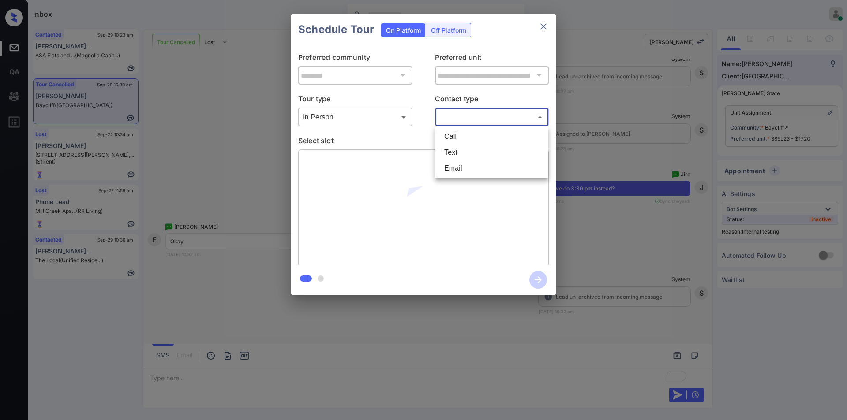
click at [459, 114] on body "Inbox Jiro Alonzo Online Set yourself offline Set yourself on break Profile Swi…" at bounding box center [423, 210] width 847 height 420
click at [459, 151] on li "Text" at bounding box center [491, 153] width 109 height 16
type input "****"
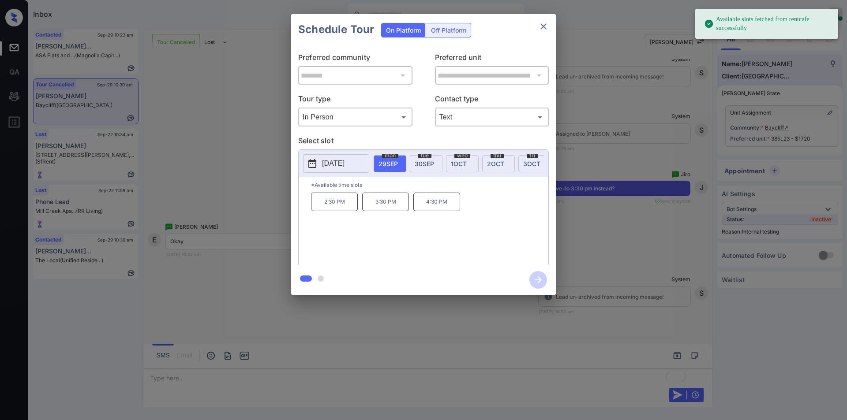
click at [385, 203] on p "3:30 PM" at bounding box center [385, 202] width 47 height 19
click at [544, 279] on icon "button" at bounding box center [538, 280] width 18 height 18
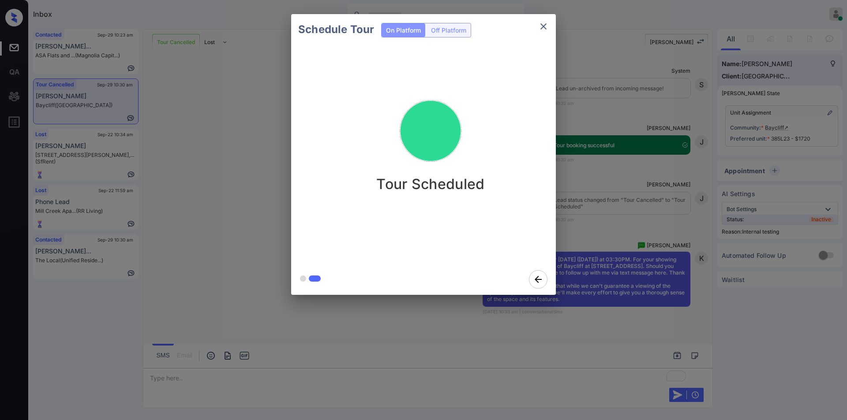
scroll to position [5160, 0]
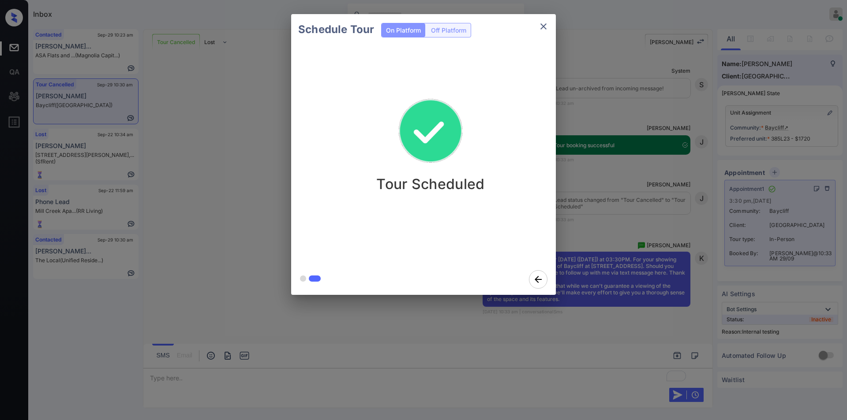
click at [542, 25] on icon "close" at bounding box center [543, 26] width 6 height 6
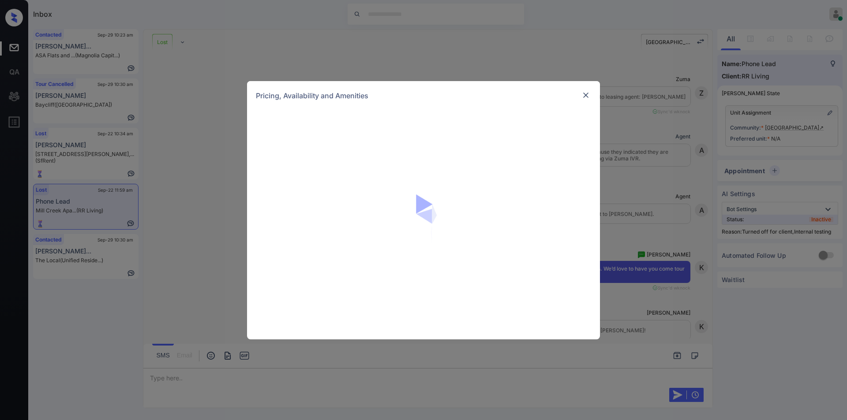
scroll to position [5982, 0]
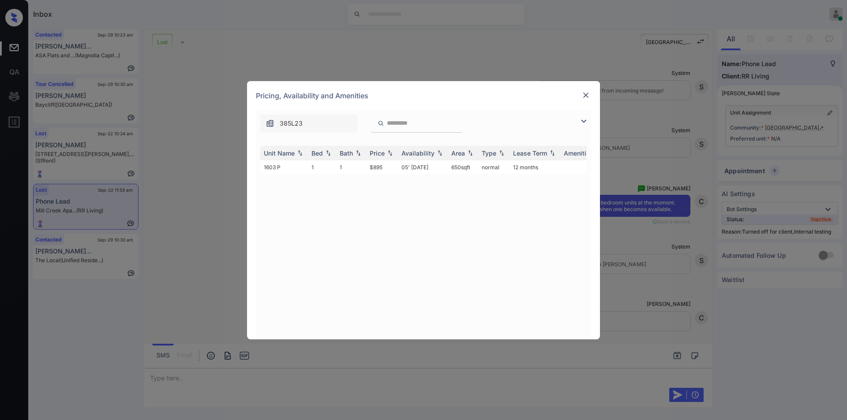
click at [584, 93] on img at bounding box center [585, 95] width 9 height 9
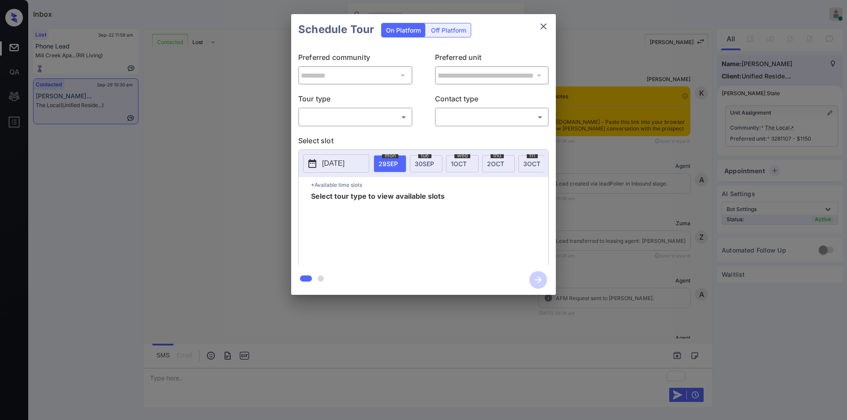
click at [344, 123] on body "Inbox [PERSON_NAME] Online Set yourself offline Set yourself on break Profile S…" at bounding box center [423, 210] width 847 height 420
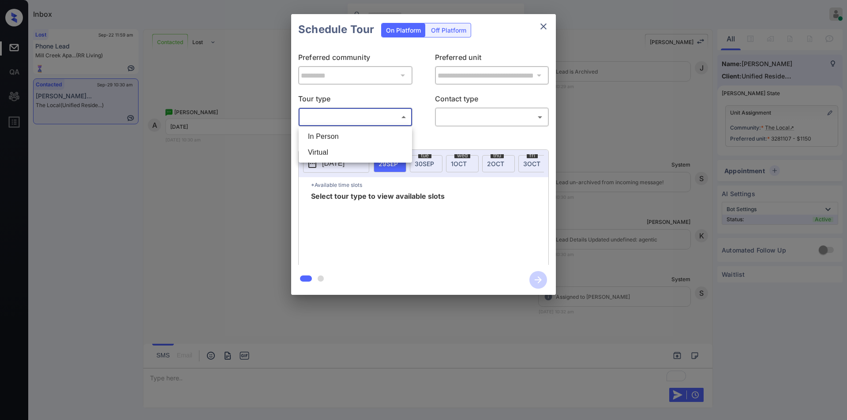
click at [328, 133] on li "In Person" at bounding box center [355, 137] width 109 height 16
type input "********"
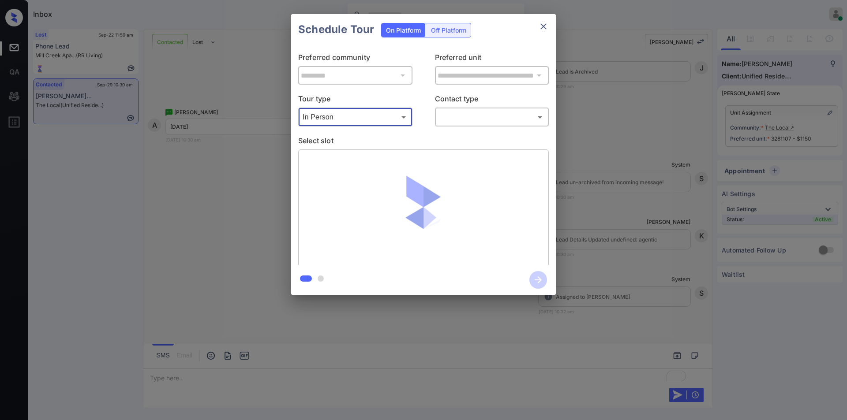
click at [470, 113] on body "Inbox [PERSON_NAME] Online Set yourself offline Set yourself on break Profile S…" at bounding box center [423, 210] width 847 height 420
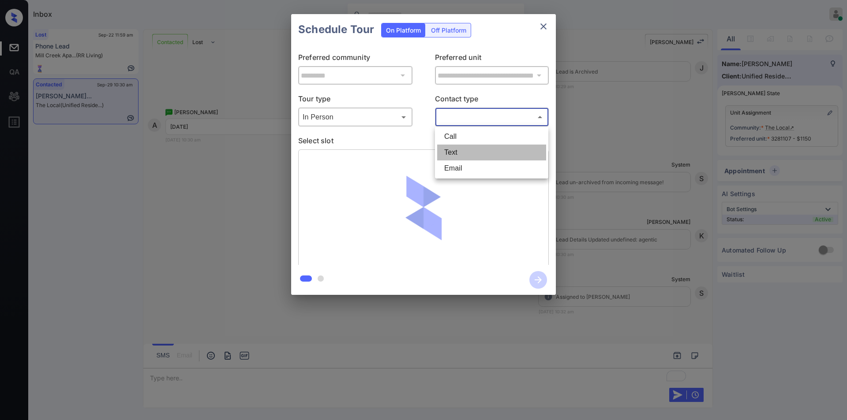
click at [453, 156] on li "Text" at bounding box center [491, 153] width 109 height 16
type input "****"
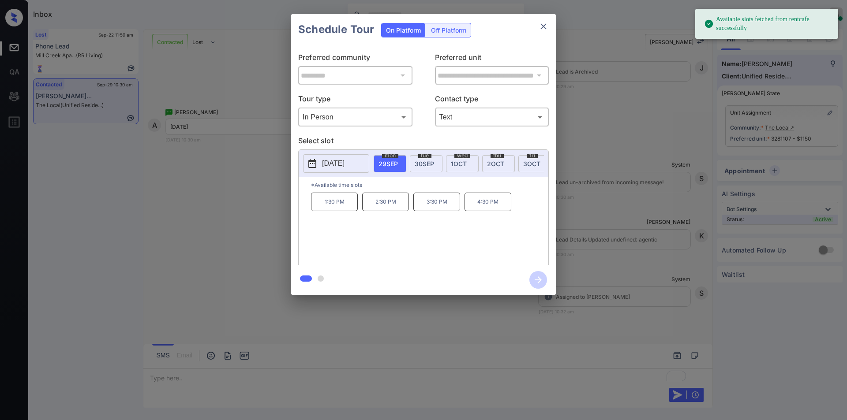
click at [336, 164] on p "[DATE]" at bounding box center [333, 163] width 22 height 11
click at [390, 137] on div "3" at bounding box center [390, 138] width 12 height 12
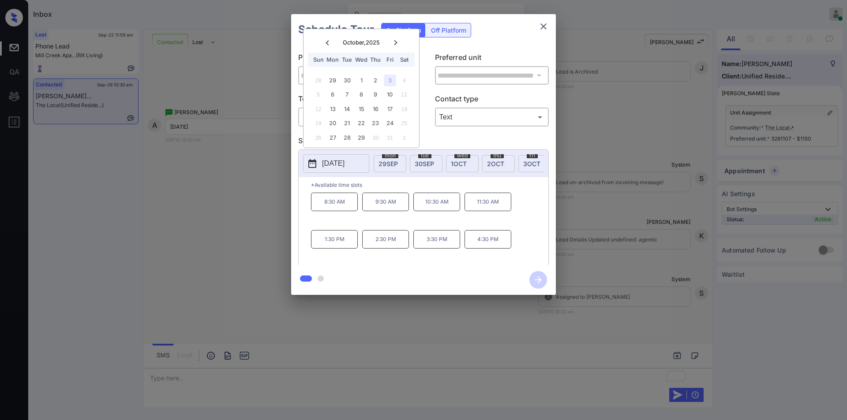
click at [238, 247] on div "**********" at bounding box center [423, 154] width 847 height 309
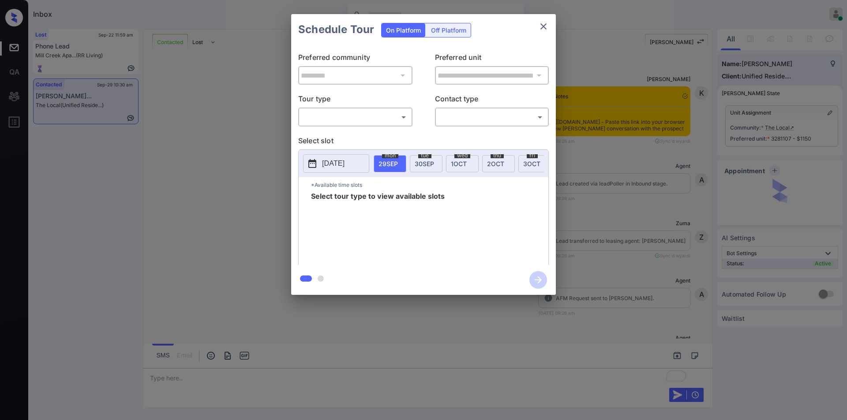
scroll to position [2246, 0]
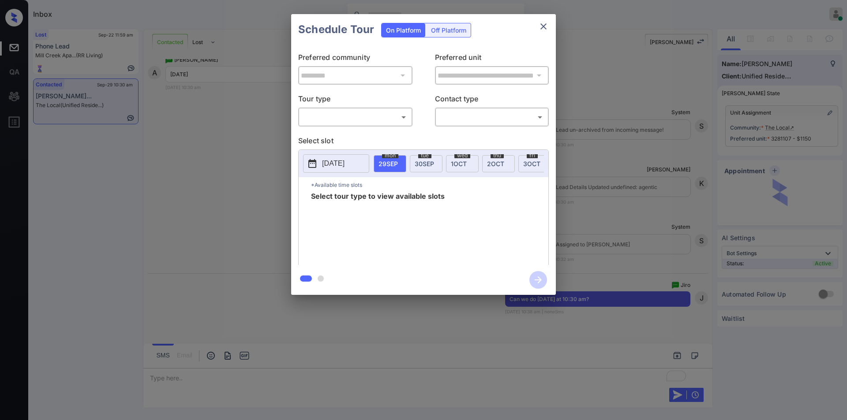
click at [333, 114] on body "Inbox [PERSON_NAME] Online Set yourself offline Set yourself on break Profile S…" at bounding box center [423, 210] width 847 height 420
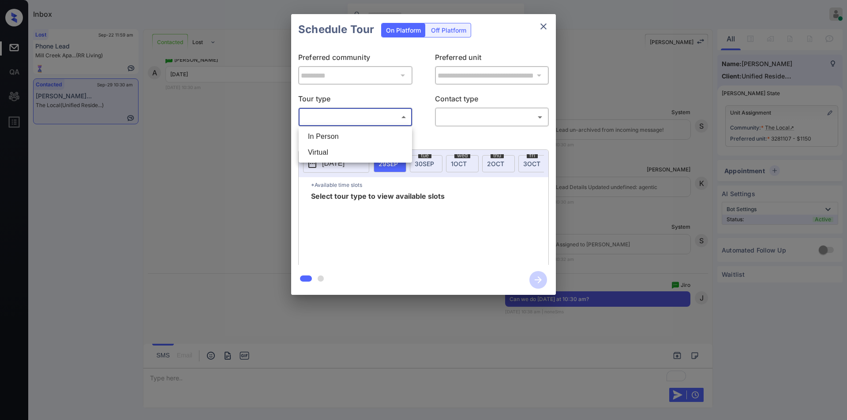
click at [325, 139] on li "In Person" at bounding box center [355, 137] width 109 height 16
type input "********"
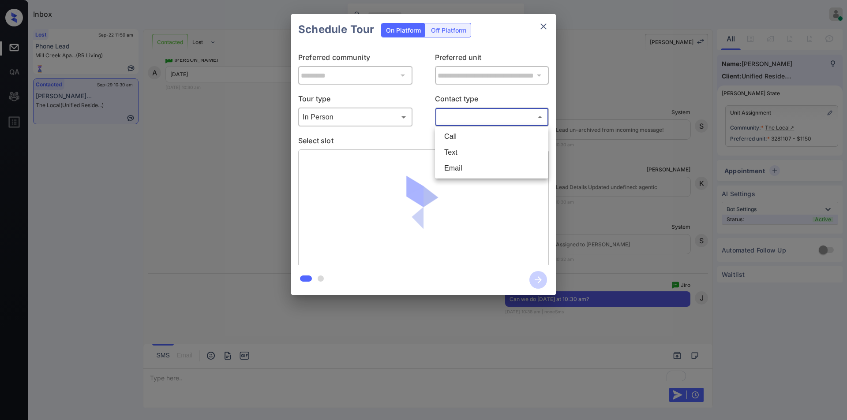
click at [453, 115] on body "Inbox [PERSON_NAME] Online Set yourself offline Set yourself on break Profile S…" at bounding box center [423, 210] width 847 height 420
click at [448, 153] on li "Text" at bounding box center [491, 153] width 109 height 16
type input "****"
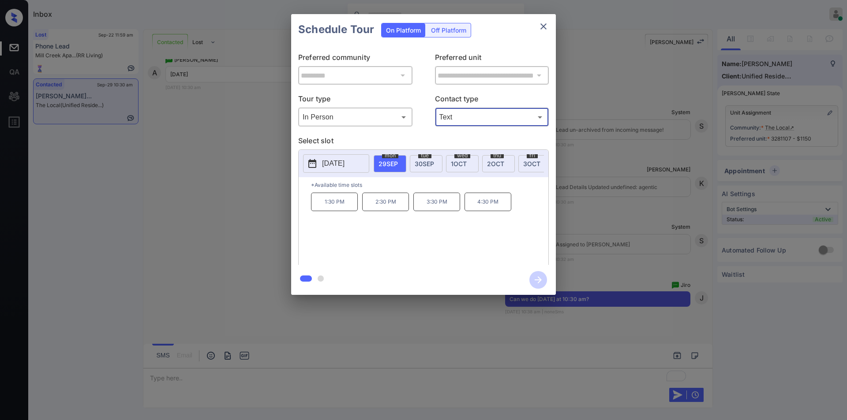
click at [543, 27] on icon "close" at bounding box center [543, 26] width 6 height 6
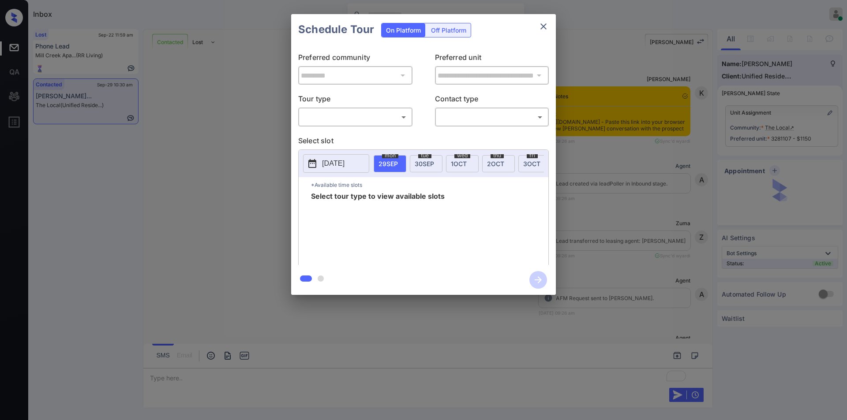
scroll to position [2246, 0]
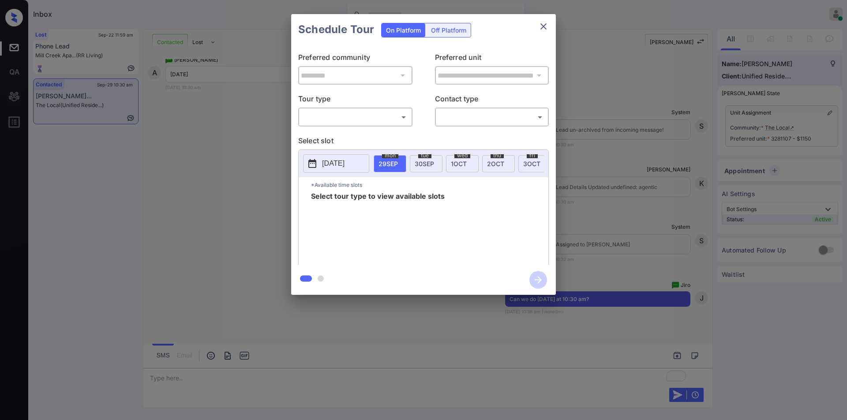
click at [326, 116] on body "Inbox Jiro Alonzo Online Set yourself offline Set yourself on break Profile Swi…" at bounding box center [423, 210] width 847 height 420
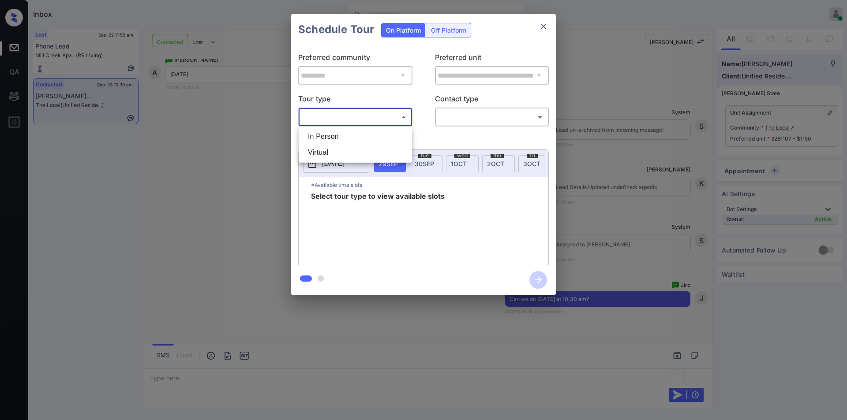
click at [325, 127] on ul "In Person Virtual" at bounding box center [355, 145] width 113 height 36
click at [540, 26] on div at bounding box center [423, 210] width 847 height 420
click div "**********"
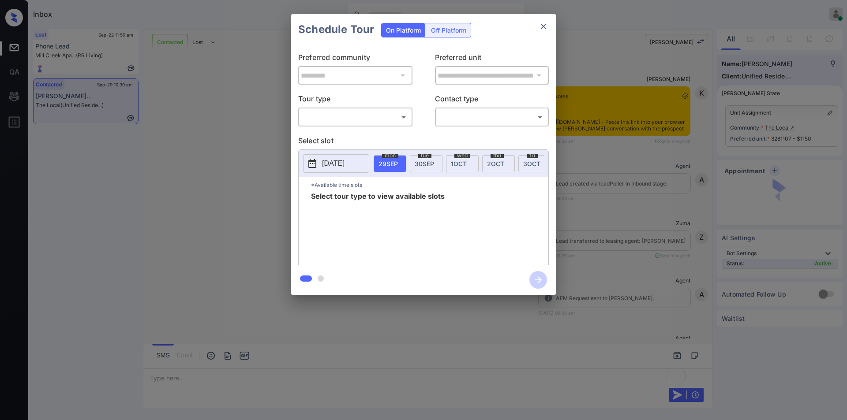
scroll to position [2414, 0]
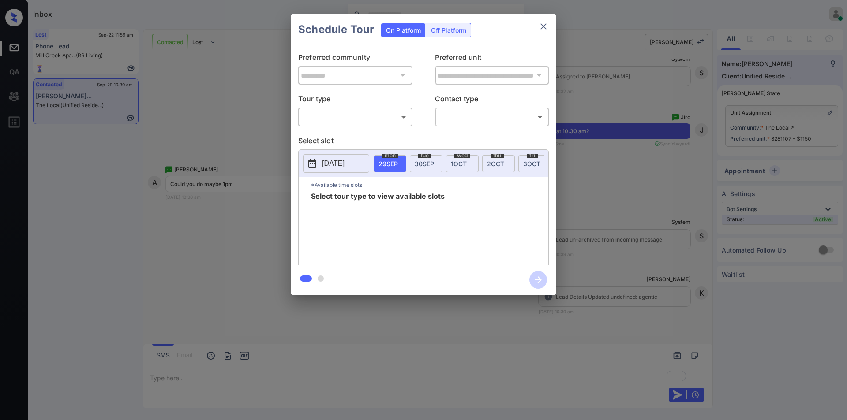
click at [357, 121] on body "Inbox [PERSON_NAME] Online Set yourself offline Set yourself on break Profile S…" at bounding box center [423, 210] width 847 height 420
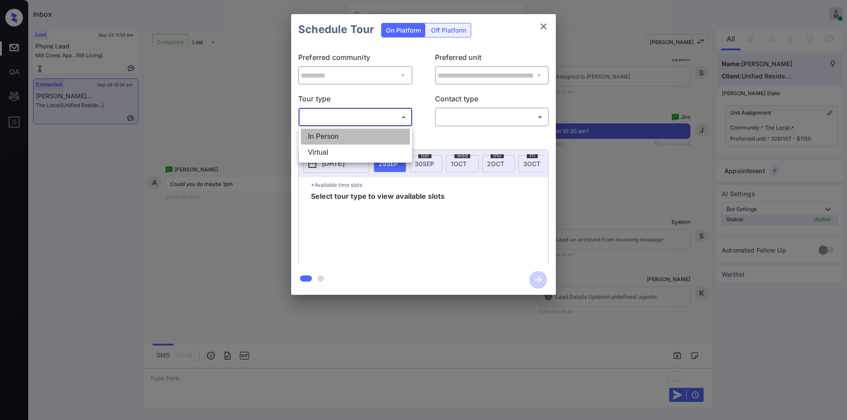
click at [334, 134] on li "In Person" at bounding box center [355, 137] width 109 height 16
type input "********"
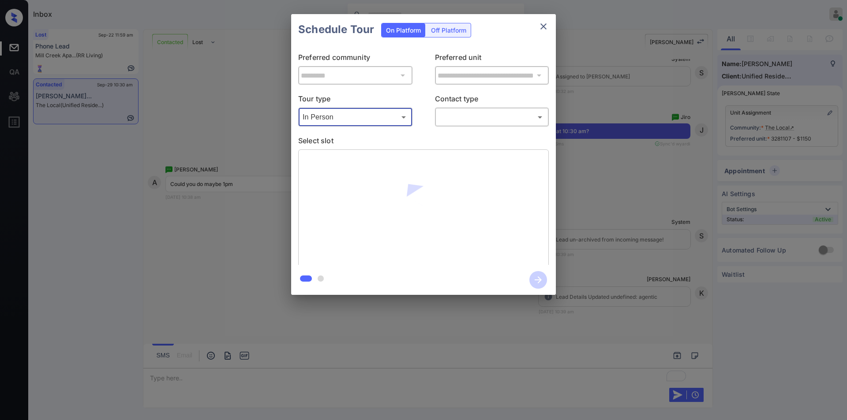
click at [454, 114] on body "Inbox [PERSON_NAME] Online Set yourself offline Set yourself on break Profile S…" at bounding box center [423, 210] width 847 height 420
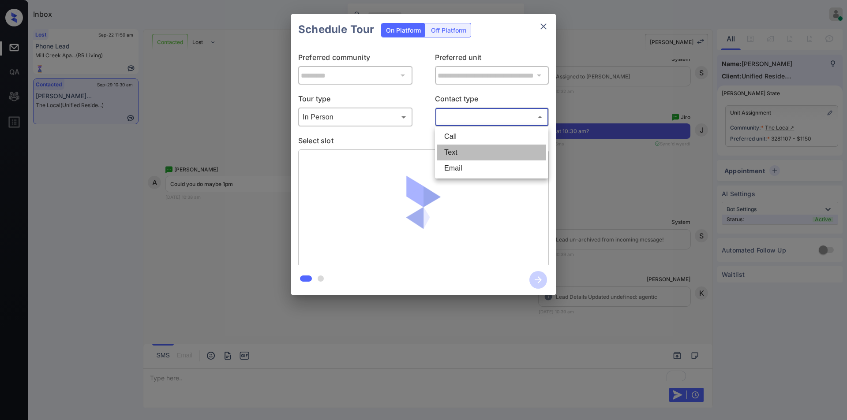
click at [451, 155] on li "Text" at bounding box center [491, 153] width 109 height 16
type input "****"
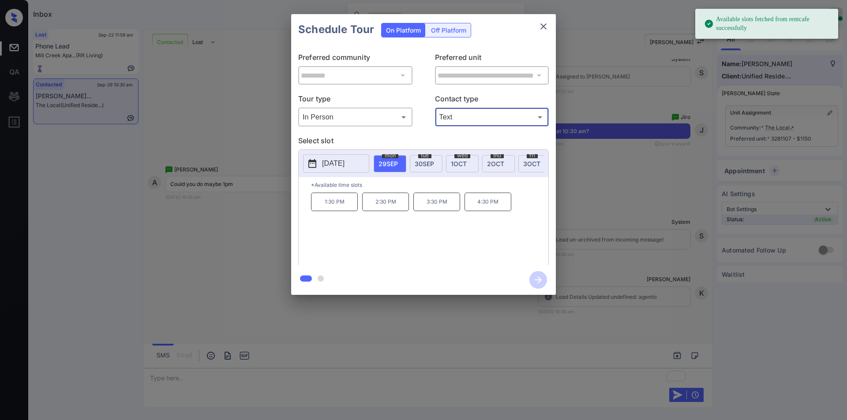
click at [526, 161] on span "3 OCT" at bounding box center [531, 163] width 17 height 7
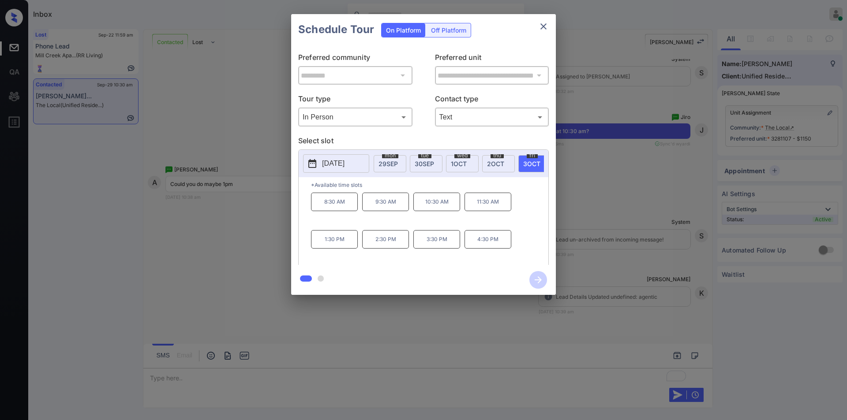
click at [182, 231] on div "**********" at bounding box center [423, 154] width 847 height 309
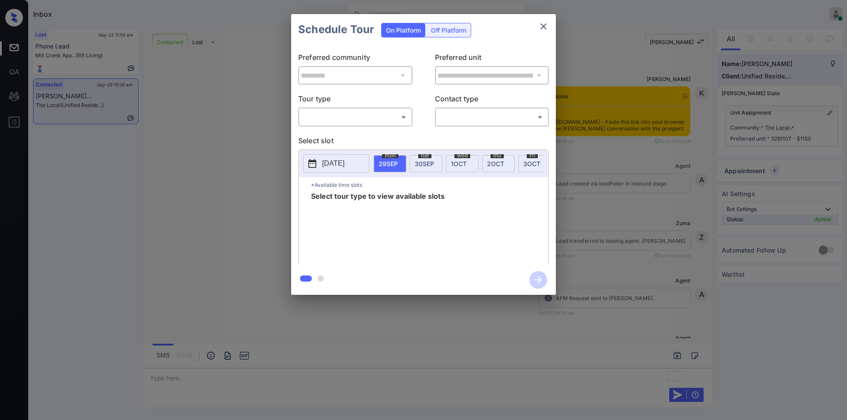
scroll to position [2635, 0]
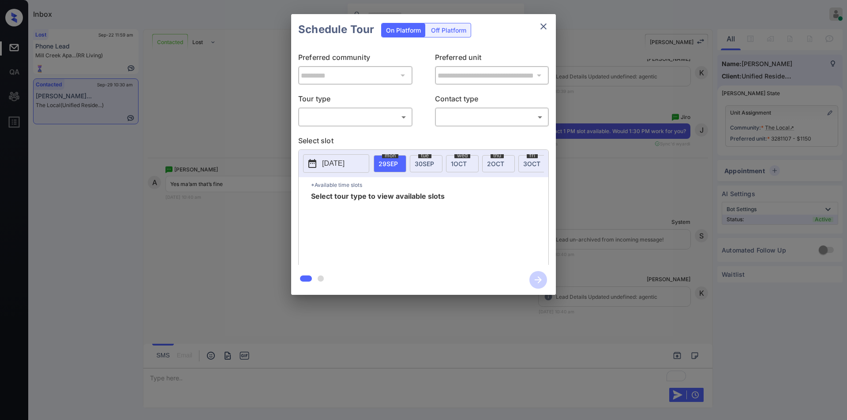
click at [341, 112] on body "Inbox [PERSON_NAME] Online Set yourself offline Set yourself on break Profile S…" at bounding box center [423, 210] width 847 height 420
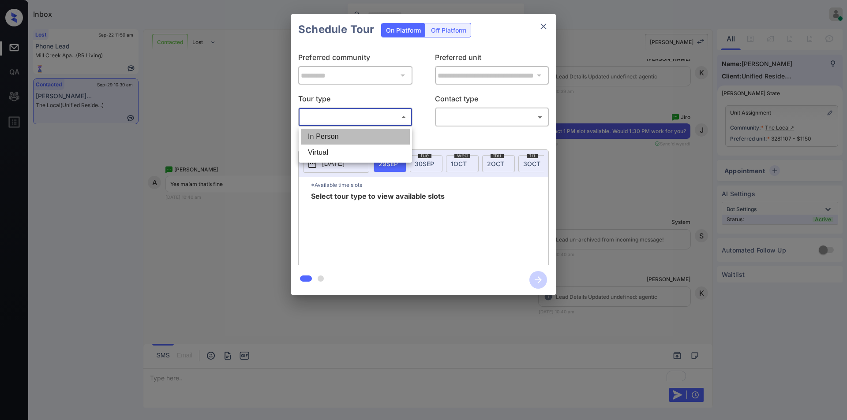
click at [325, 135] on li "In Person" at bounding box center [355, 137] width 109 height 16
type input "********"
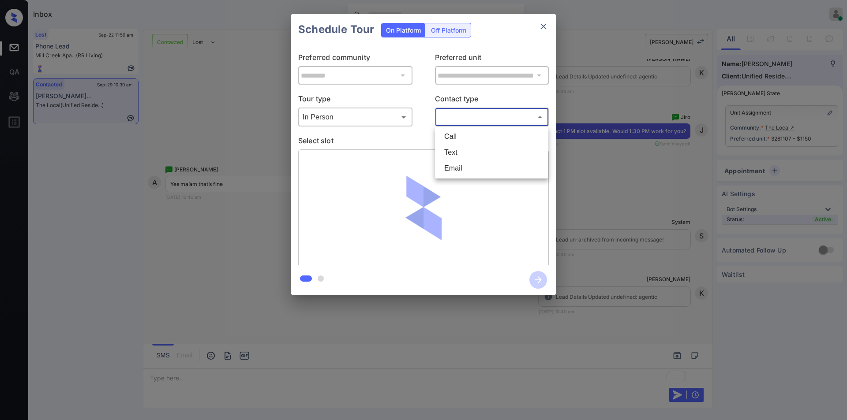
click at [465, 112] on body "Inbox Jiro Alonzo Online Set yourself offline Set yourself on break Profile Swi…" at bounding box center [423, 210] width 847 height 420
click at [451, 150] on li "Text" at bounding box center [491, 153] width 109 height 16
type input "****"
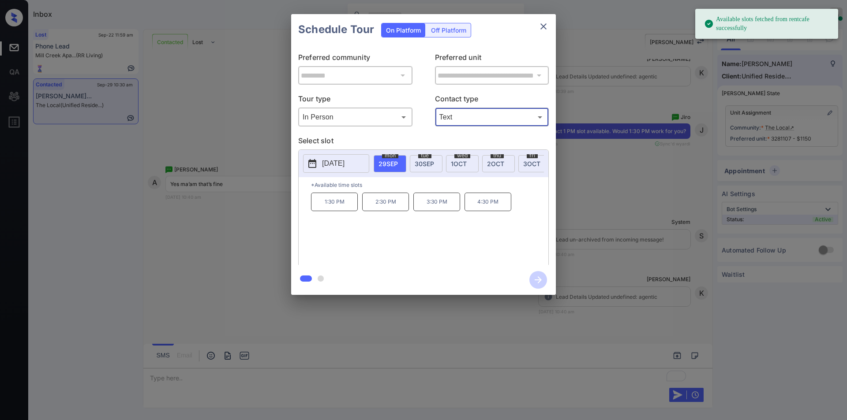
click at [344, 159] on p "2025-09-29" at bounding box center [333, 163] width 22 height 11
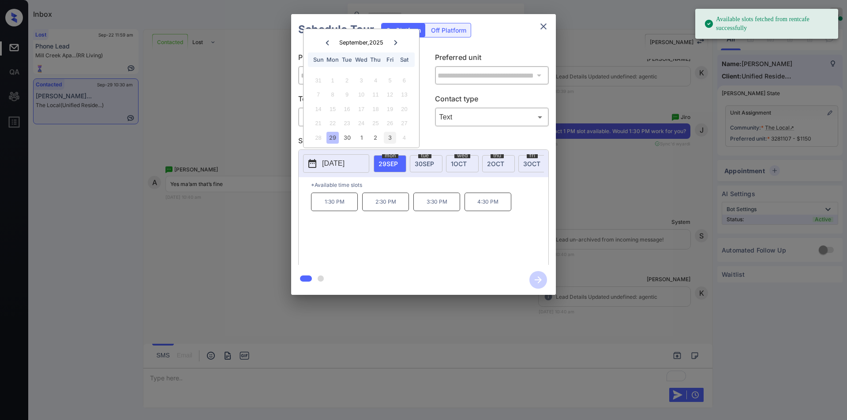
click at [389, 138] on div "3" at bounding box center [390, 138] width 12 height 12
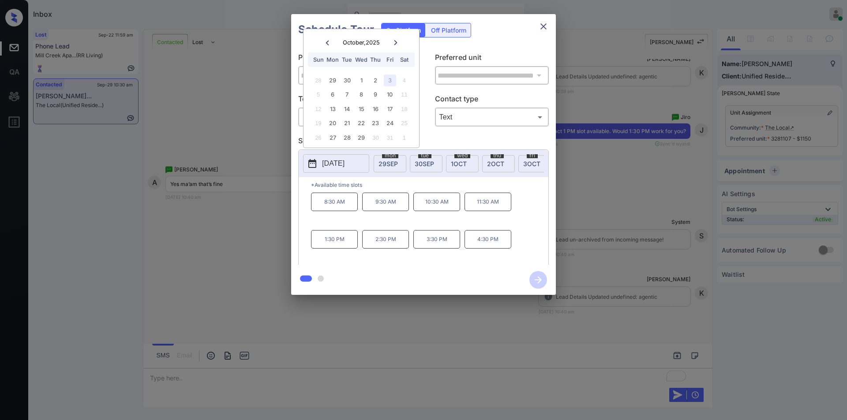
click at [333, 241] on p "1:30 PM" at bounding box center [334, 239] width 47 height 19
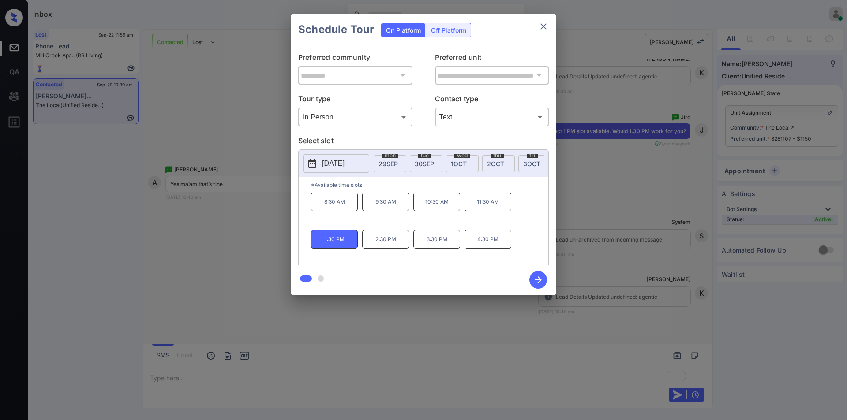
click at [539, 279] on icon "button" at bounding box center [537, 279] width 7 height 7
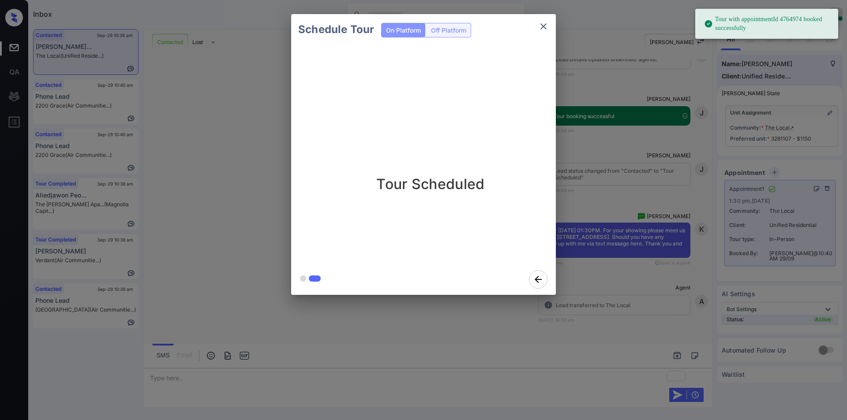
scroll to position [2881, 0]
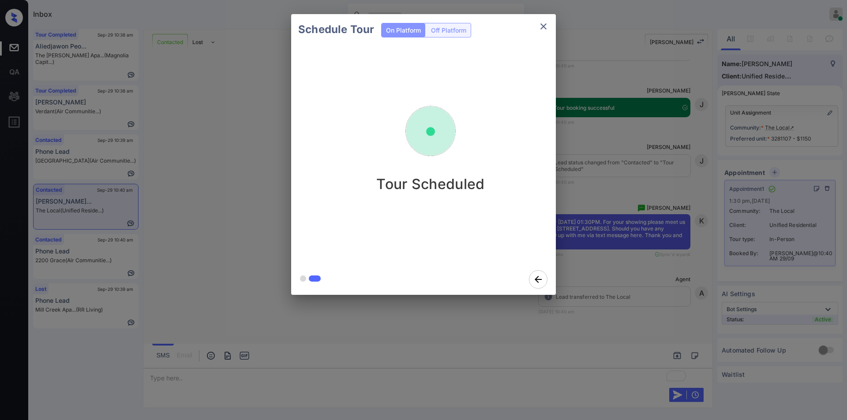
click at [544, 24] on icon "close" at bounding box center [543, 26] width 11 height 11
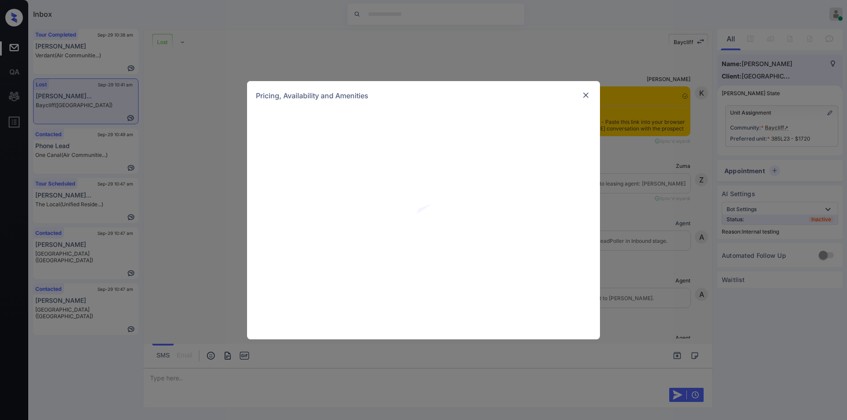
scroll to position [3118, 0]
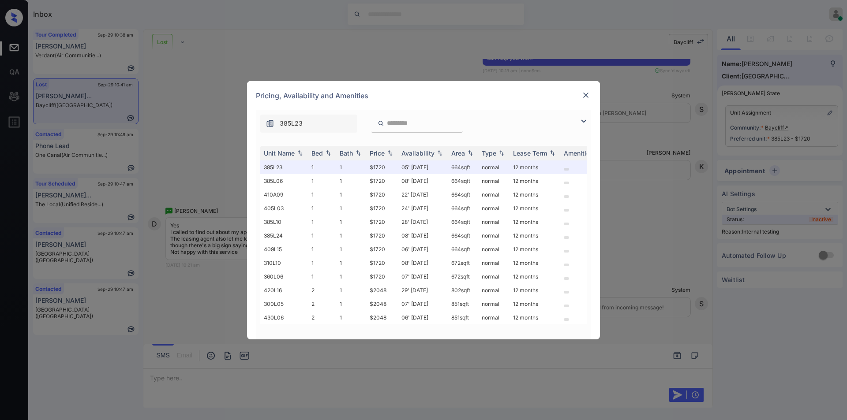
click at [579, 125] on img at bounding box center [583, 121] width 11 height 11
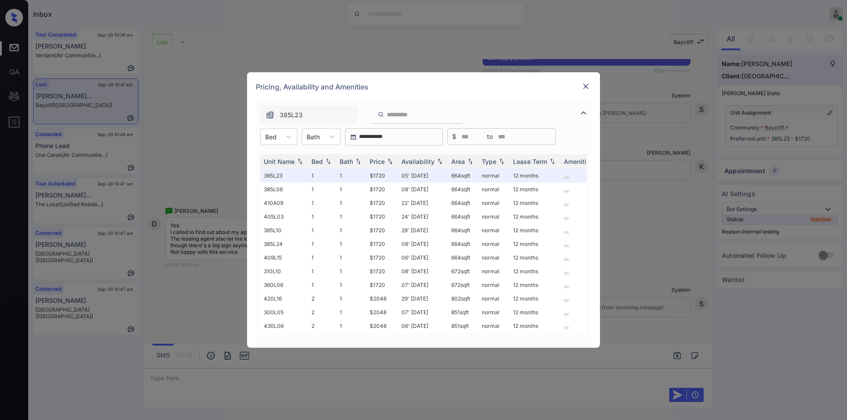
click at [256, 132] on div "**********" at bounding box center [423, 136] width 335 height 17
click at [278, 135] on div "Bed" at bounding box center [271, 137] width 20 height 13
click at [271, 162] on div "1" at bounding box center [278, 158] width 37 height 16
click at [584, 85] on img at bounding box center [585, 86] width 9 height 9
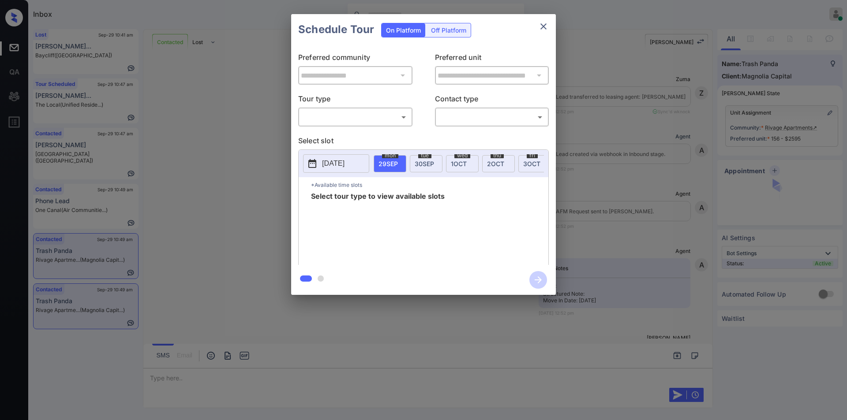
scroll to position [708, 0]
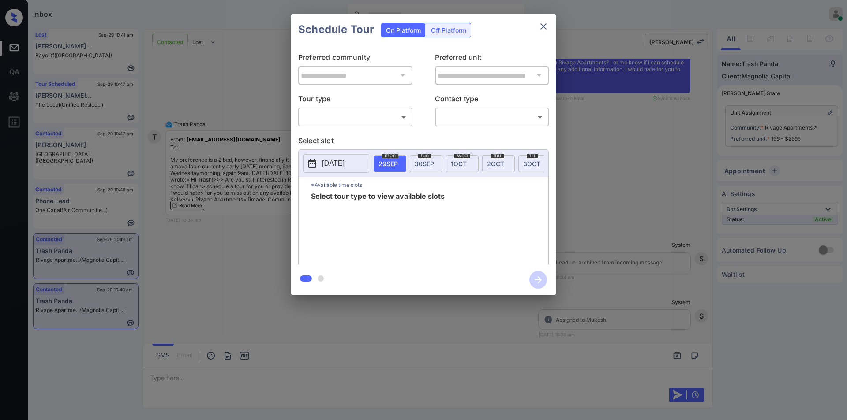
click at [332, 116] on body "Inbox [PERSON_NAME] Online Set yourself offline Set yourself on break Profile S…" at bounding box center [423, 210] width 847 height 420
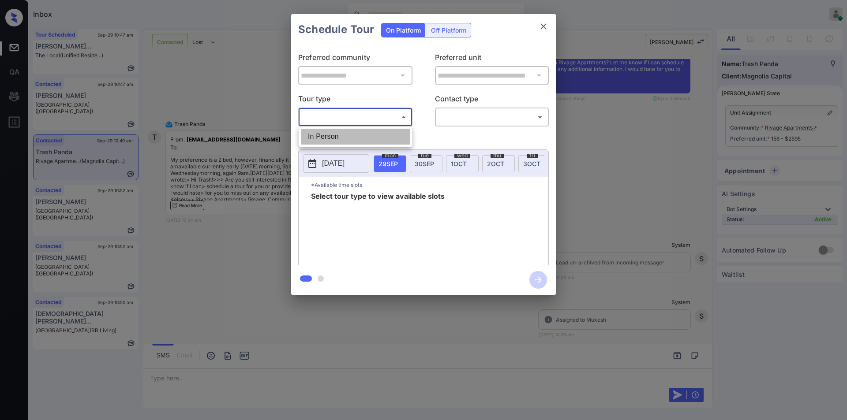
click at [325, 134] on li "In Person" at bounding box center [355, 137] width 109 height 16
type input "********"
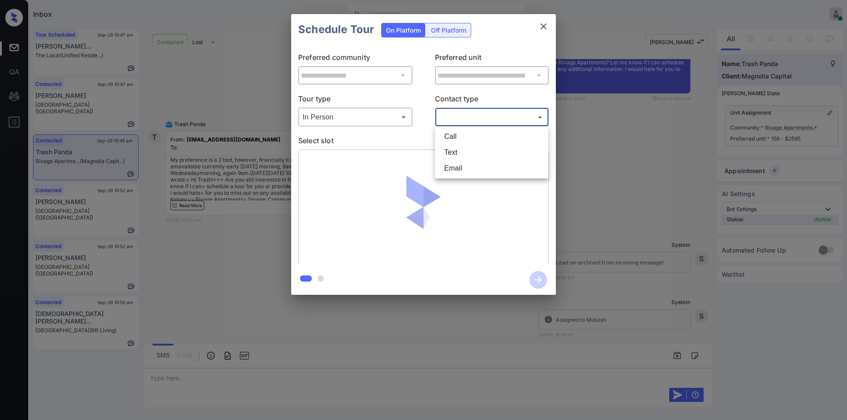
click at [473, 119] on body "Inbox [PERSON_NAME] Online Set yourself offline Set yourself on break Profile S…" at bounding box center [423, 210] width 847 height 420
click at [456, 146] on li "Text" at bounding box center [491, 153] width 109 height 16
type input "****"
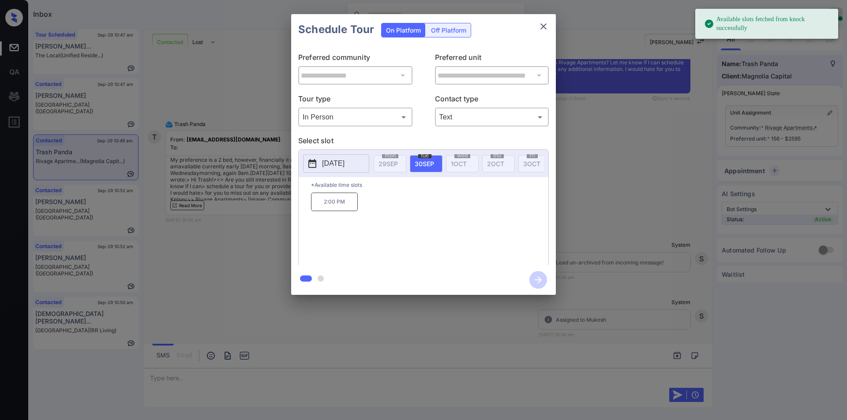
click at [343, 165] on p "[DATE]" at bounding box center [333, 163] width 22 height 11
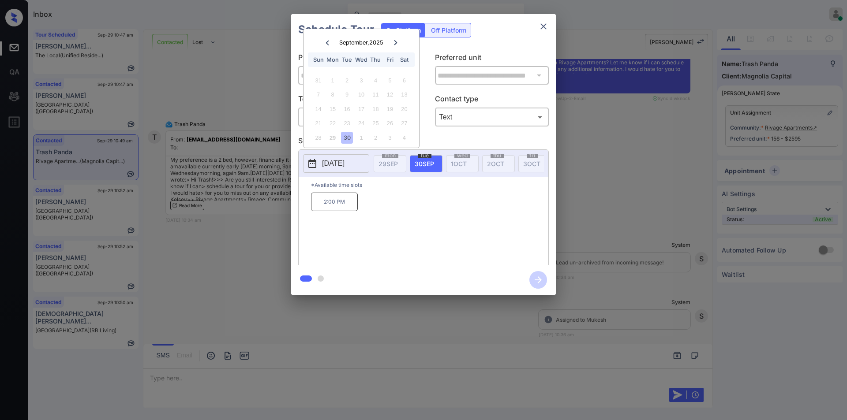
click at [243, 275] on div "**********" at bounding box center [423, 154] width 847 height 309
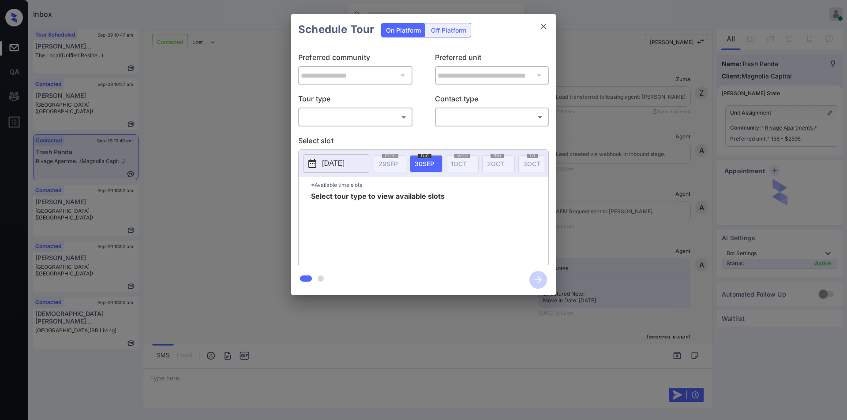
scroll to position [1712, 0]
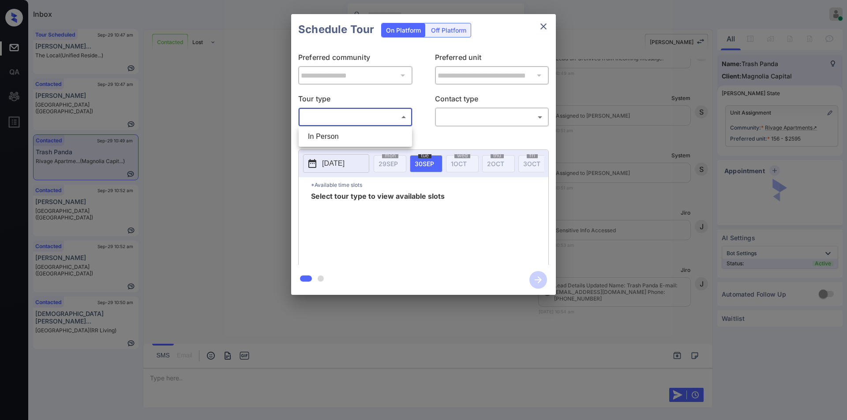
click at [333, 119] on body "Inbox [PERSON_NAME] Online Set yourself offline Set yourself on break Profile S…" at bounding box center [423, 210] width 847 height 420
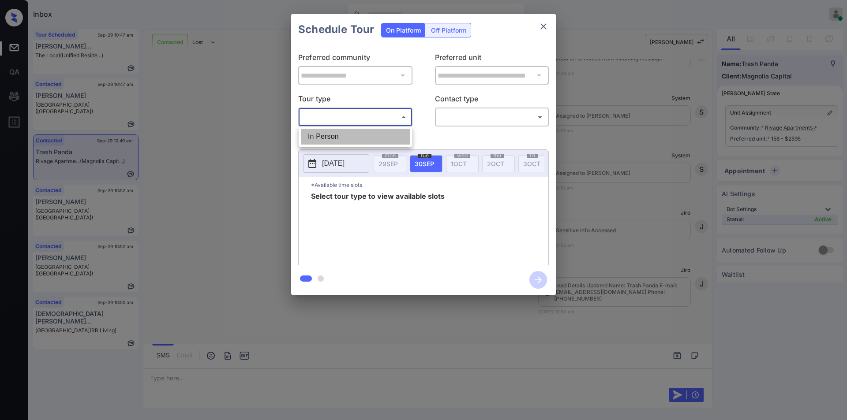
click at [314, 139] on li "In Person" at bounding box center [355, 137] width 109 height 16
type input "********"
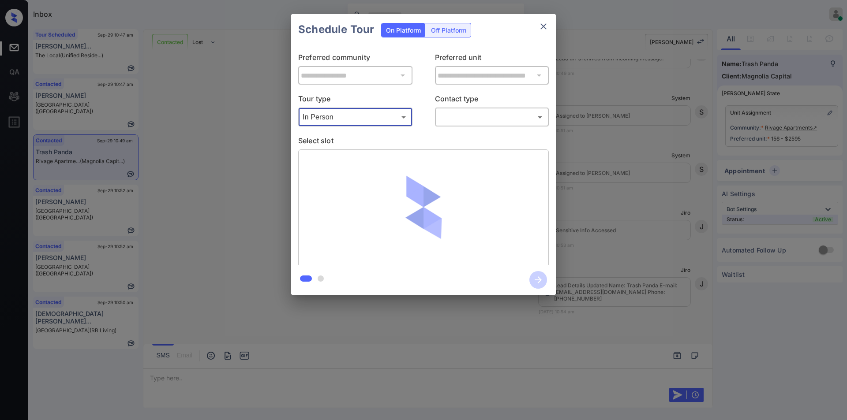
click at [464, 112] on body "Inbox [PERSON_NAME] Online Set yourself offline Set yourself on break Profile S…" at bounding box center [423, 210] width 847 height 420
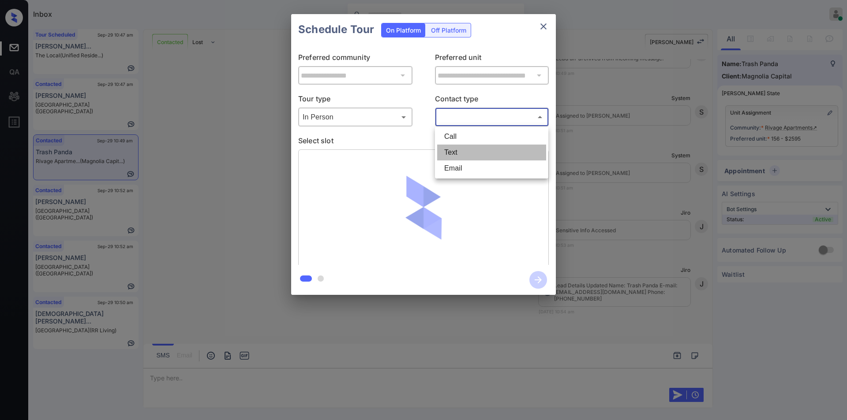
click at [458, 152] on li "Text" at bounding box center [491, 153] width 109 height 16
type input "****"
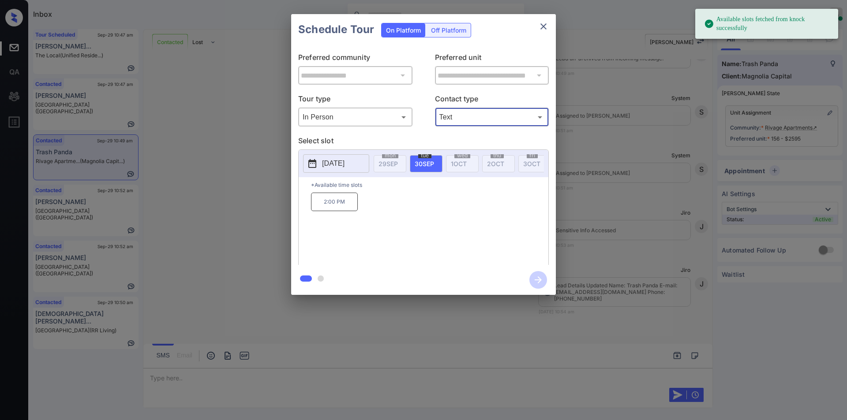
click at [325, 154] on button "[DATE]" at bounding box center [336, 163] width 66 height 19
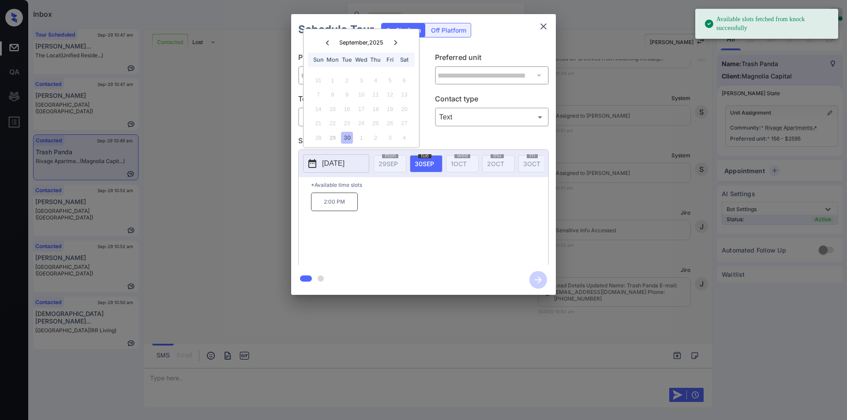
click at [396, 42] on icon at bounding box center [395, 42] width 5 height 5
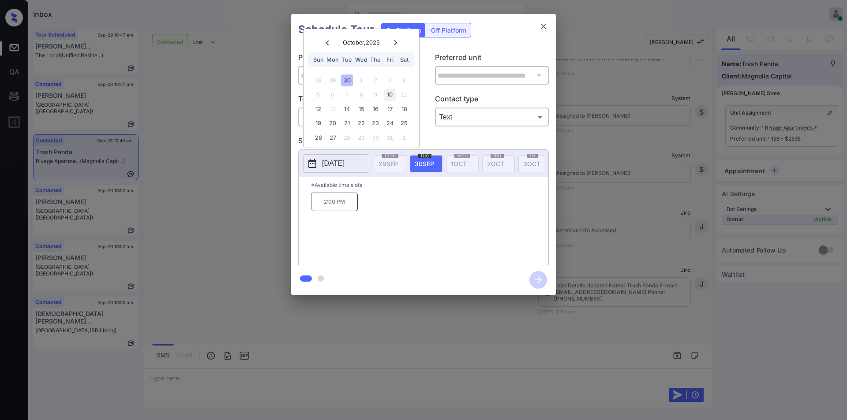
click at [388, 98] on div "10" at bounding box center [390, 95] width 12 height 12
click at [347, 109] on div "14" at bounding box center [347, 109] width 12 height 12
click at [321, 107] on div "12" at bounding box center [318, 109] width 12 height 12
click at [347, 80] on div "30" at bounding box center [347, 81] width 12 height 12
click at [250, 241] on div "**********" at bounding box center [423, 154] width 847 height 309
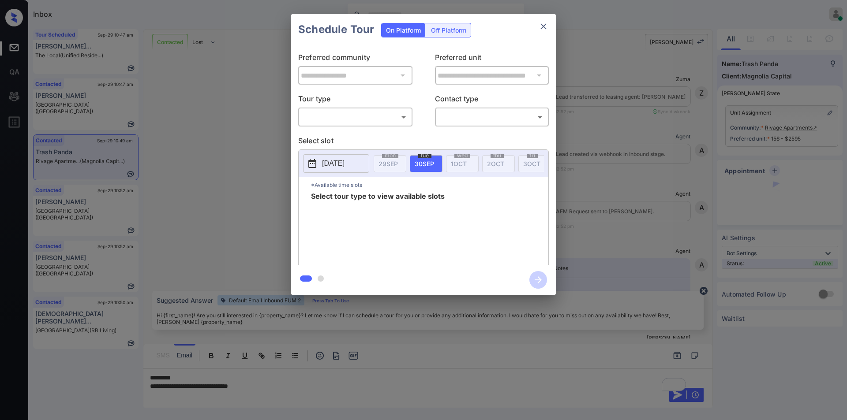
scroll to position [1712, 0]
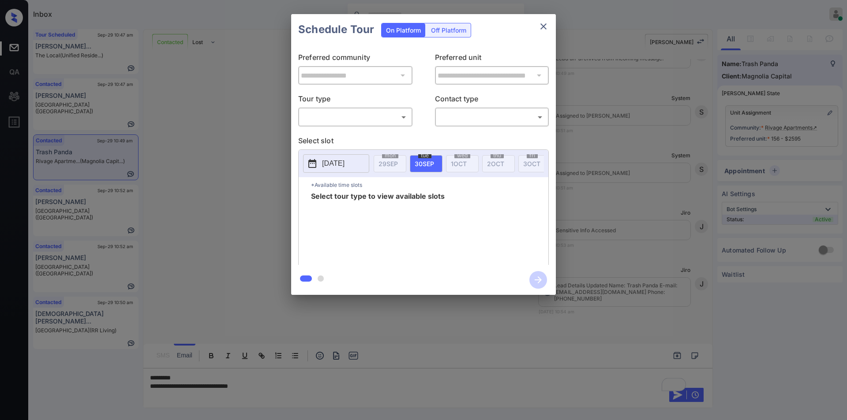
click at [359, 119] on body "Inbox [PERSON_NAME] Online Set yourself offline Set yourself on break Profile S…" at bounding box center [423, 210] width 847 height 420
click at [338, 133] on li "In Person" at bounding box center [355, 137] width 109 height 16
type input "********"
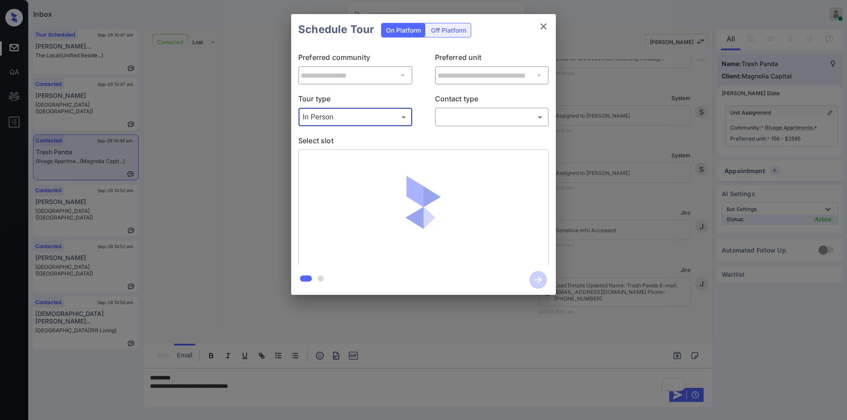
click at [463, 117] on body "Inbox [PERSON_NAME] Online Set yourself offline Set yourself on break Profile S…" at bounding box center [423, 210] width 847 height 420
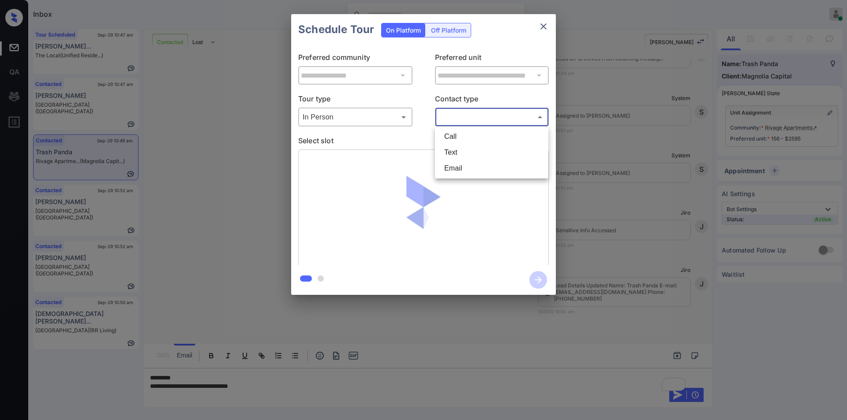
click at [451, 151] on li "Text" at bounding box center [491, 153] width 109 height 16
type input "****"
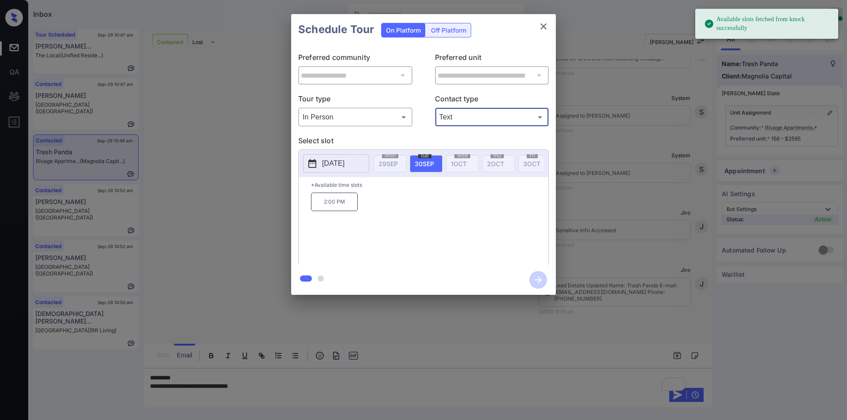
click at [345, 157] on button "2025-09-30" at bounding box center [336, 163] width 66 height 19
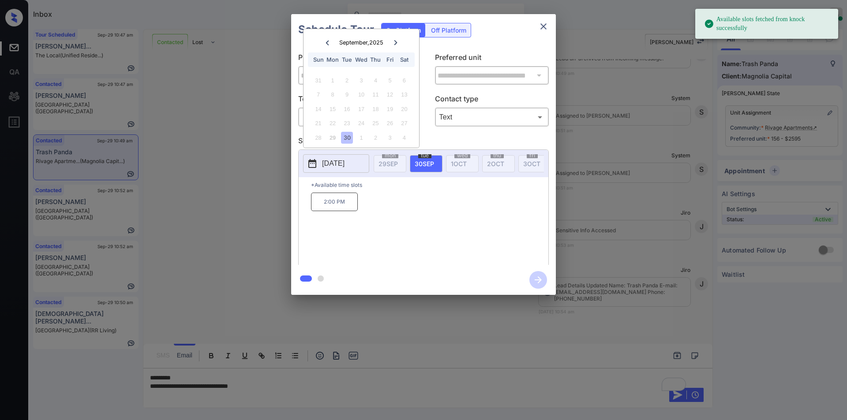
click at [393, 45] on icon at bounding box center [395, 42] width 5 height 5
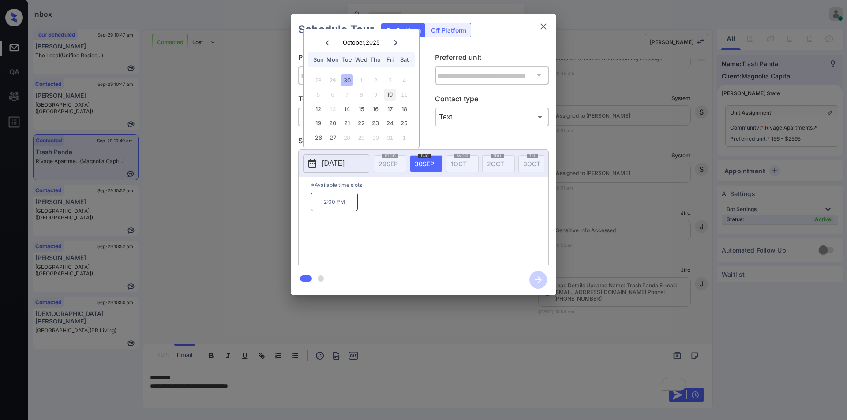
click at [391, 97] on div "10" at bounding box center [390, 95] width 12 height 12
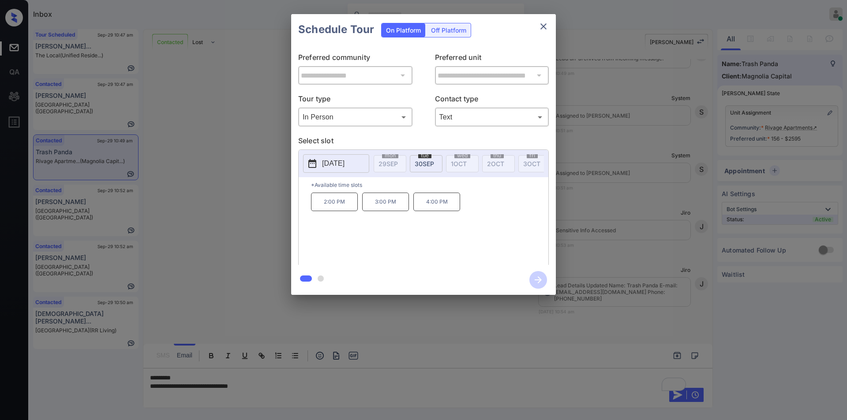
click at [241, 209] on div "**********" at bounding box center [423, 154] width 847 height 309
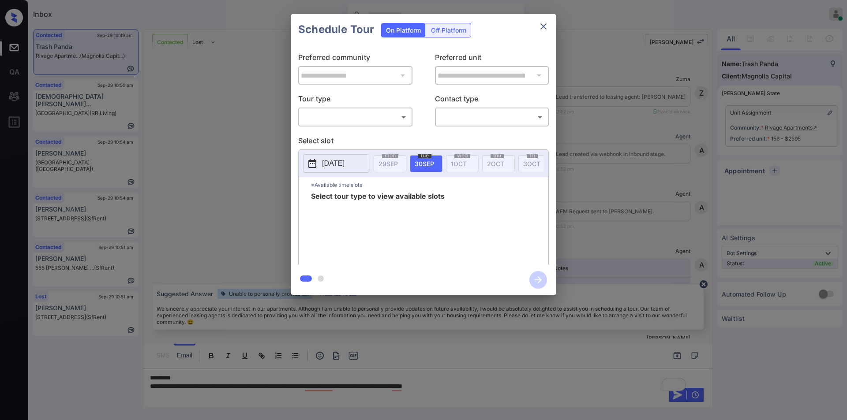
scroll to position [1712, 0]
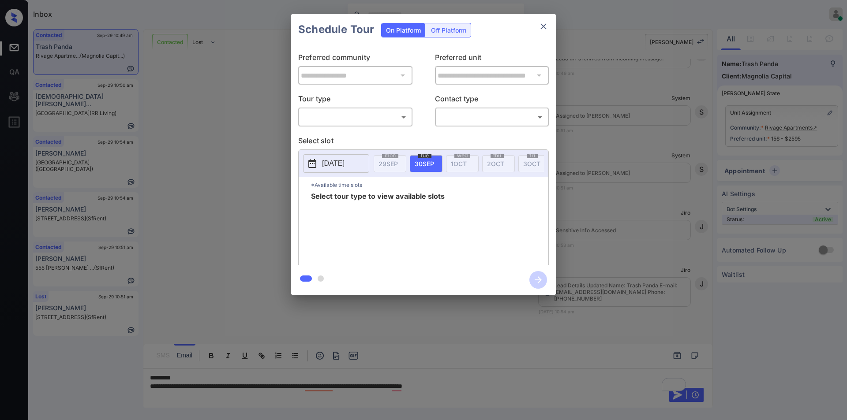
click at [327, 117] on body "Inbox Jiro Alonzo Online Set yourself offline Set yourself on break Profile Swi…" at bounding box center [423, 210] width 847 height 420
click at [320, 131] on li "In Person" at bounding box center [355, 137] width 109 height 16
type input "********"
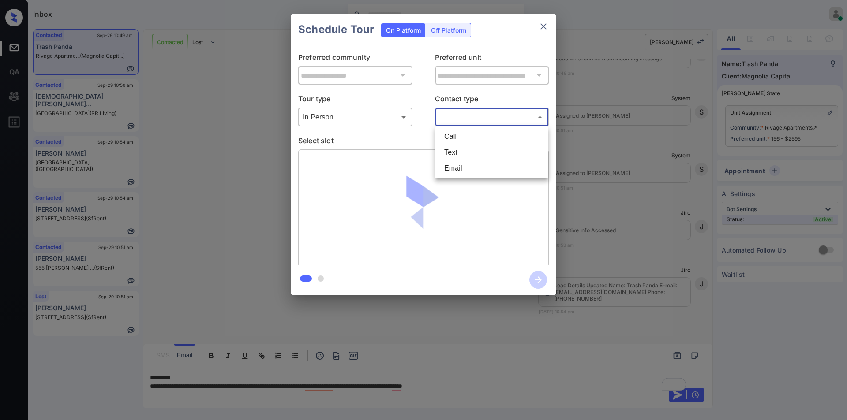
click at [487, 119] on body "Inbox Jiro Alonzo Online Set yourself offline Set yourself on break Profile Swi…" at bounding box center [423, 210] width 847 height 420
click at [465, 146] on li "Text" at bounding box center [491, 153] width 109 height 16
type input "****"
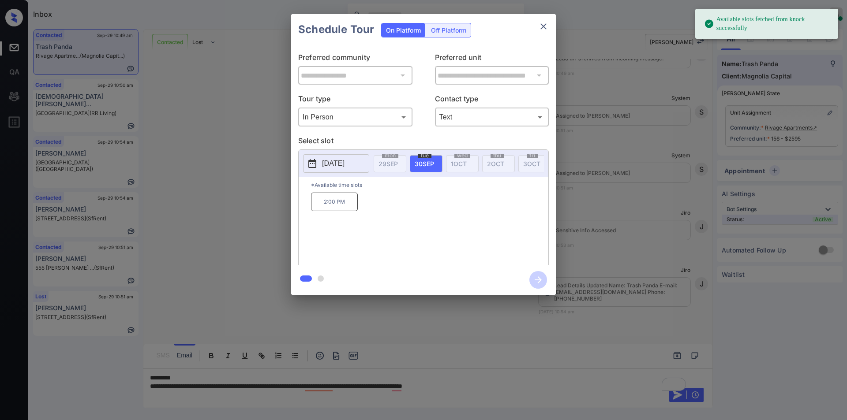
click at [344, 169] on p "2025-09-30" at bounding box center [333, 163] width 22 height 11
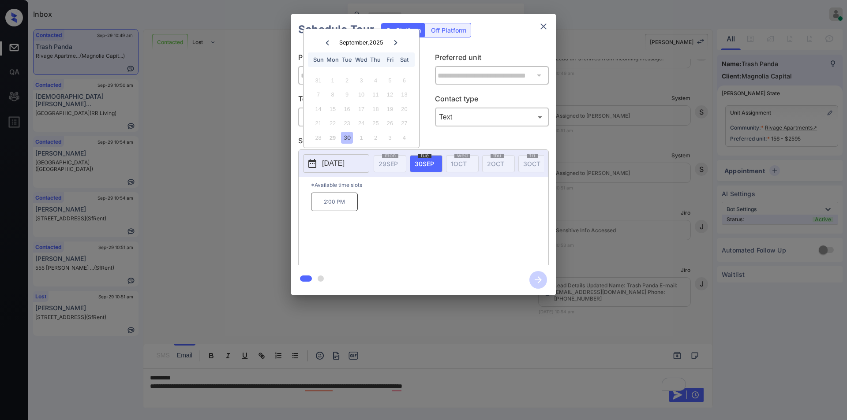
click at [397, 45] on icon at bounding box center [395, 42] width 5 height 5
click at [348, 106] on div "14" at bounding box center [347, 109] width 12 height 12
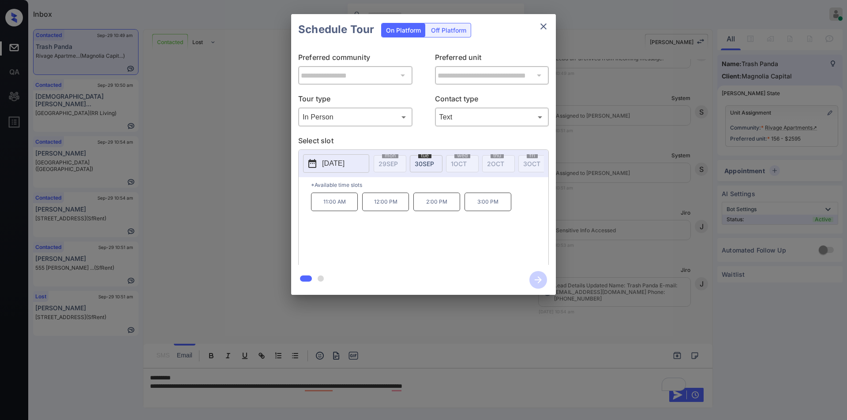
click at [224, 235] on div "**********" at bounding box center [423, 154] width 847 height 309
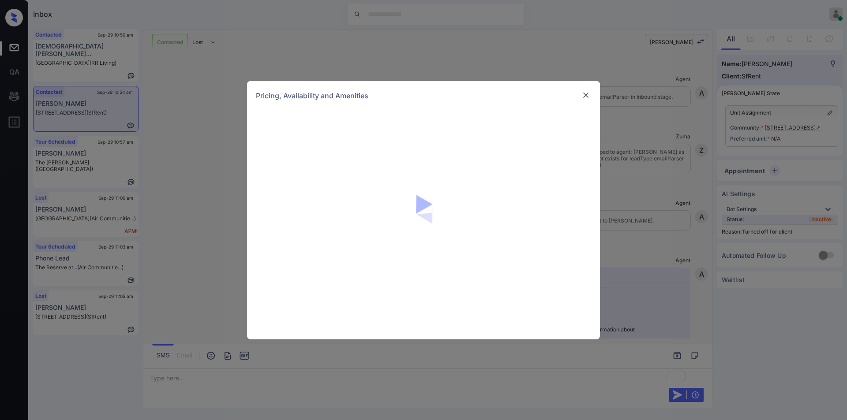
scroll to position [1172, 0]
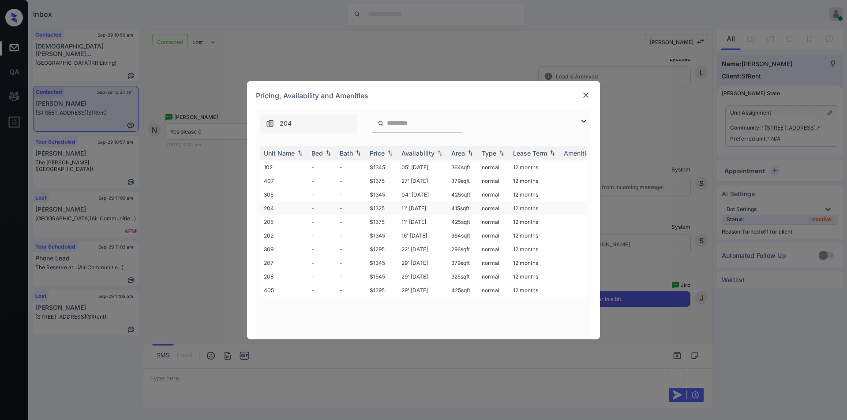
click at [376, 207] on td "$1325" at bounding box center [382, 209] width 32 height 14
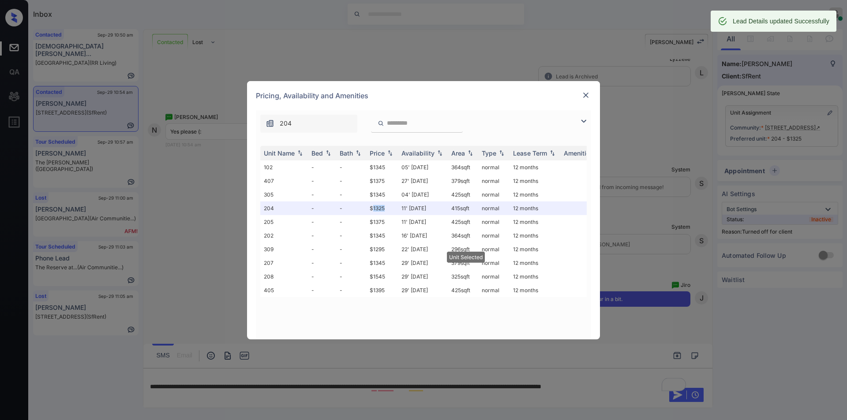
click at [585, 99] on img at bounding box center [585, 95] width 9 height 9
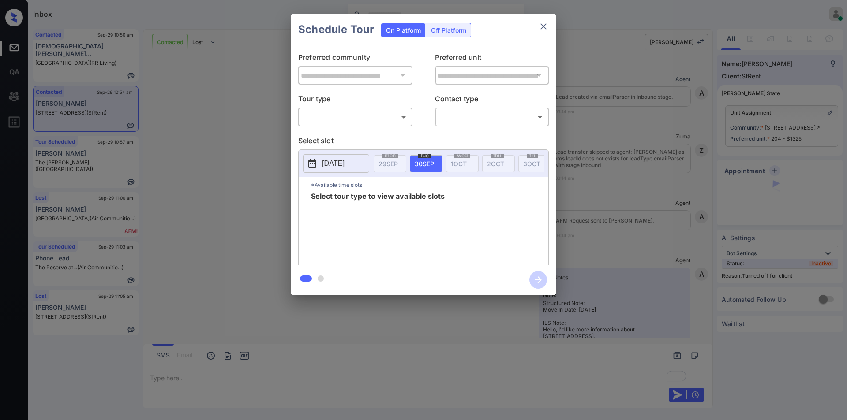
scroll to position [1229, 0]
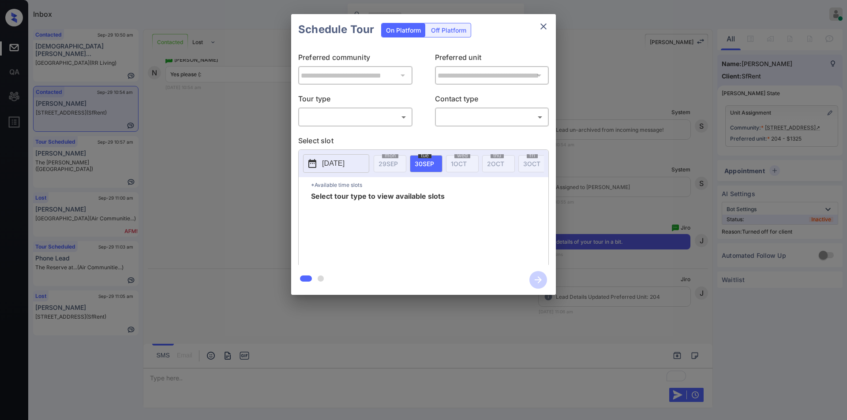
click at [448, 22] on div "On Platform Off Platform" at bounding box center [426, 29] width 90 height 31
click at [441, 29] on div "Off Platform" at bounding box center [448, 30] width 44 height 14
type input "**********"
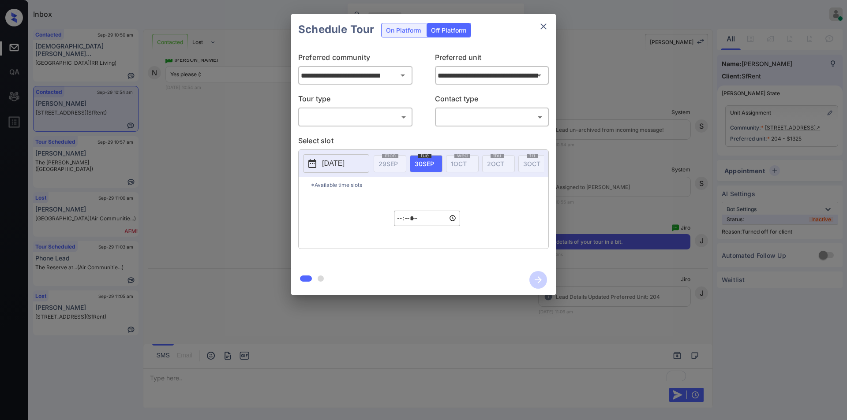
click at [330, 118] on body "Inbox Jiro Alonzo Online Set yourself offline Set yourself on break Profile Swi…" at bounding box center [423, 210] width 847 height 420
drag, startPoint x: 319, startPoint y: 138, endPoint x: 450, endPoint y: 112, distance: 133.9
click at [320, 138] on li "In Person" at bounding box center [355, 137] width 109 height 16
type input "********"
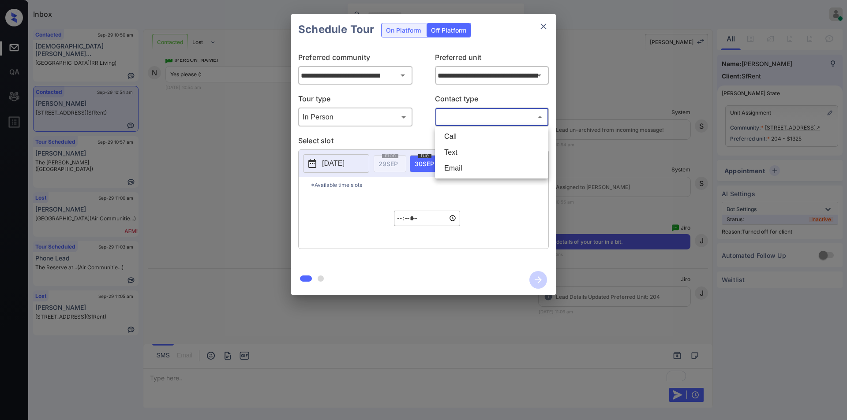
click at [454, 111] on body "Inbox Jiro Alonzo Online Set yourself offline Set yourself on break Profile Swi…" at bounding box center [423, 210] width 847 height 420
click at [451, 155] on li "Text" at bounding box center [491, 153] width 109 height 16
type input "****"
click at [337, 162] on p "[DATE]" at bounding box center [333, 163] width 22 height 11
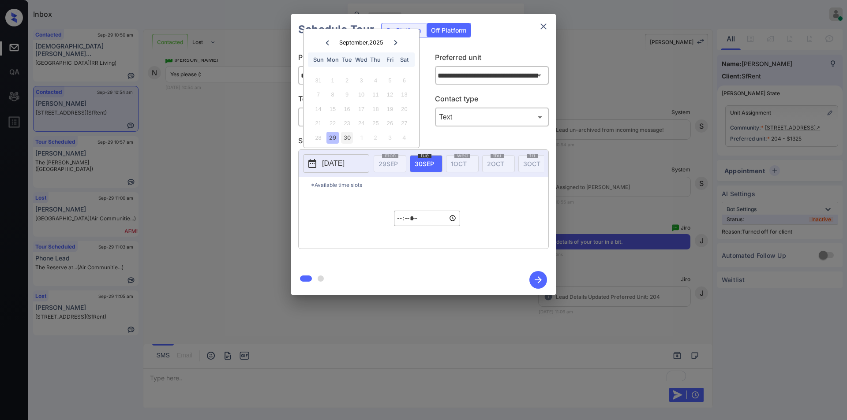
click at [350, 136] on div "30" at bounding box center [347, 138] width 12 height 12
click at [394, 222] on input "*****" at bounding box center [427, 218] width 66 height 15
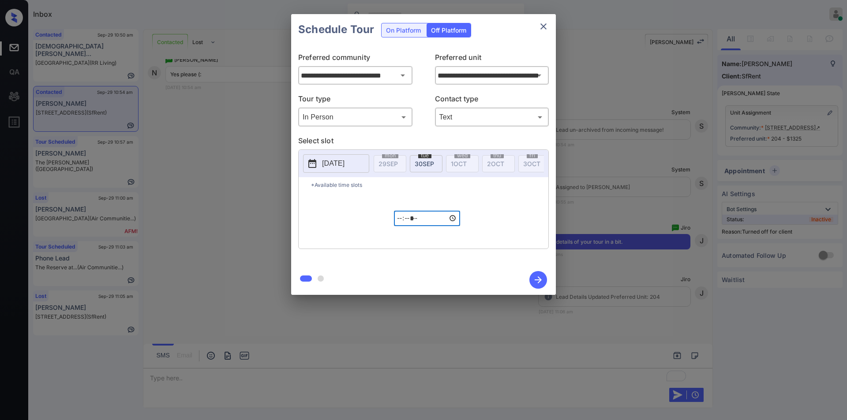
type input "*****"
click at [542, 278] on icon "button" at bounding box center [538, 280] width 18 height 18
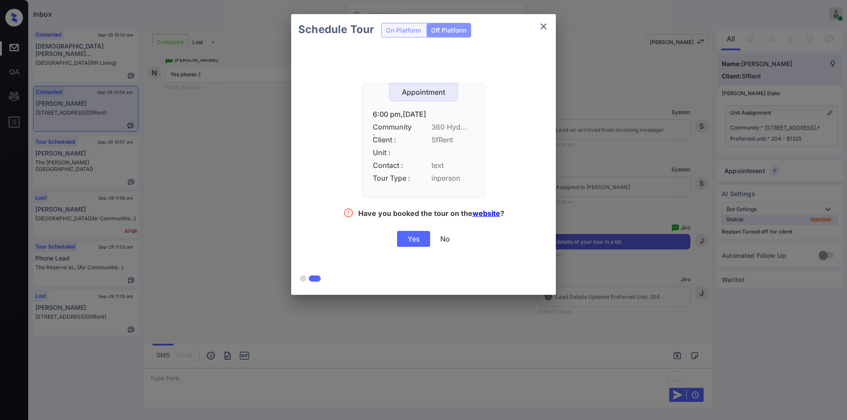
click at [413, 236] on div "Yes" at bounding box center [413, 239] width 33 height 16
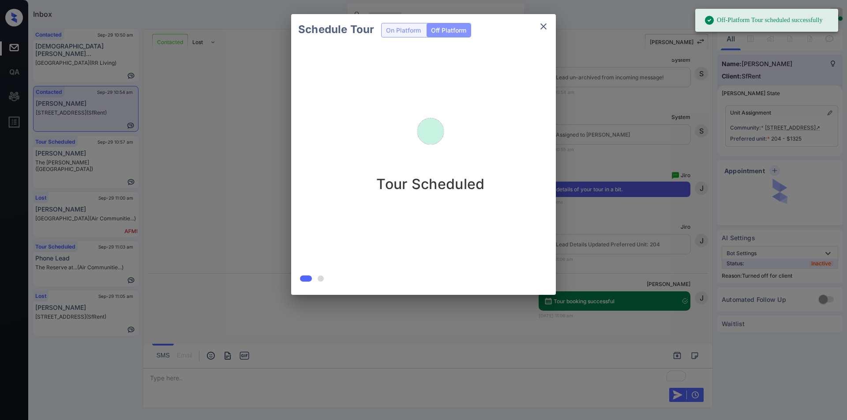
scroll to position [1286, 0]
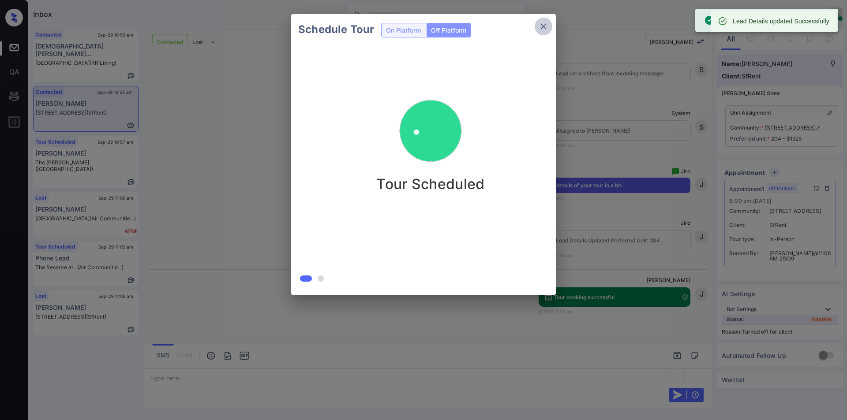
click at [544, 30] on icon "close" at bounding box center [543, 26] width 11 height 11
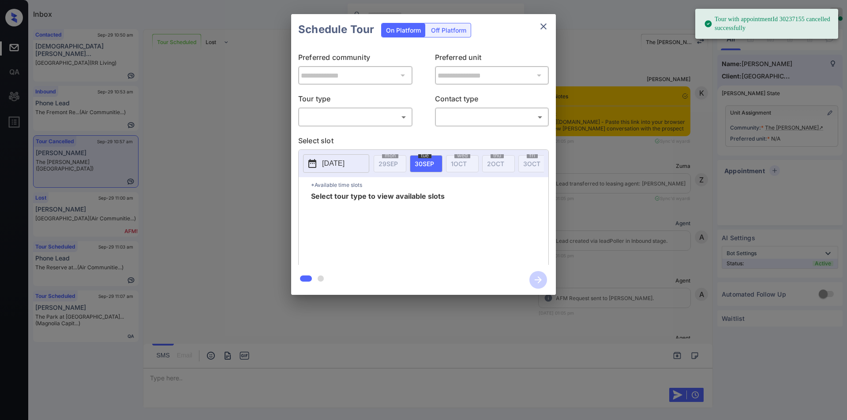
scroll to position [2160, 0]
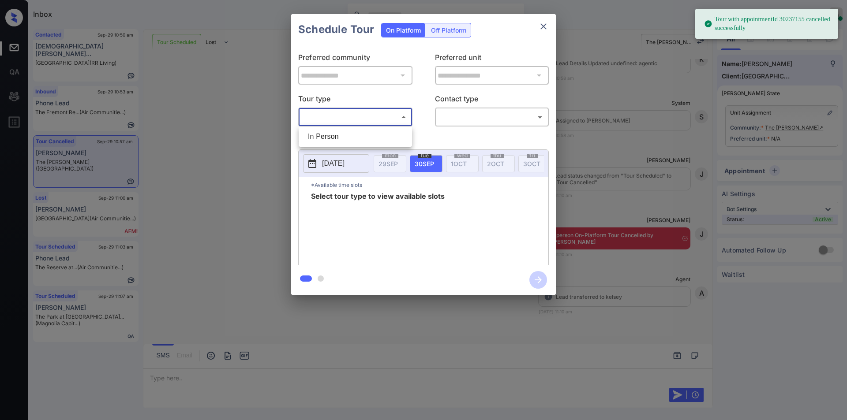
click at [359, 118] on body "Tour with appointmentId 30237155 cancelled successfully Inbox [PERSON_NAME] Onl…" at bounding box center [423, 210] width 847 height 420
click at [349, 131] on li "In Person" at bounding box center [355, 137] width 109 height 16
type input "********"
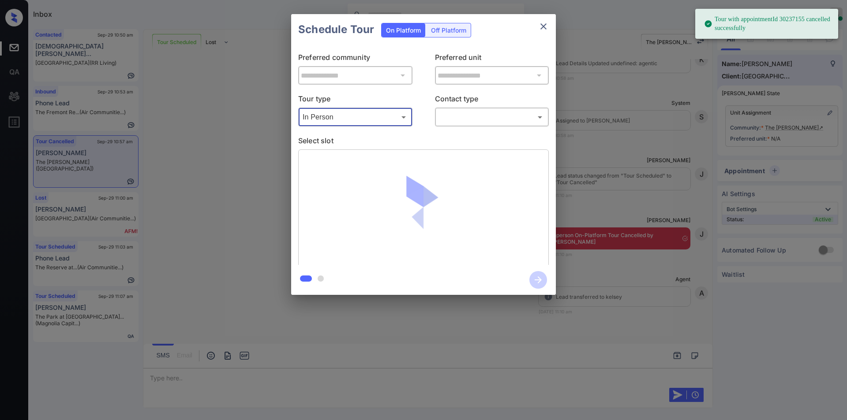
click at [468, 124] on body "Tour with appointmentId 30237155 cancelled successfully Inbox [PERSON_NAME] Onl…" at bounding box center [423, 210] width 847 height 420
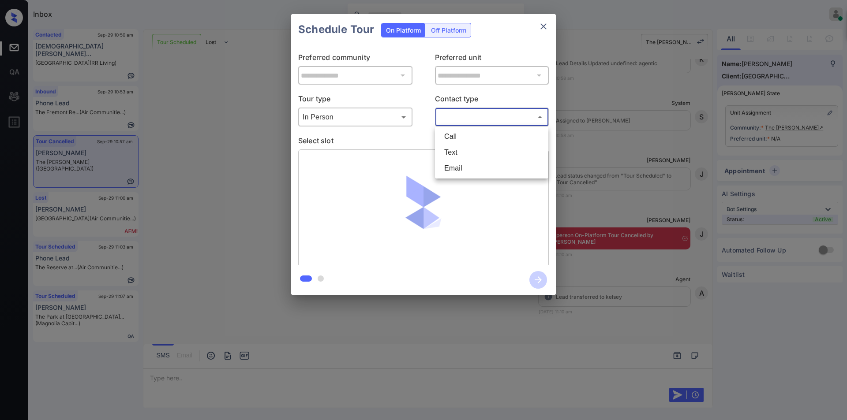
click at [454, 156] on li "Text" at bounding box center [491, 153] width 109 height 16
type input "****"
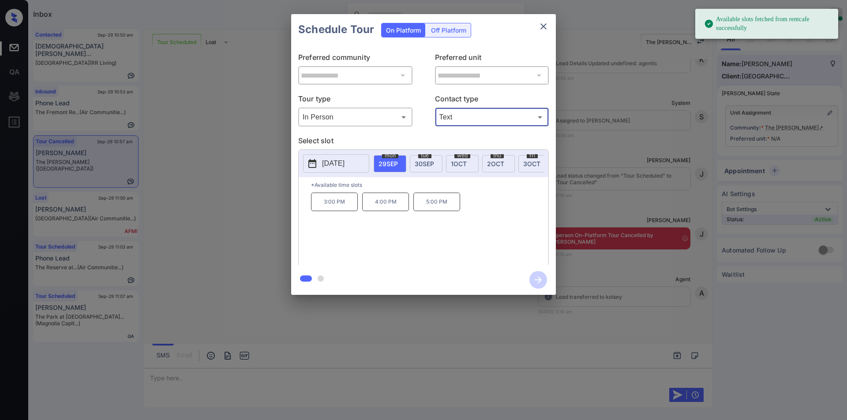
click at [344, 166] on p "[DATE]" at bounding box center [333, 163] width 22 height 11
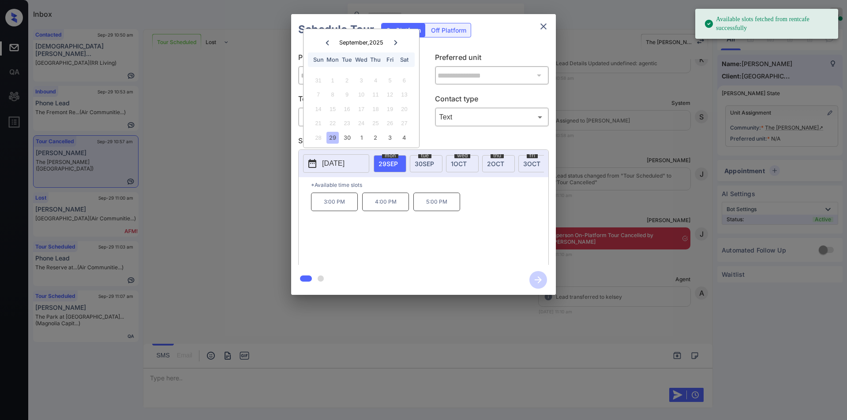
click at [392, 39] on div at bounding box center [395, 42] width 12 height 11
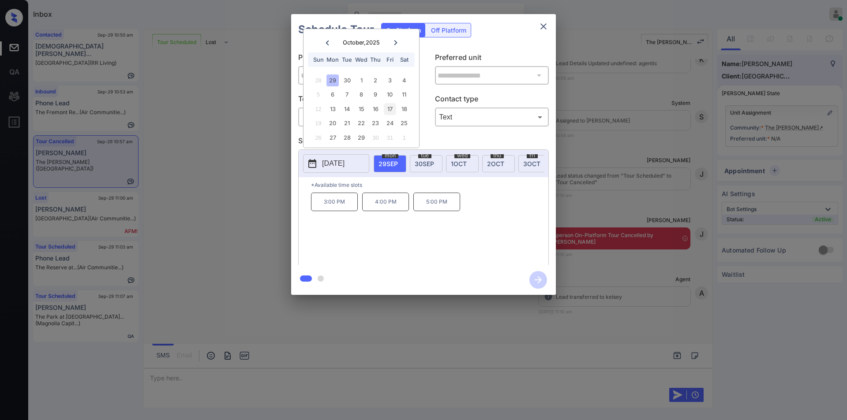
click at [390, 106] on div "17" at bounding box center [390, 109] width 12 height 12
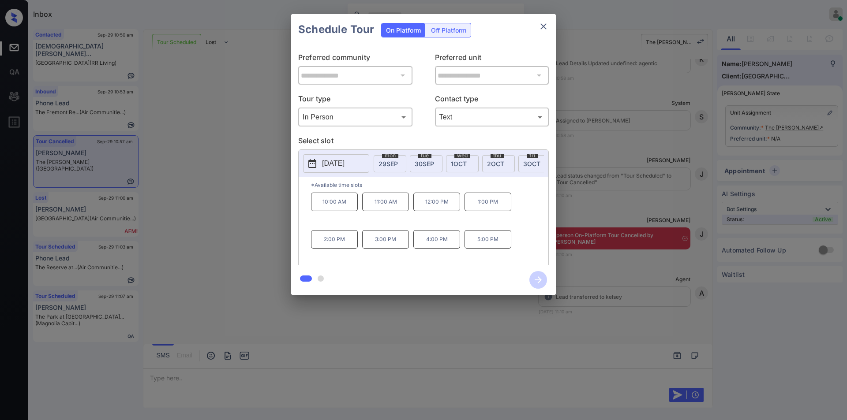
click at [244, 194] on div "**********" at bounding box center [423, 154] width 847 height 309
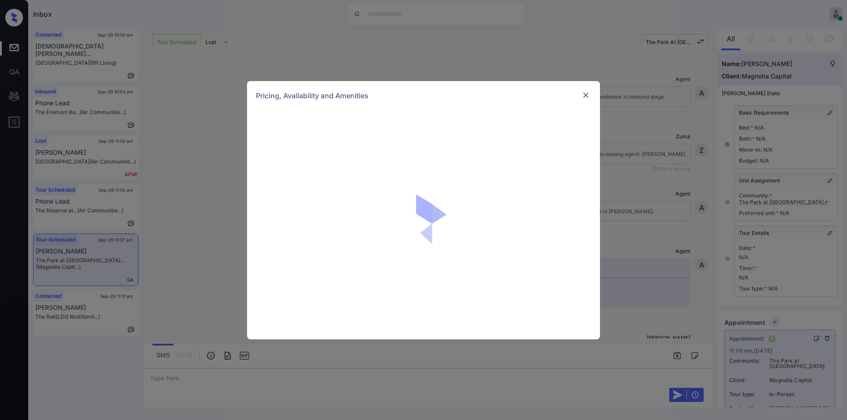
scroll to position [1215, 0]
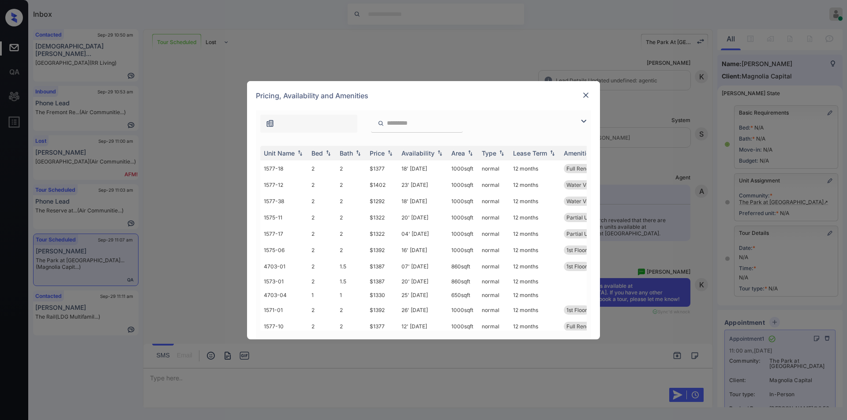
click at [583, 122] on img at bounding box center [583, 121] width 11 height 11
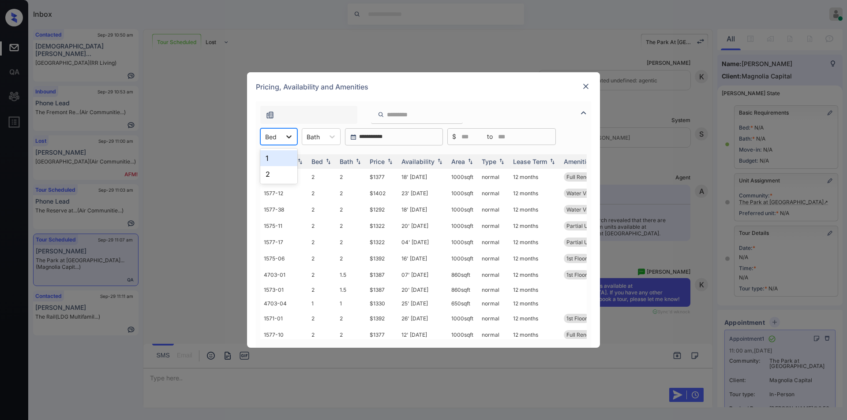
click at [281, 138] on div at bounding box center [289, 137] width 16 height 16
click at [269, 176] on div "2" at bounding box center [278, 174] width 37 height 16
click at [583, 84] on img at bounding box center [585, 86] width 9 height 9
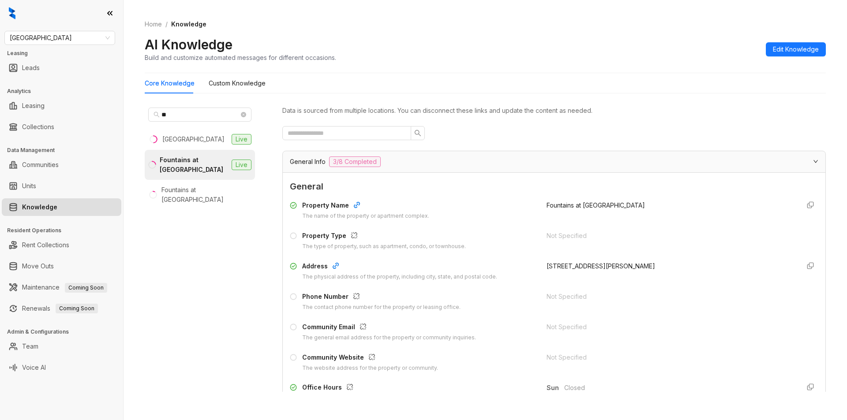
scroll to position [777, 0]
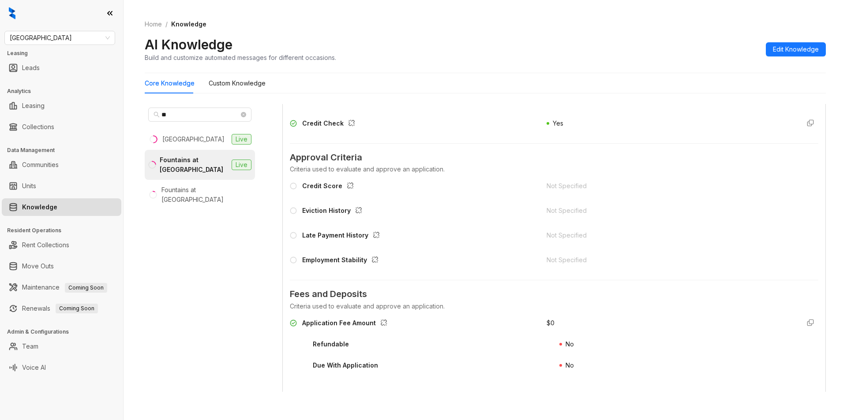
click at [62, 41] on span "Fairfield" at bounding box center [60, 37] width 100 height 13
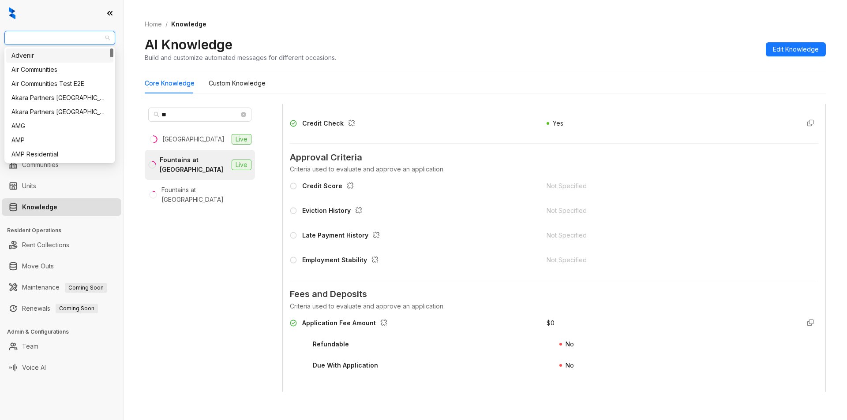
type input "*"
type input "****"
click at [53, 83] on div "United Apartment Group" at bounding box center [59, 84] width 97 height 10
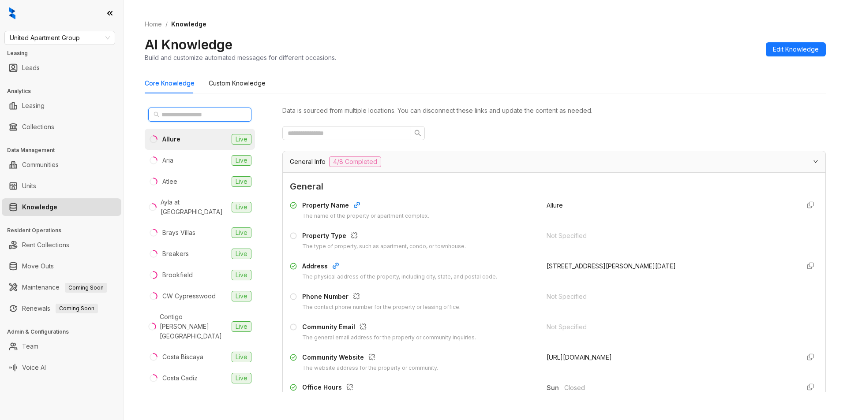
click at [182, 111] on input "text" at bounding box center [200, 115] width 78 height 10
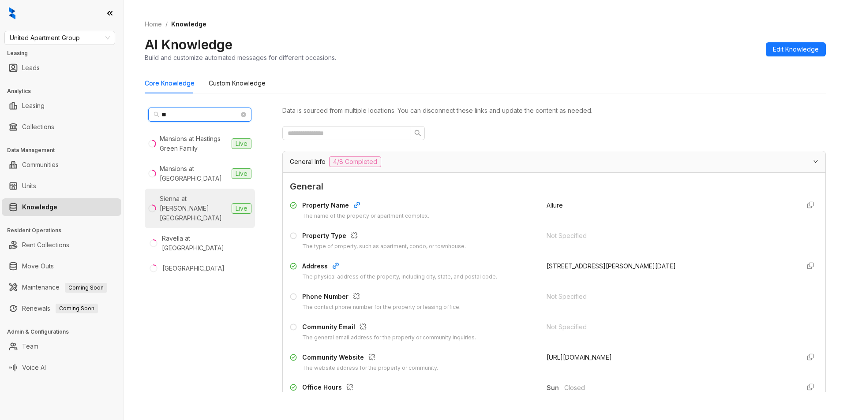
type input "**"
click at [194, 198] on div "Sienna at [PERSON_NAME][GEOGRAPHIC_DATA]" at bounding box center [194, 208] width 68 height 29
